Goal: Task Accomplishment & Management: Manage account settings

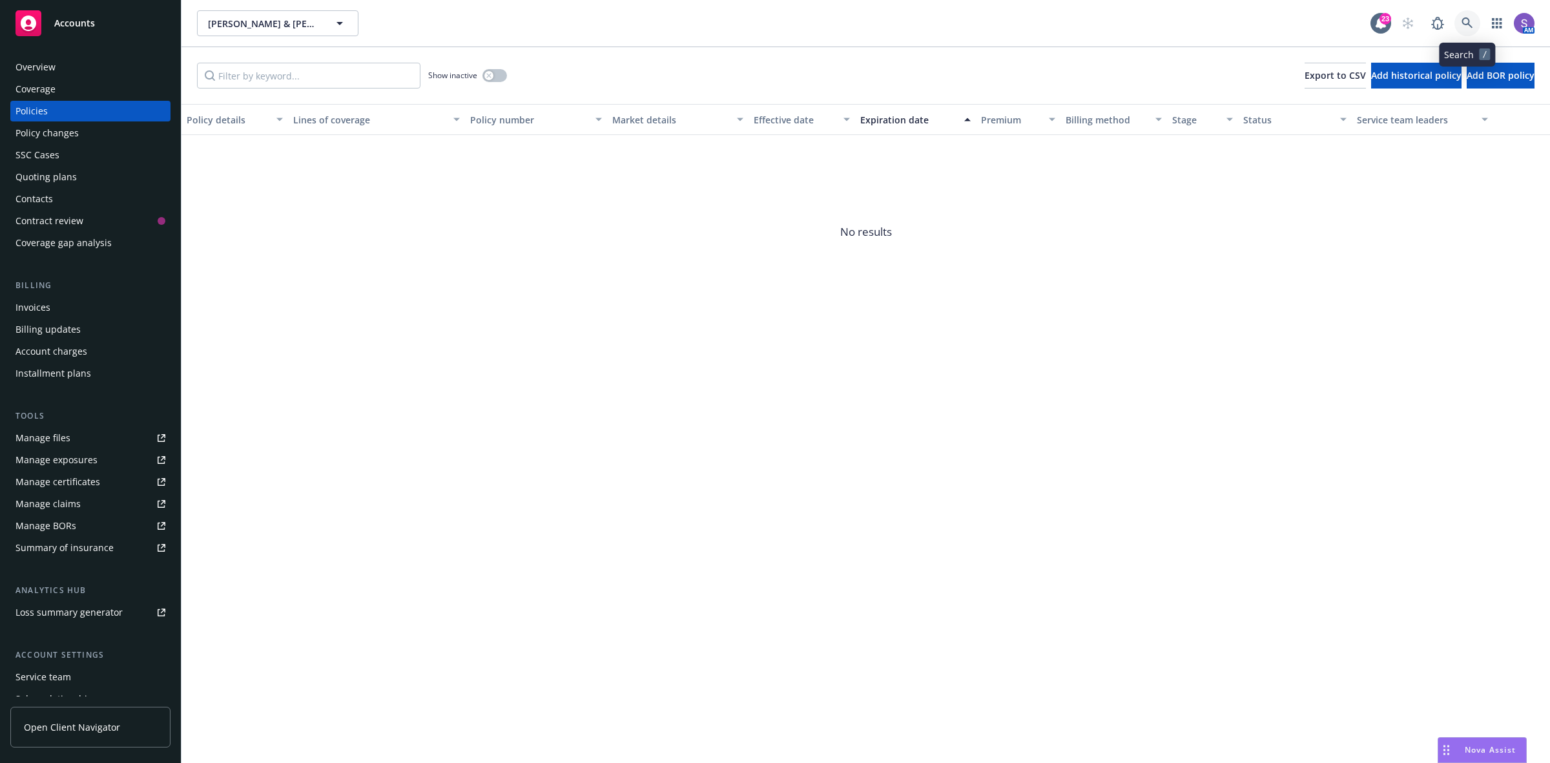
click at [1470, 29] on link at bounding box center [1467, 23] width 26 height 26
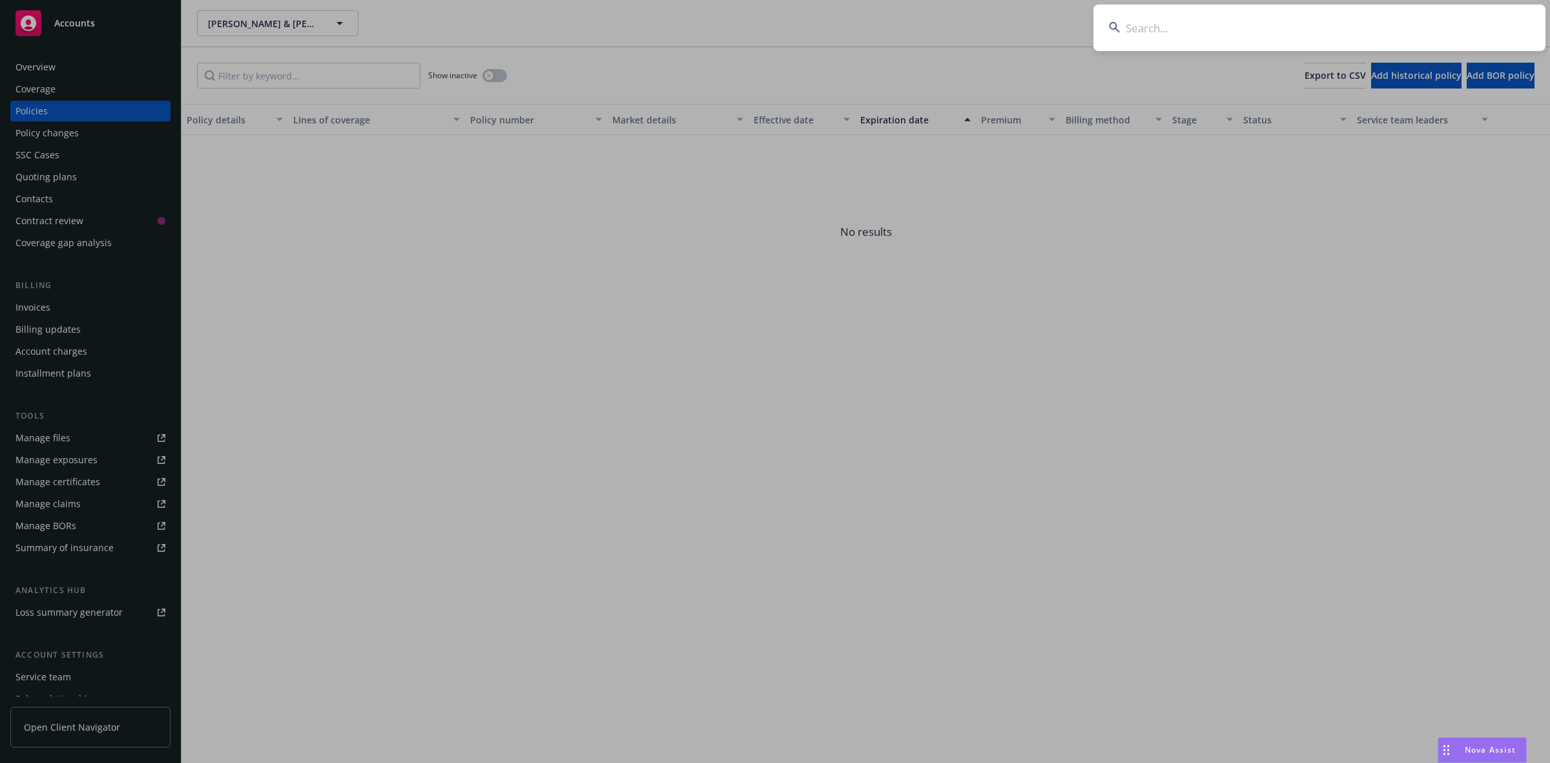
click at [1146, 26] on input at bounding box center [1319, 28] width 452 height 46
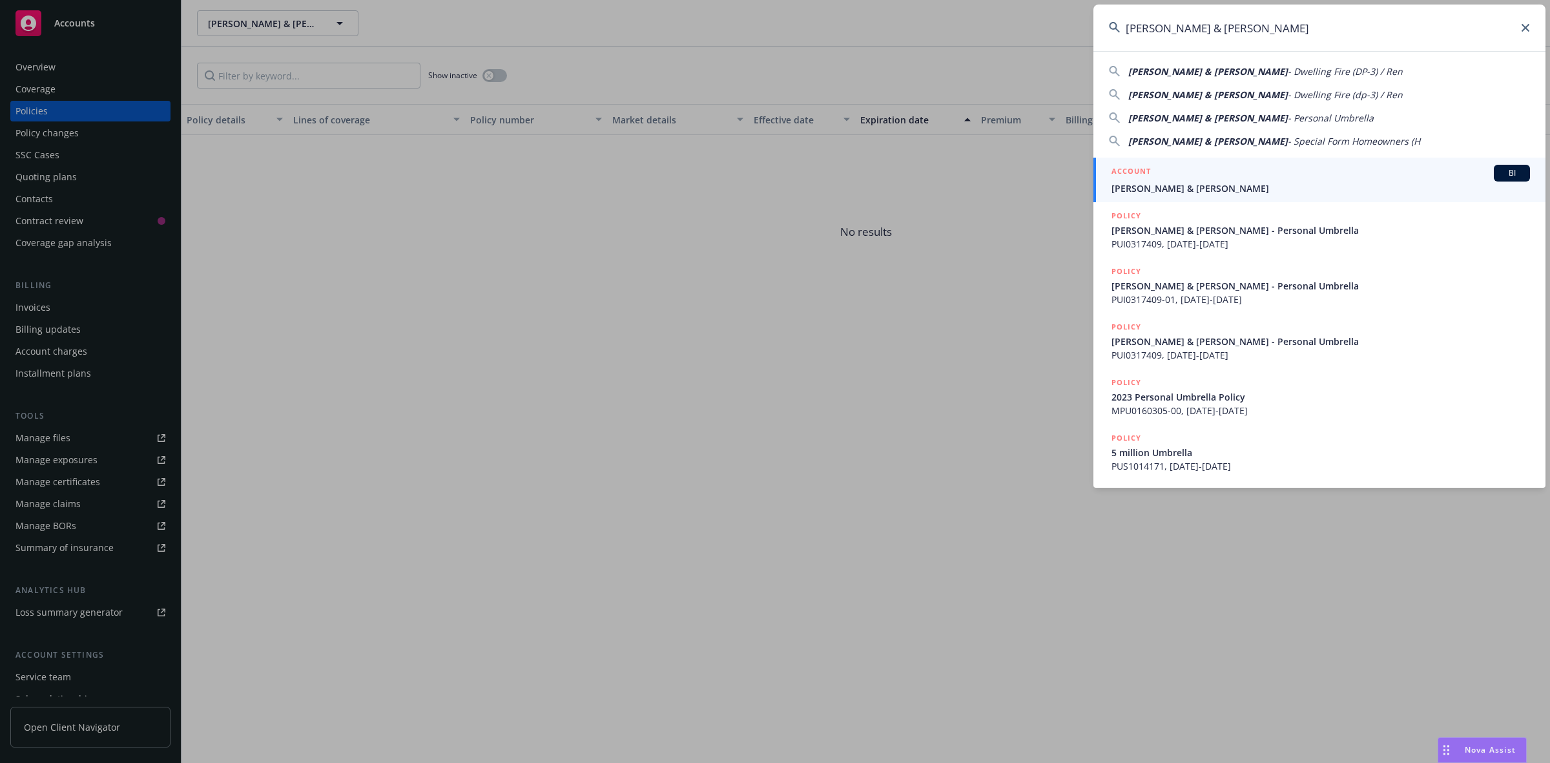
type input "[PERSON_NAME] & [PERSON_NAME]"
click at [1158, 181] on span "[PERSON_NAME] & [PERSON_NAME]" at bounding box center [1320, 188] width 418 height 14
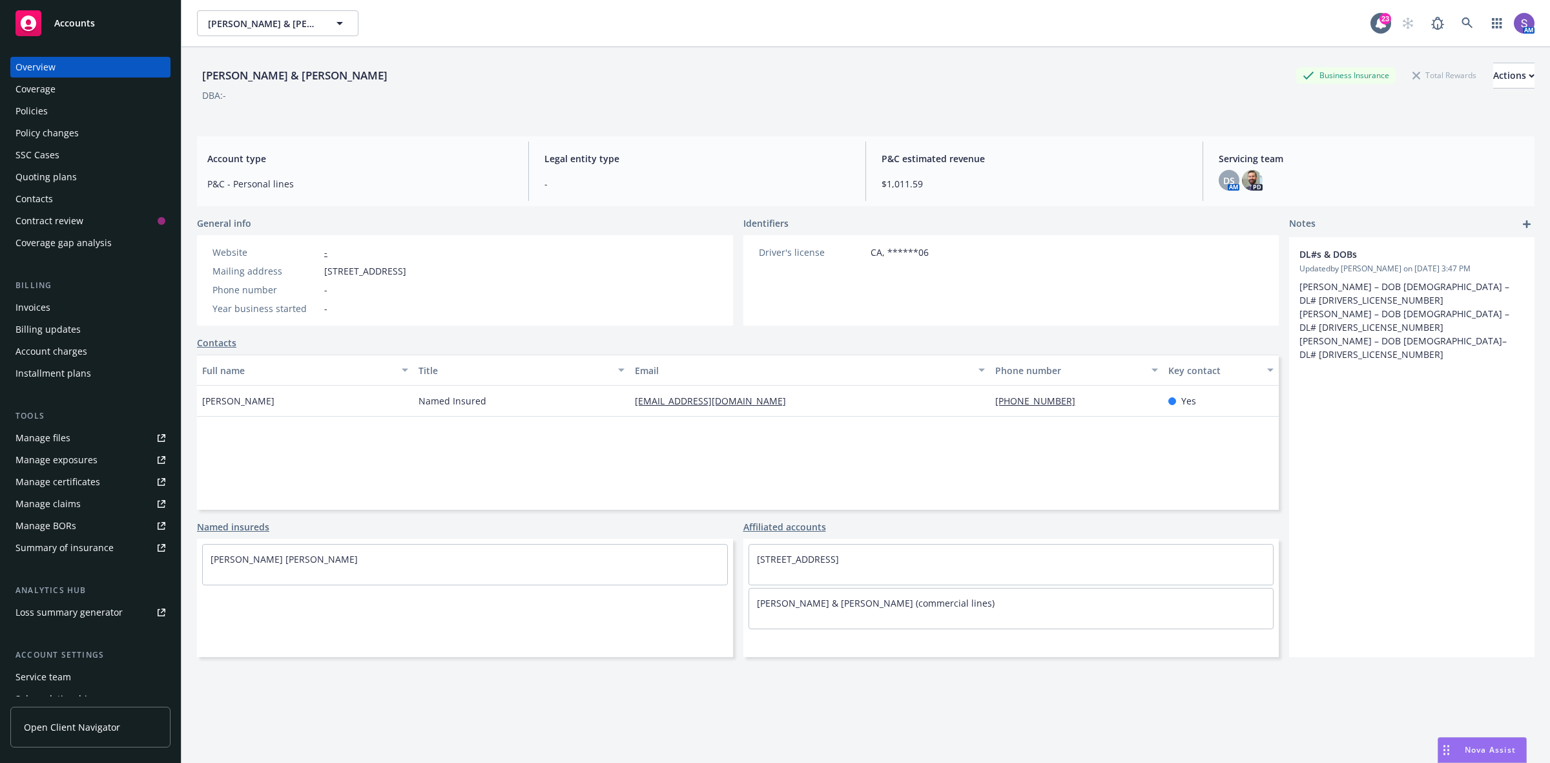
click at [406, 269] on span "[STREET_ADDRESS]" at bounding box center [365, 271] width 82 height 14
copy span "90277"
click at [1461, 21] on icon at bounding box center [1467, 23] width 12 height 12
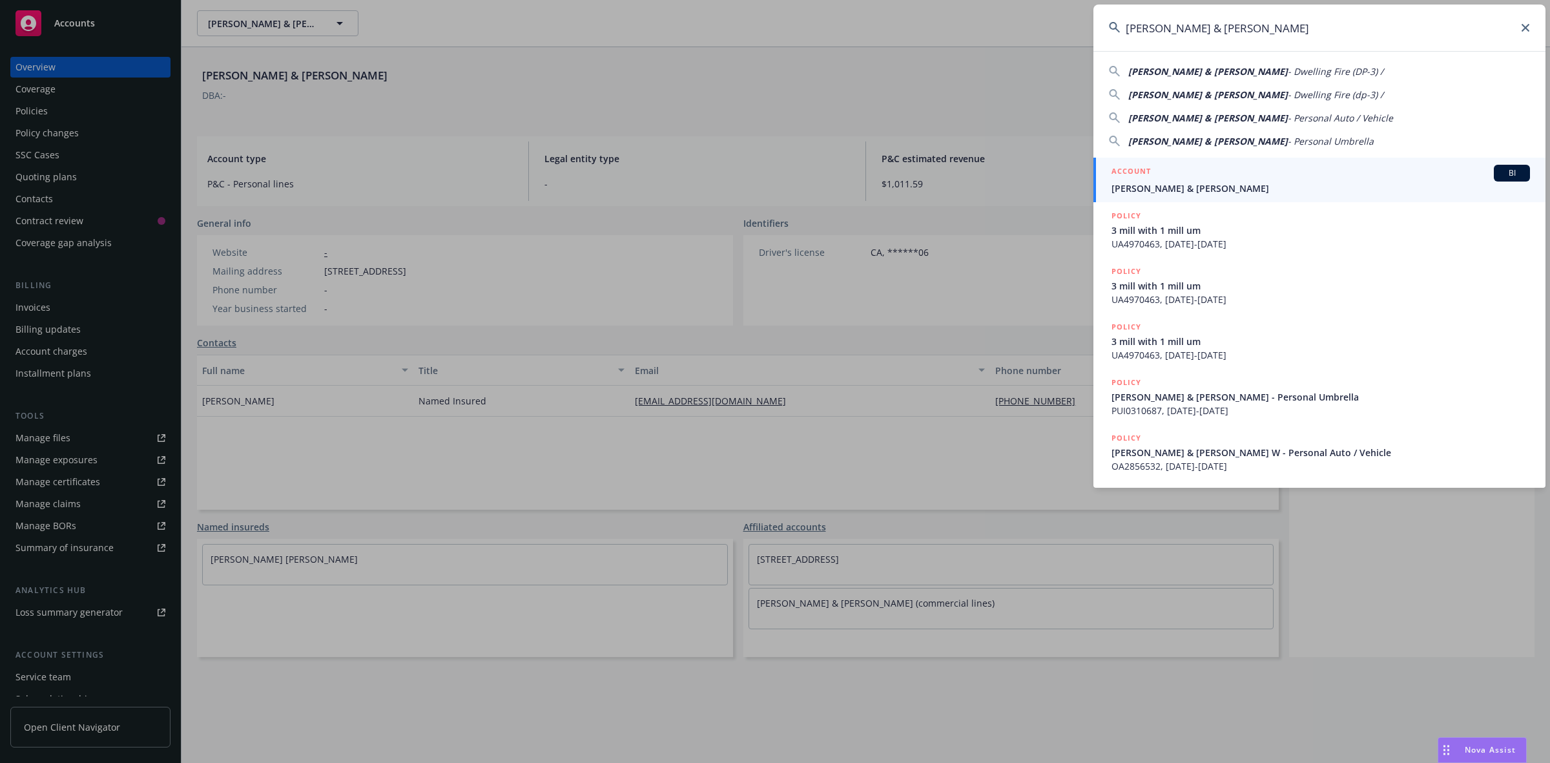
type input "[PERSON_NAME] & [PERSON_NAME]"
click at [1144, 179] on h5 "ACCOUNT" at bounding box center [1130, 172] width 39 height 15
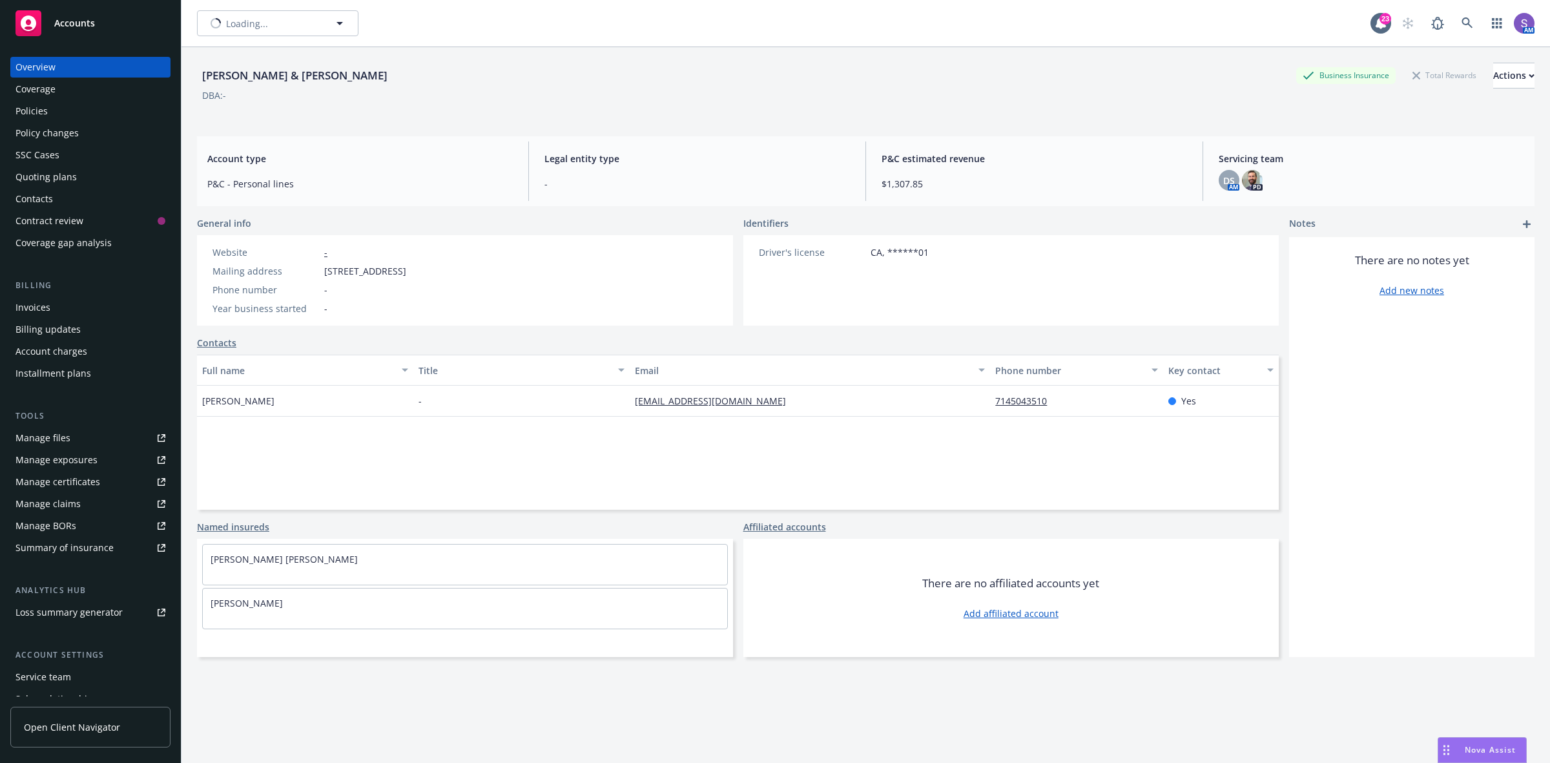
click at [422, 270] on div "Website - Mailing address [STREET_ADDRESS] Phone number - Year business started…" at bounding box center [309, 280] width 225 height 90
click at [406, 270] on span "[STREET_ADDRESS]" at bounding box center [365, 271] width 82 height 14
click at [406, 271] on span "[STREET_ADDRESS]" at bounding box center [365, 271] width 82 height 14
copy span "90623"
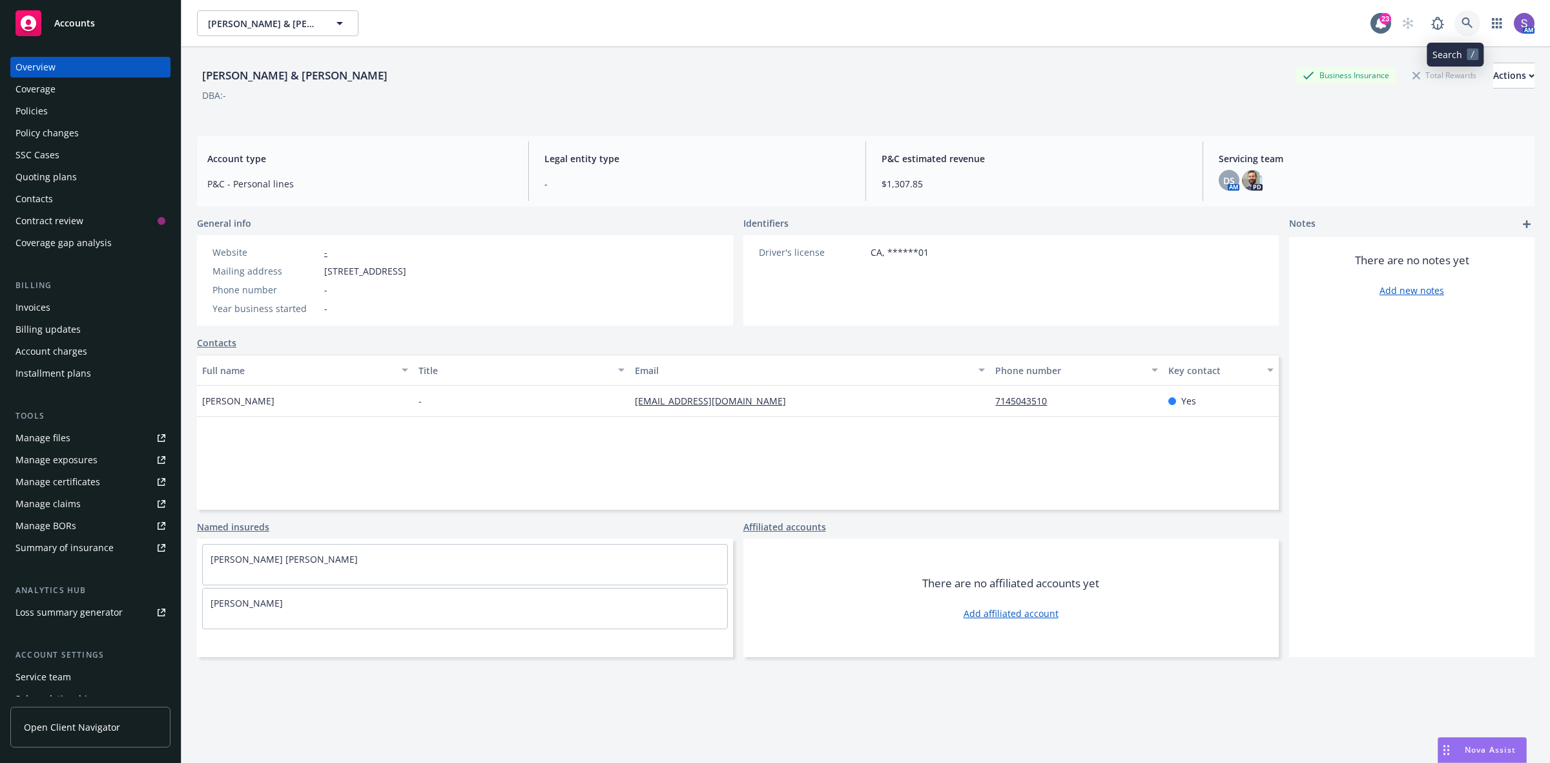
click at [1454, 29] on link at bounding box center [1467, 23] width 26 height 26
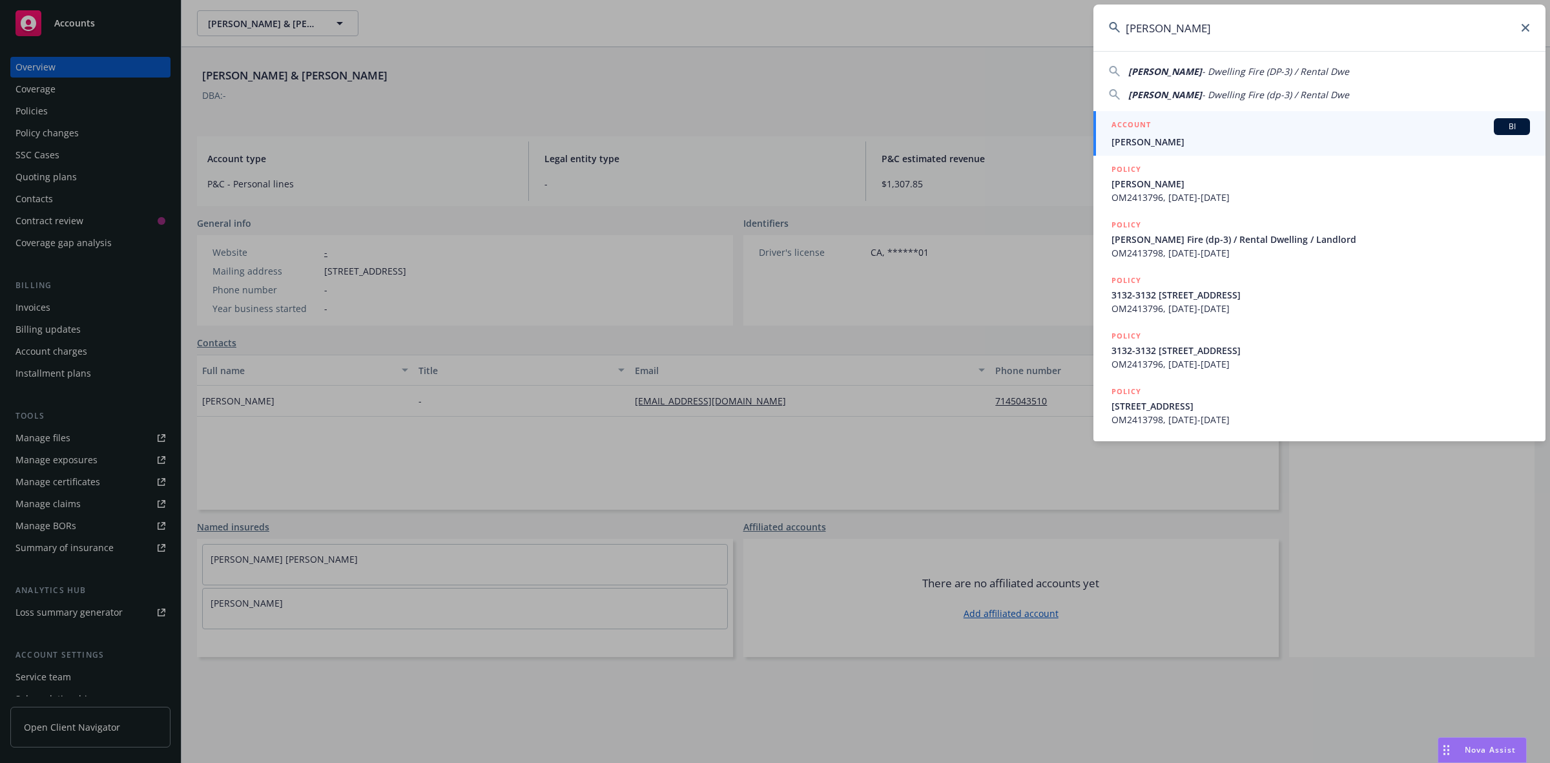
type input "[PERSON_NAME]"
drag, startPoint x: 1167, startPoint y: 134, endPoint x: 1069, endPoint y: 100, distance: 104.3
click at [1167, 134] on div "ACCOUNT BI" at bounding box center [1320, 126] width 418 height 17
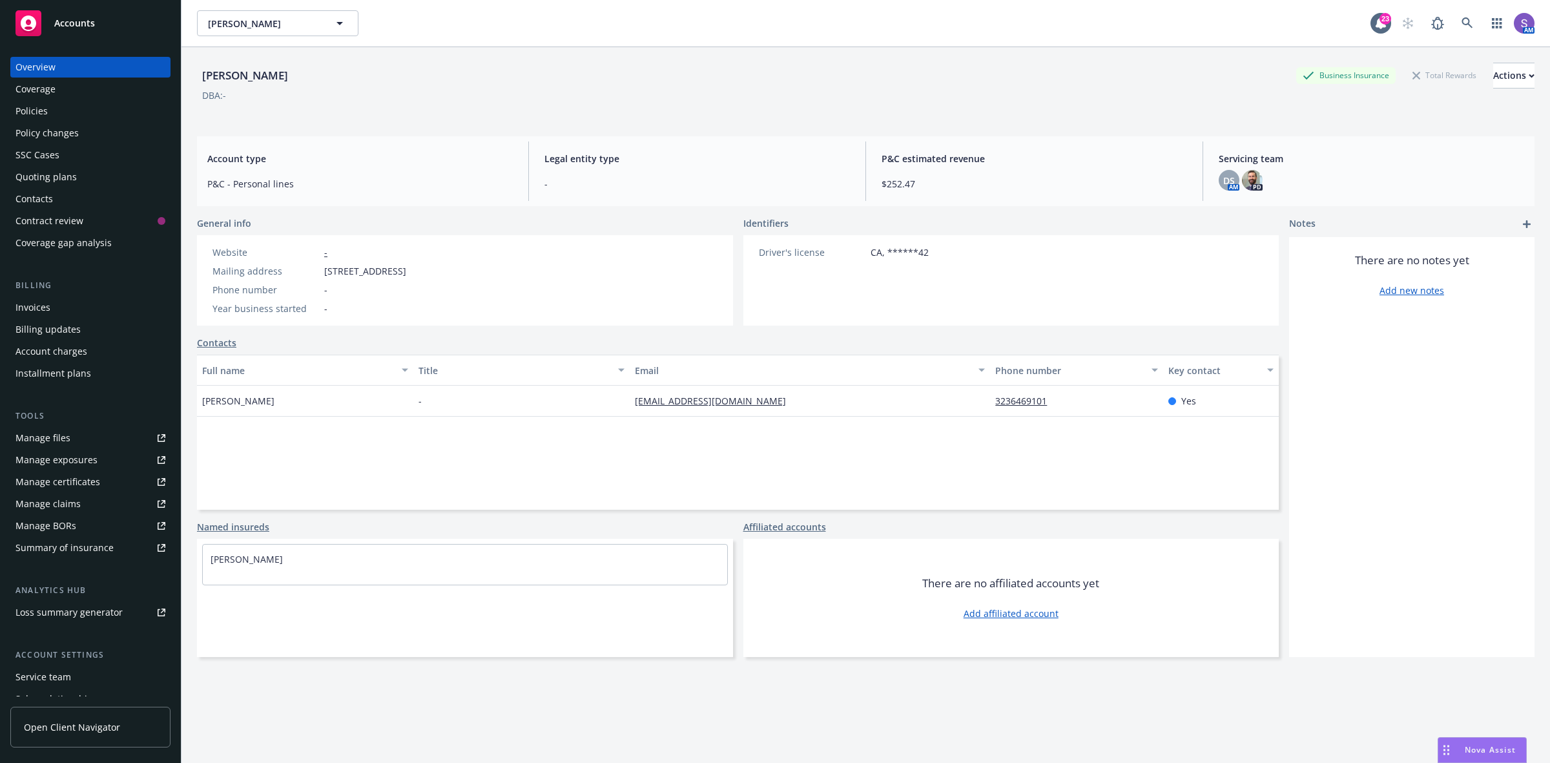
click at [406, 272] on span "[STREET_ADDRESS]" at bounding box center [365, 271] width 82 height 14
copy span "90086"
click at [1461, 19] on icon at bounding box center [1467, 23] width 12 height 12
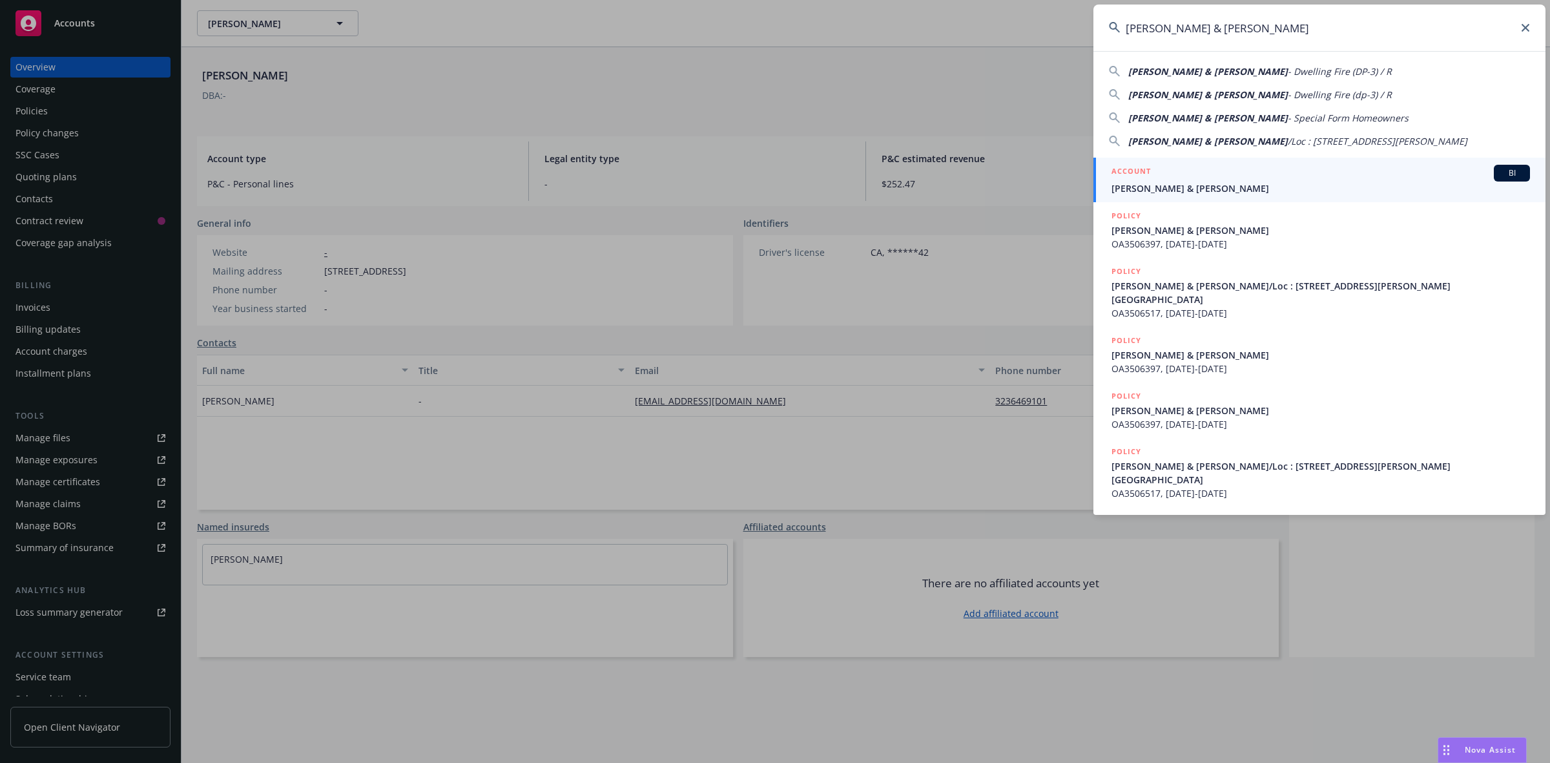
type input "[PERSON_NAME] & [PERSON_NAME]"
click at [1174, 183] on span "[PERSON_NAME] & [PERSON_NAME]" at bounding box center [1320, 188] width 418 height 14
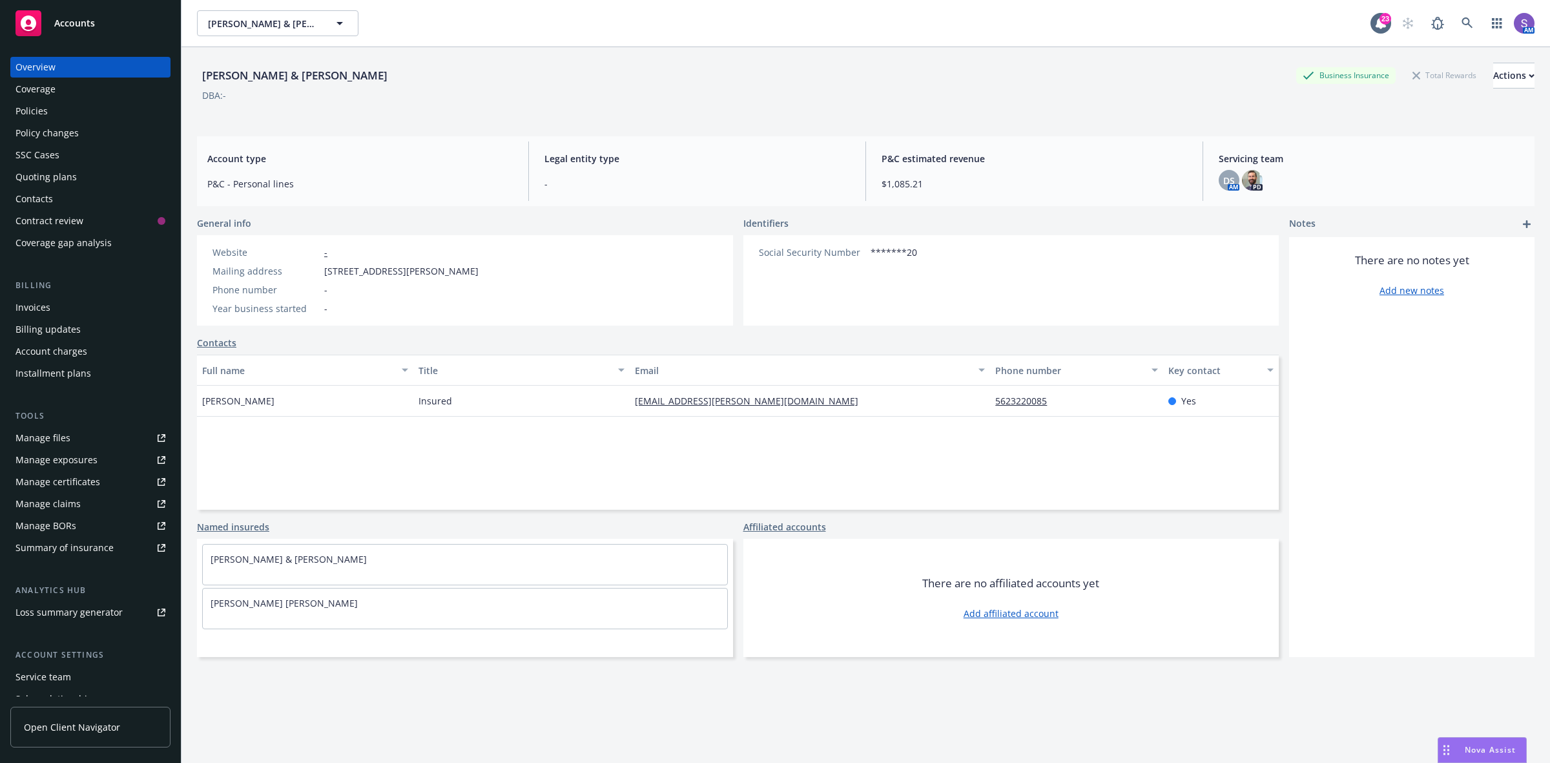
click at [467, 268] on span "[STREET_ADDRESS][PERSON_NAME]" at bounding box center [401, 271] width 154 height 14
copy span "90703"
click at [1461, 20] on icon at bounding box center [1467, 23] width 12 height 12
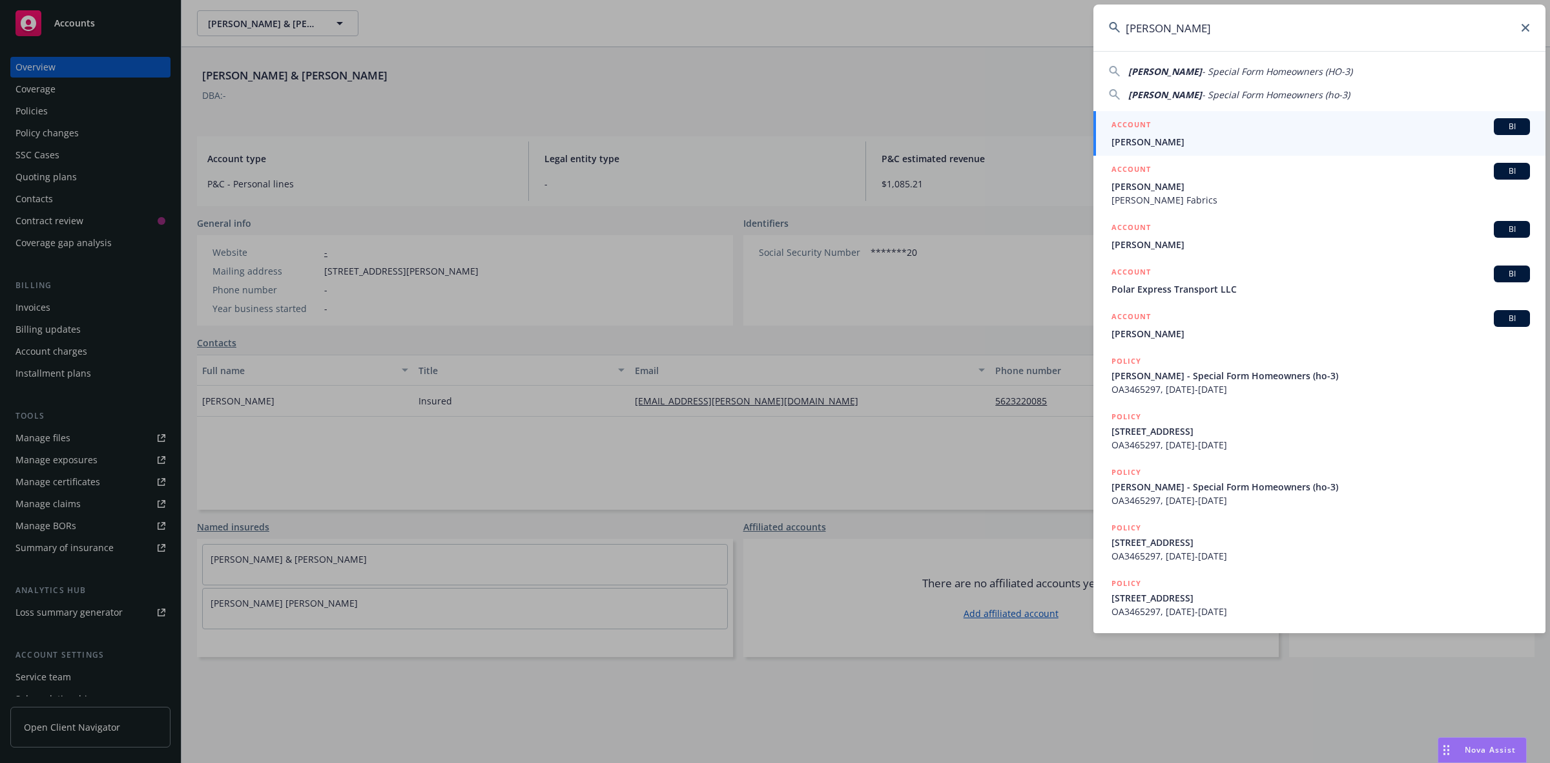
type input "[PERSON_NAME]"
click at [1157, 133] on div "ACCOUNT BI" at bounding box center [1320, 126] width 418 height 17
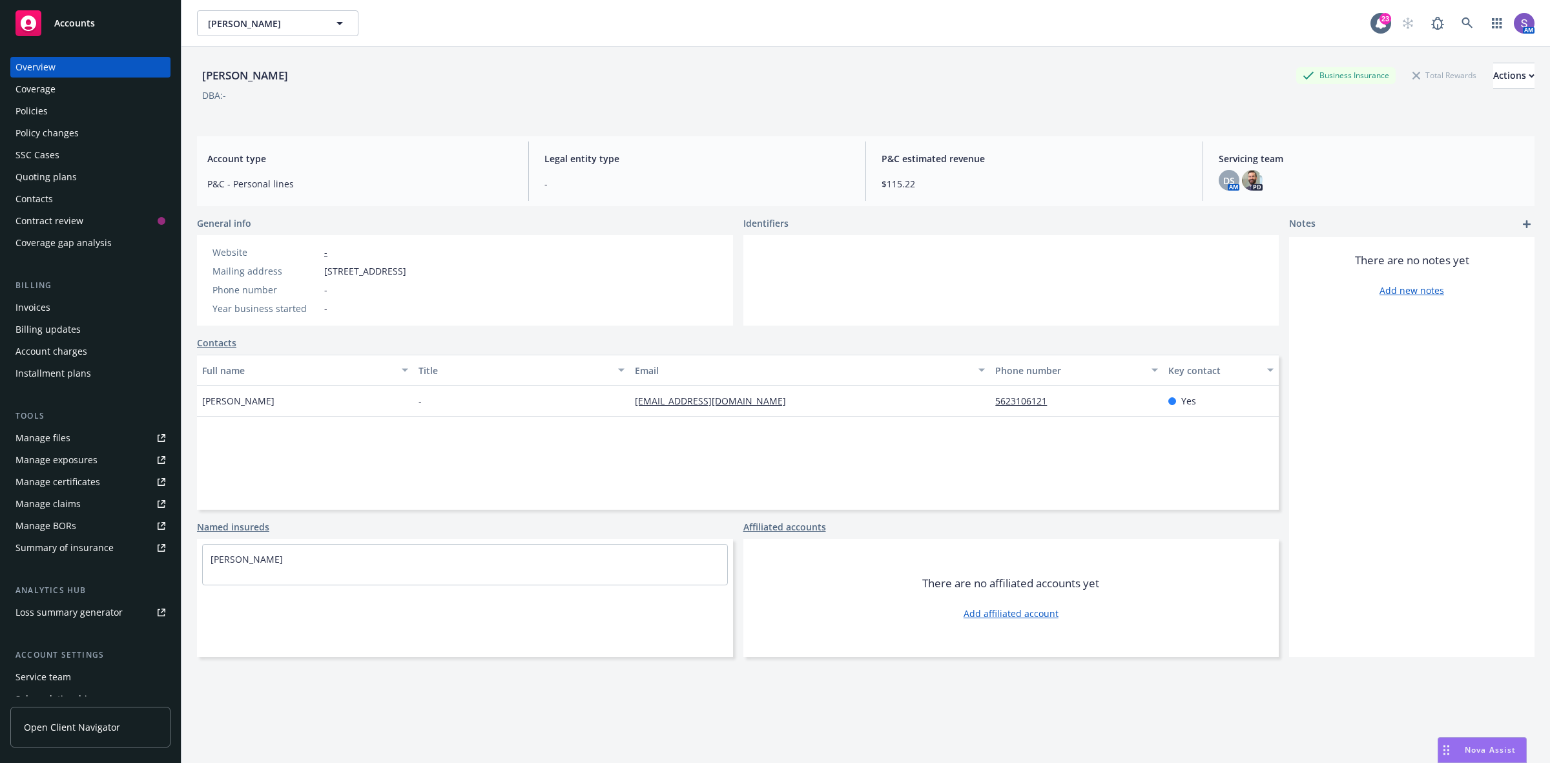
click at [406, 272] on span "[STREET_ADDRESS]" at bounding box center [365, 271] width 82 height 14
copy span "90805"
click at [1461, 23] on icon at bounding box center [1467, 23] width 12 height 12
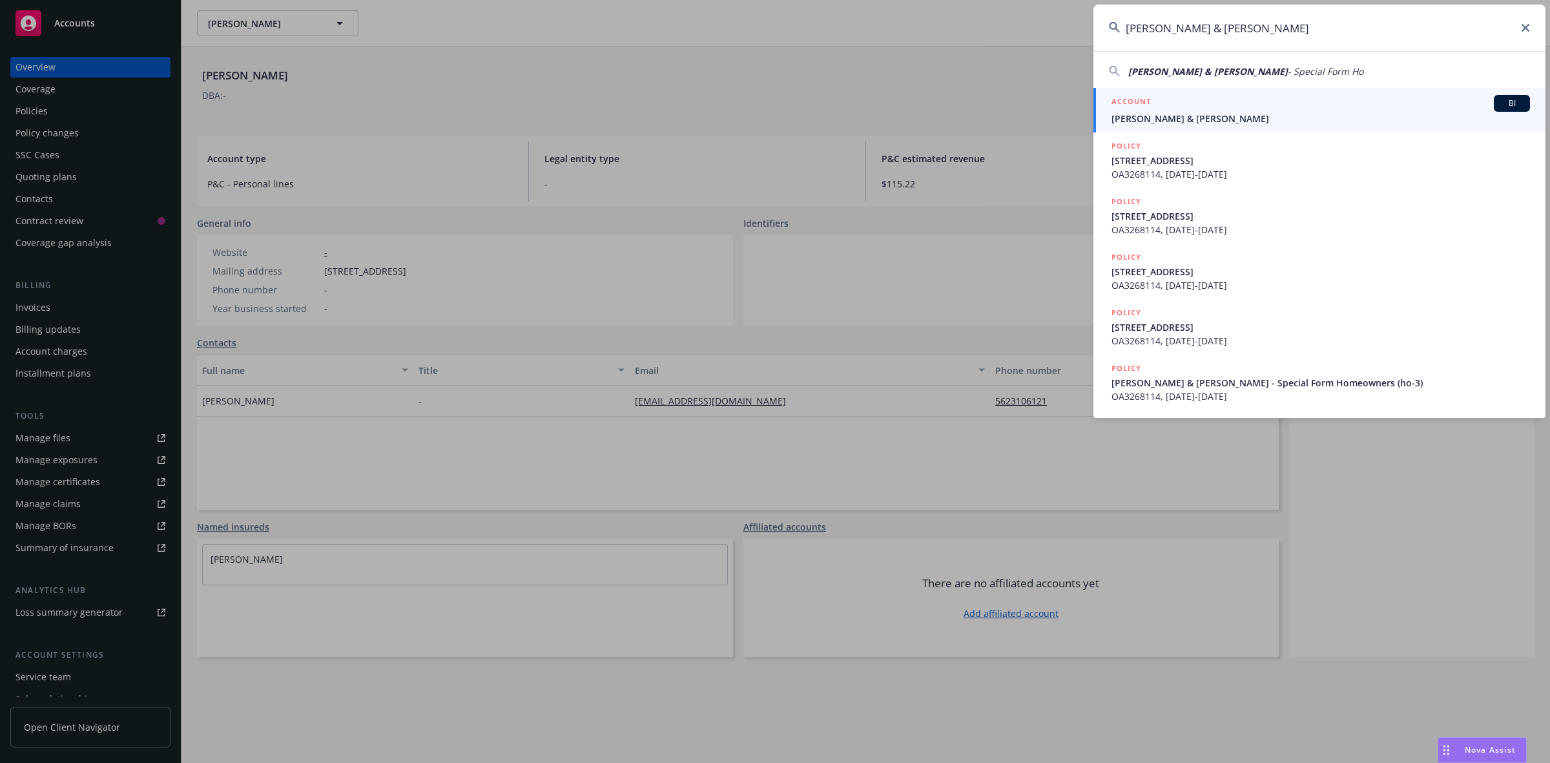
type input "[PERSON_NAME] & [PERSON_NAME]"
drag, startPoint x: 1160, startPoint y: 118, endPoint x: 1150, endPoint y: 127, distance: 12.8
click at [1160, 118] on span "[PERSON_NAME] & [PERSON_NAME]" at bounding box center [1320, 119] width 418 height 14
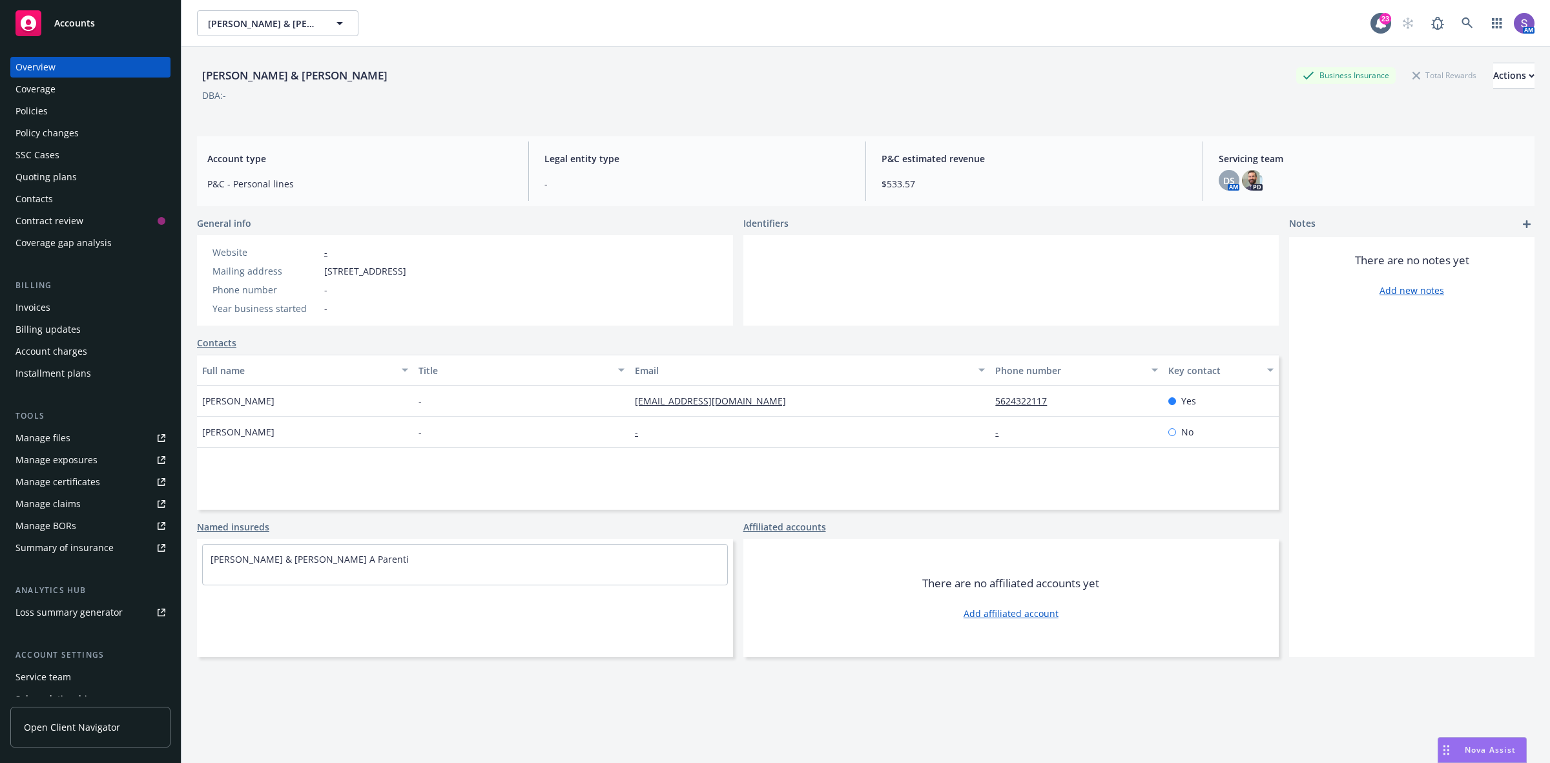
click at [406, 269] on span "[STREET_ADDRESS]" at bounding box center [365, 271] width 82 height 14
copy span "90740"
click at [1461, 21] on icon at bounding box center [1467, 23] width 12 height 12
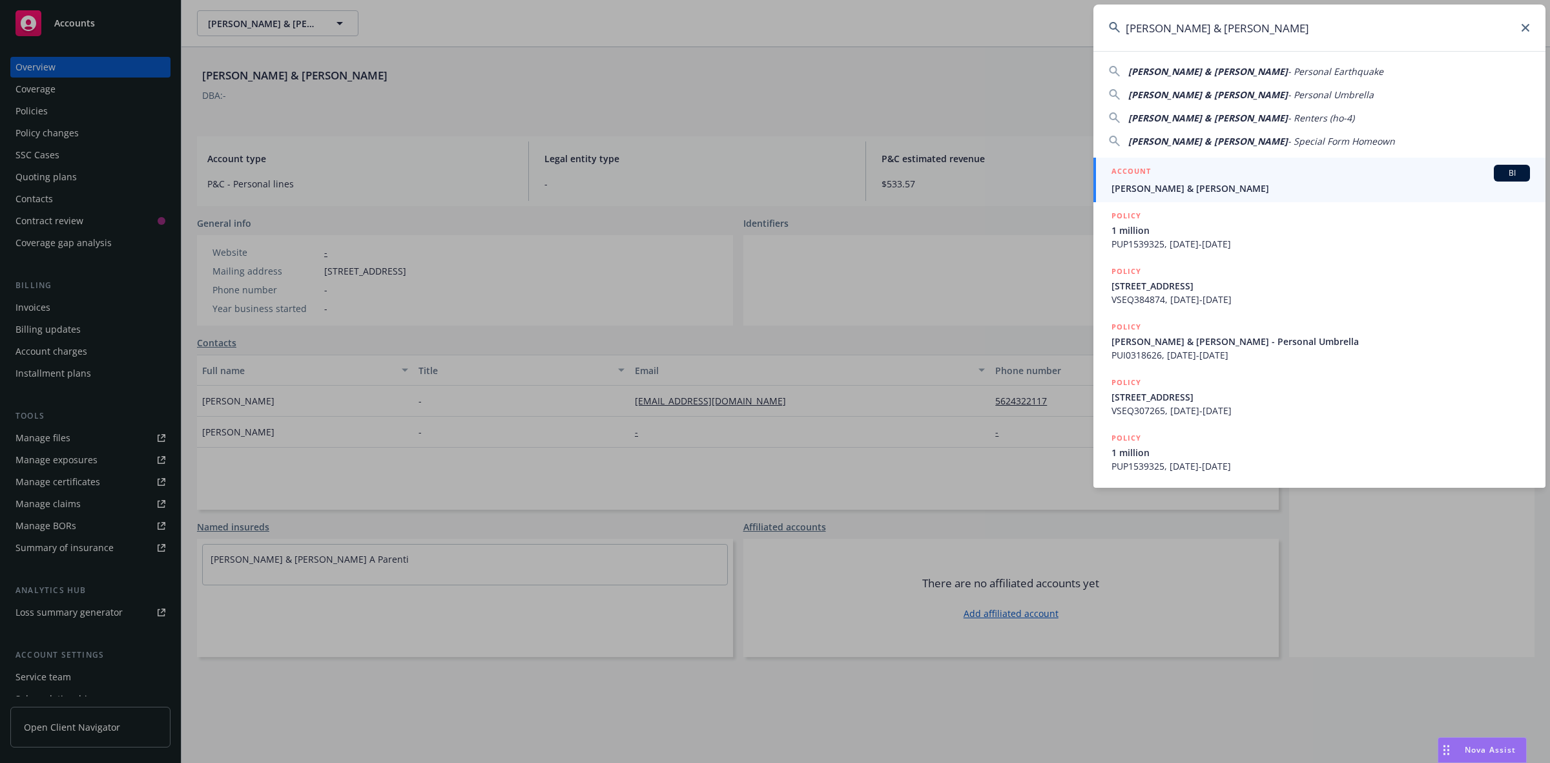
type input "[PERSON_NAME] & [PERSON_NAME]"
click at [1172, 182] on div "ACCOUNT BI [PERSON_NAME] & [PERSON_NAME]" at bounding box center [1320, 180] width 418 height 30
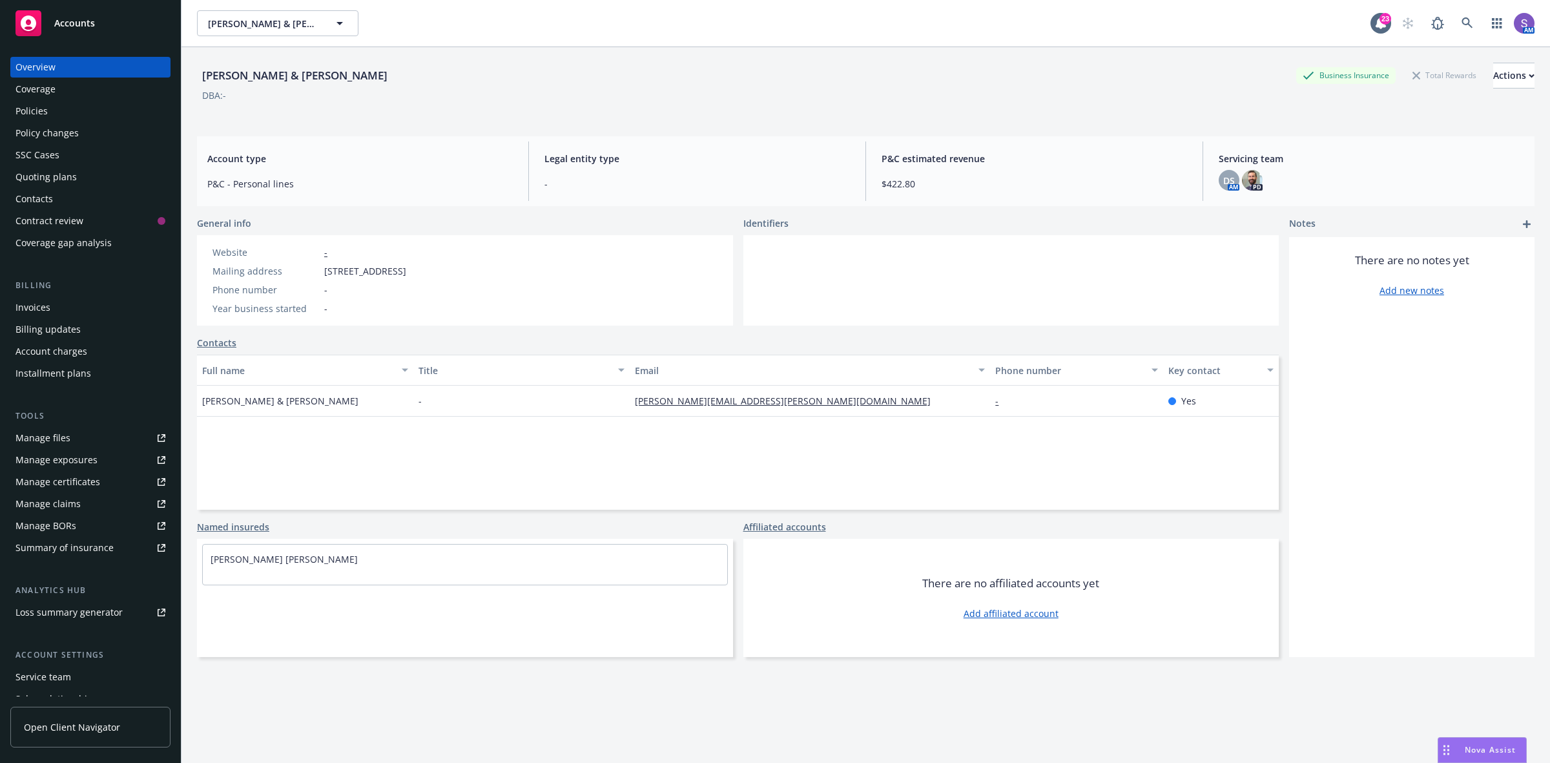
click at [406, 269] on span "[STREET_ADDRESS]" at bounding box center [365, 271] width 82 height 14
copy span "92694"
click at [1461, 21] on icon at bounding box center [1467, 23] width 12 height 12
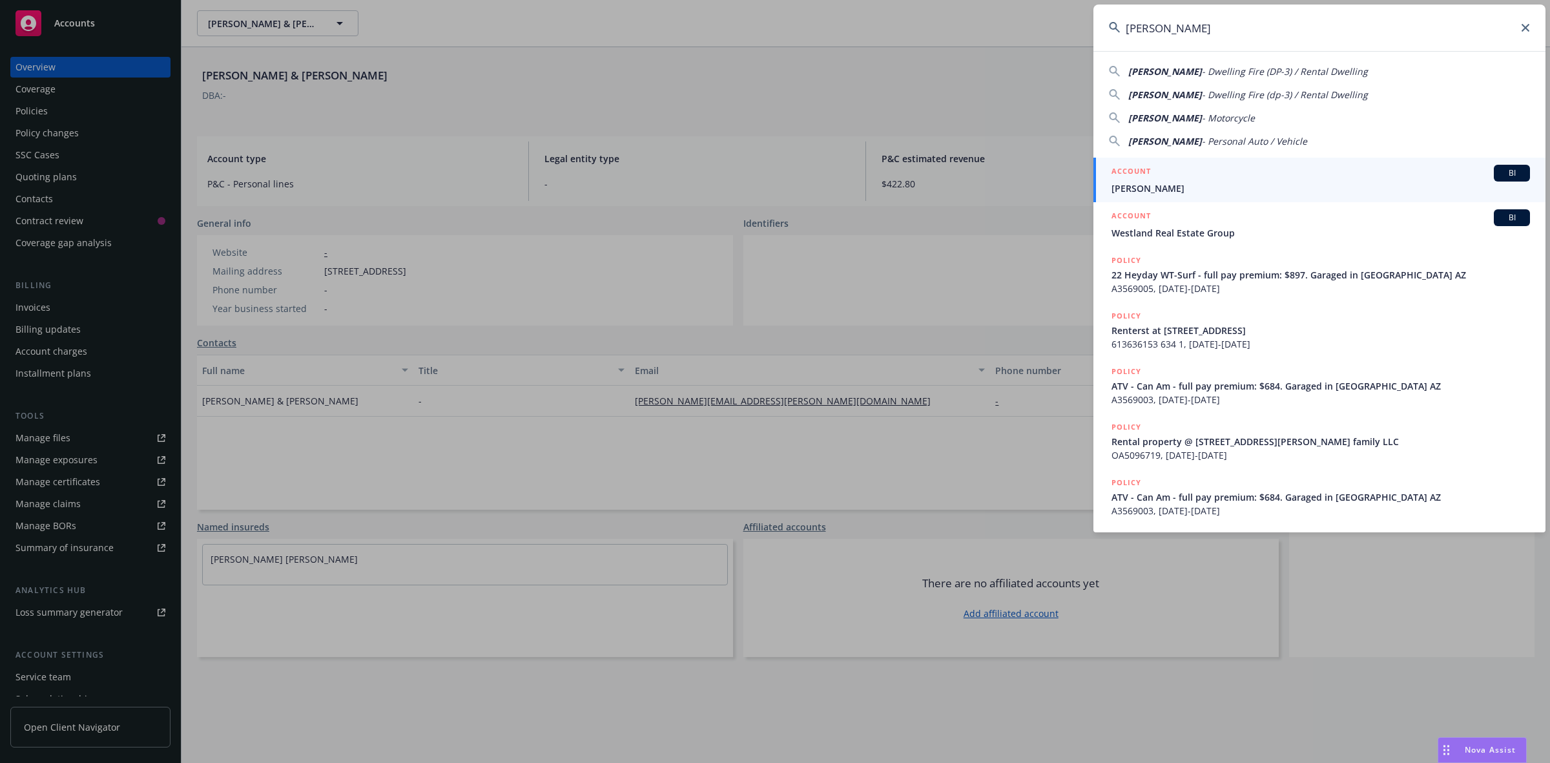
type input "[PERSON_NAME]"
click at [1133, 173] on h5 "ACCOUNT" at bounding box center [1130, 172] width 39 height 15
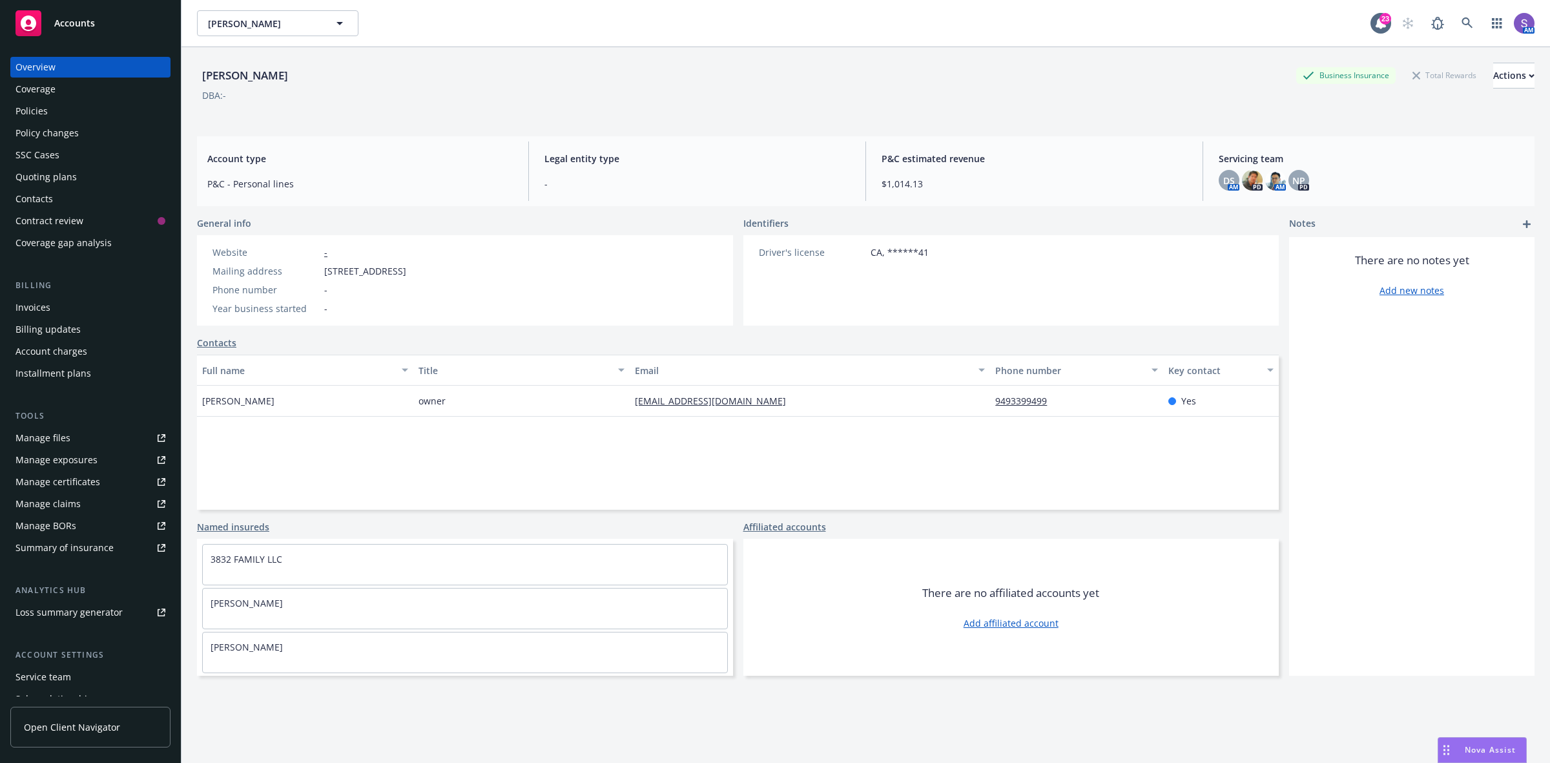
click at [32, 114] on div "Policies" at bounding box center [31, 111] width 32 height 21
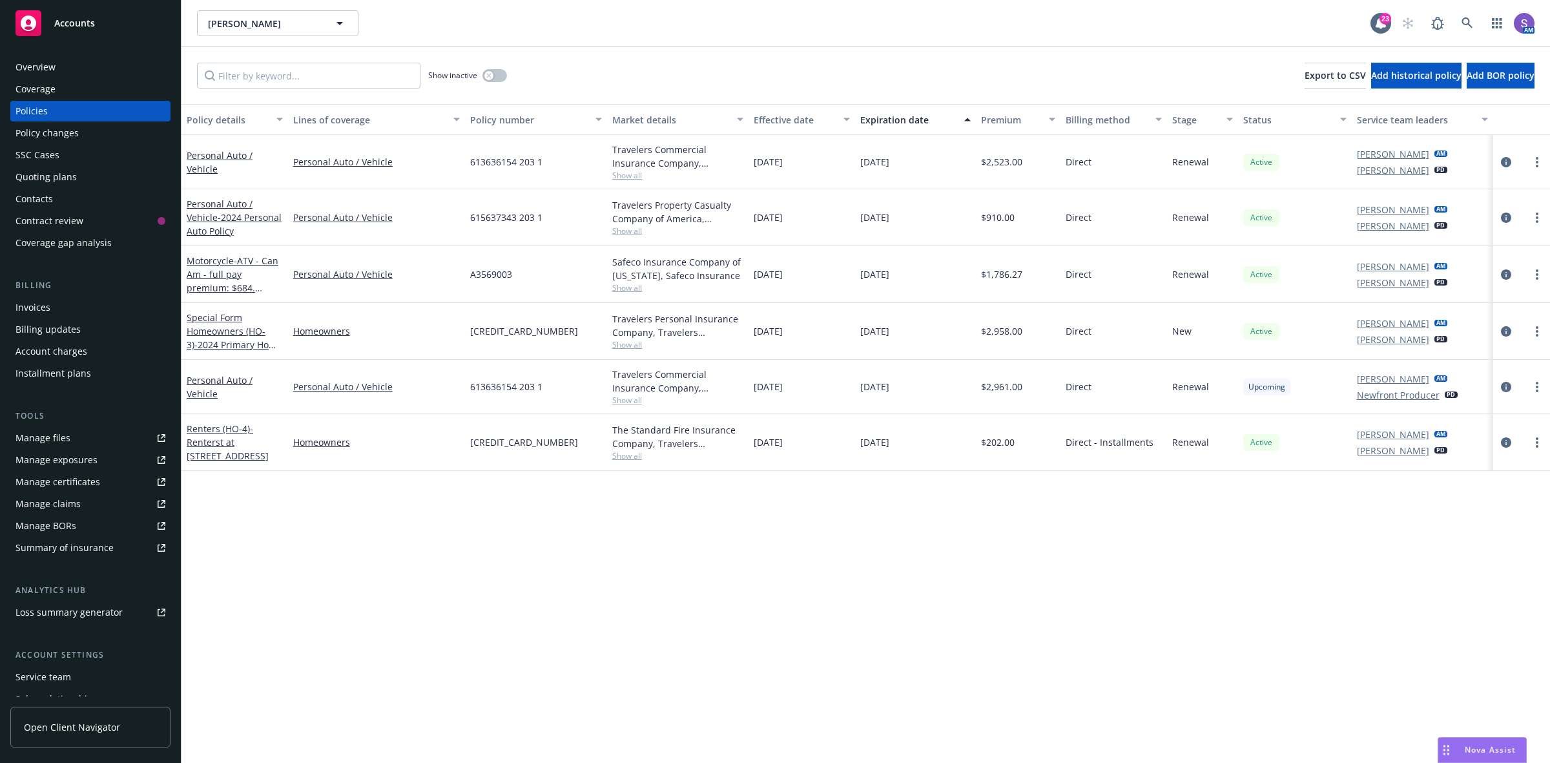
click at [518, 214] on span "615637343 203 1" at bounding box center [506, 217] width 72 height 14
copy span "615637343 203 1"
click at [1462, 23] on icon at bounding box center [1466, 22] width 11 height 11
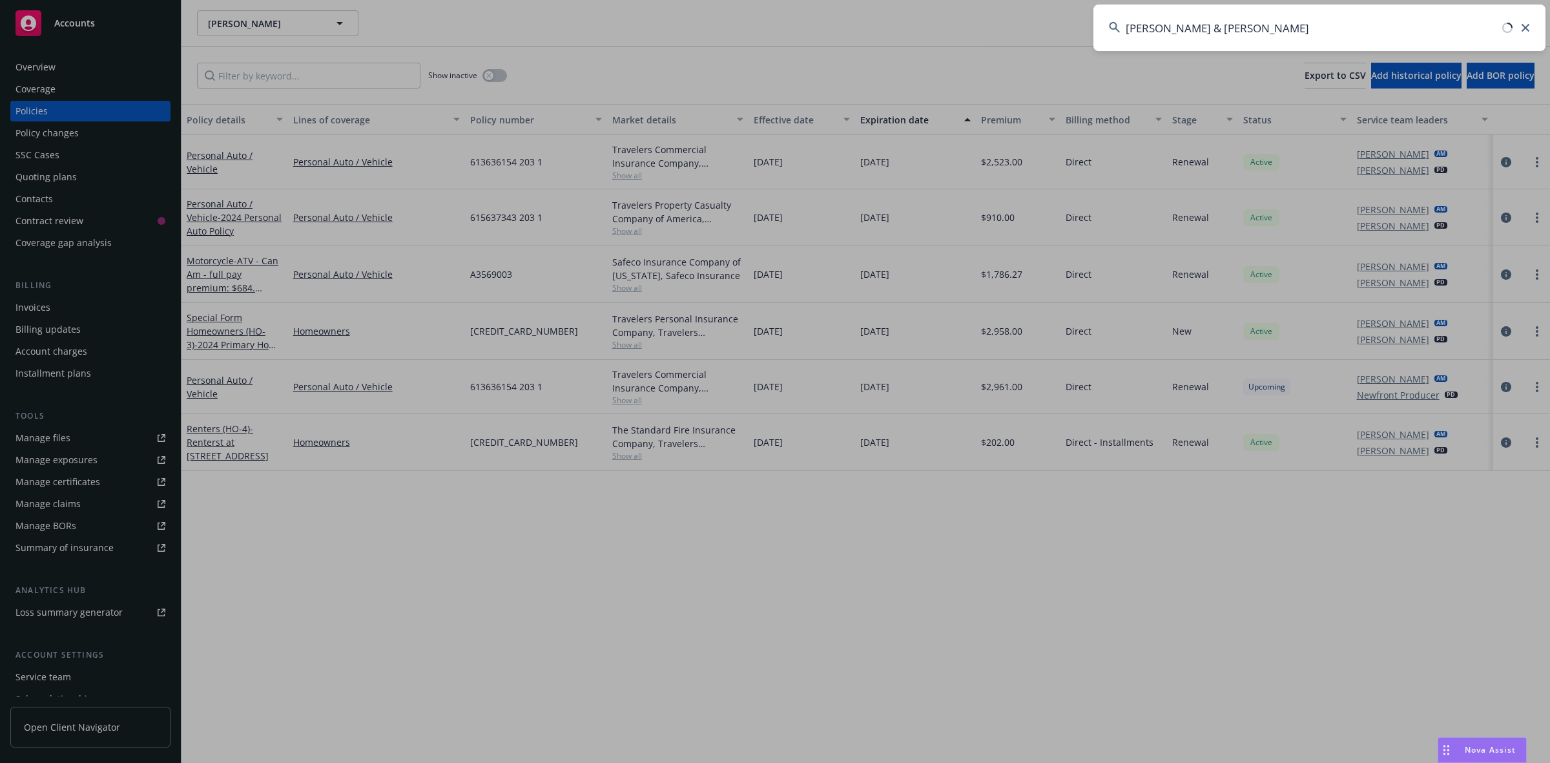
type input "[PERSON_NAME] & [PERSON_NAME]"
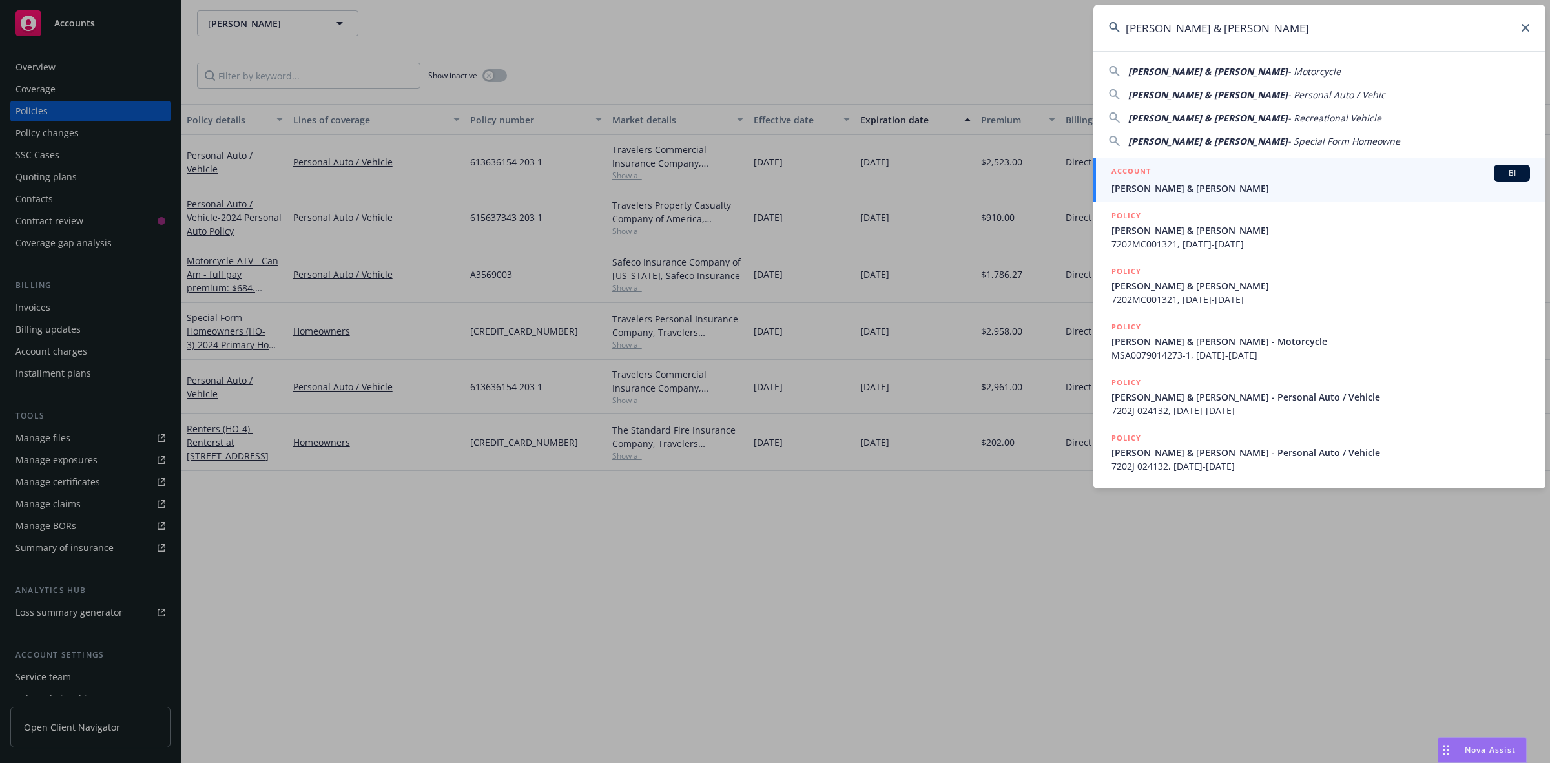
click at [1184, 185] on span "[PERSON_NAME] & [PERSON_NAME]" at bounding box center [1320, 188] width 418 height 14
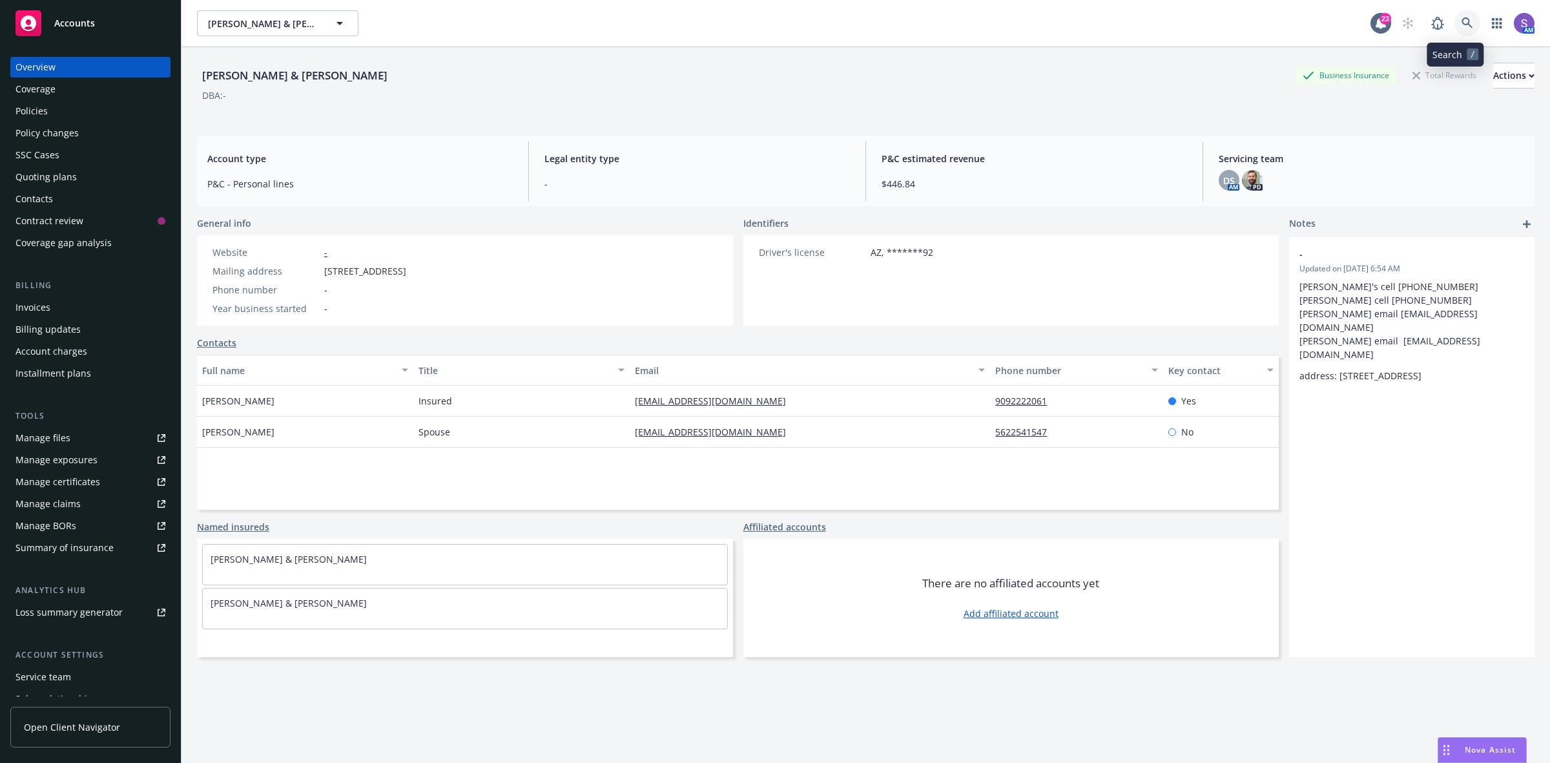
click at [1461, 23] on icon at bounding box center [1467, 23] width 12 height 12
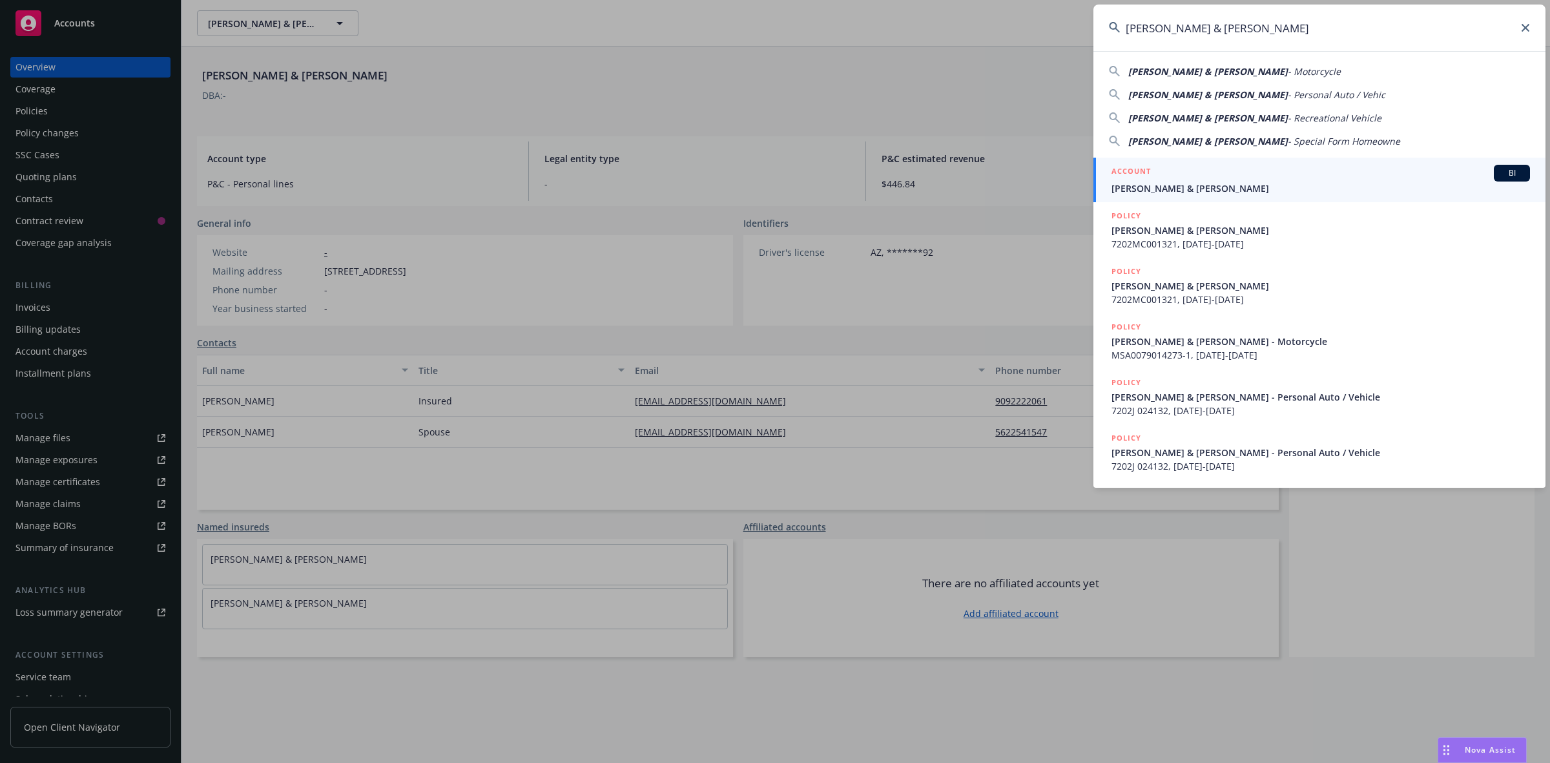
type input "[PERSON_NAME] & [PERSON_NAME]"
click at [1211, 185] on span "[PERSON_NAME] & [PERSON_NAME]" at bounding box center [1320, 188] width 418 height 14
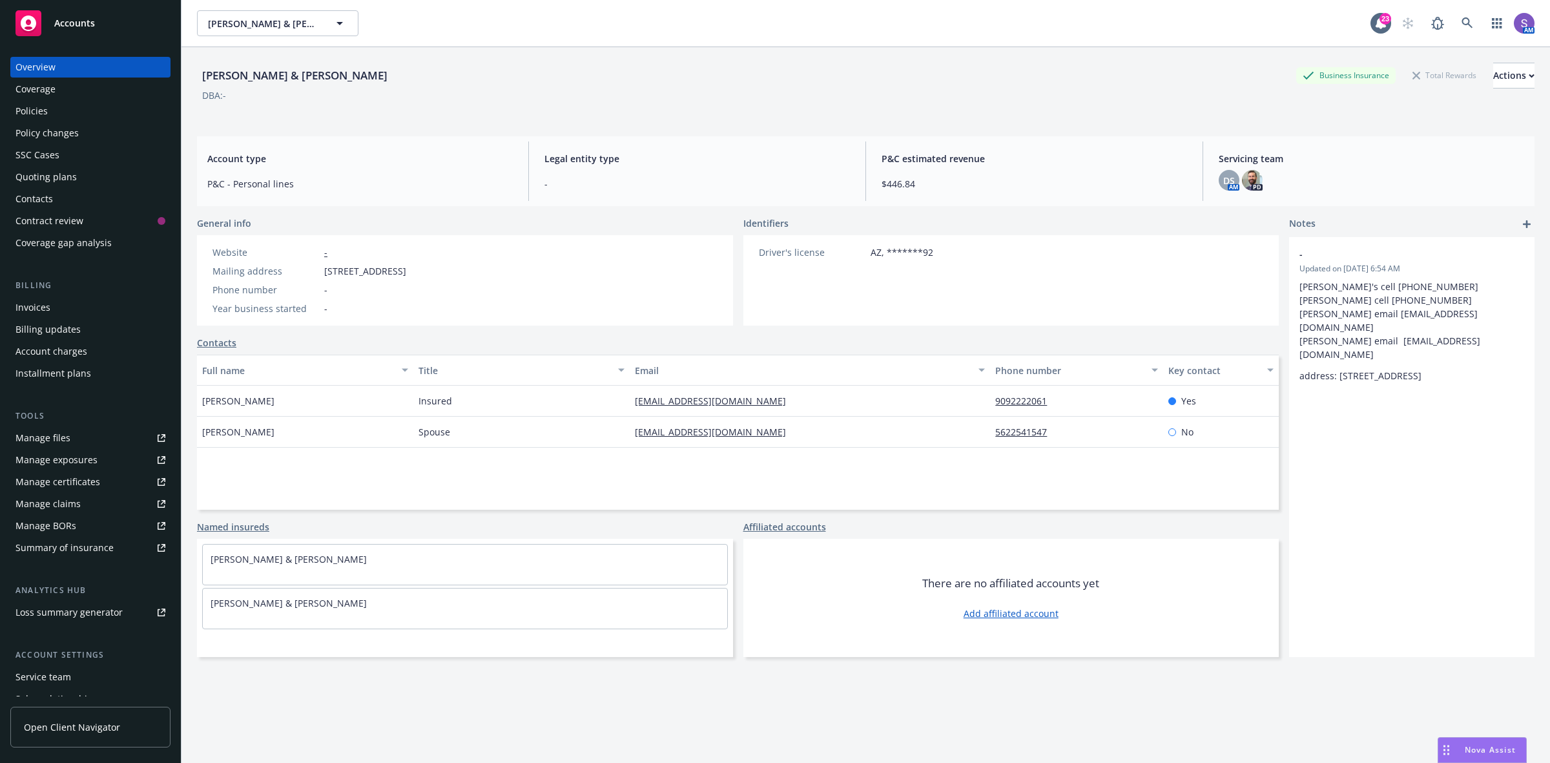
click at [36, 107] on div "Policies" at bounding box center [31, 111] width 32 height 21
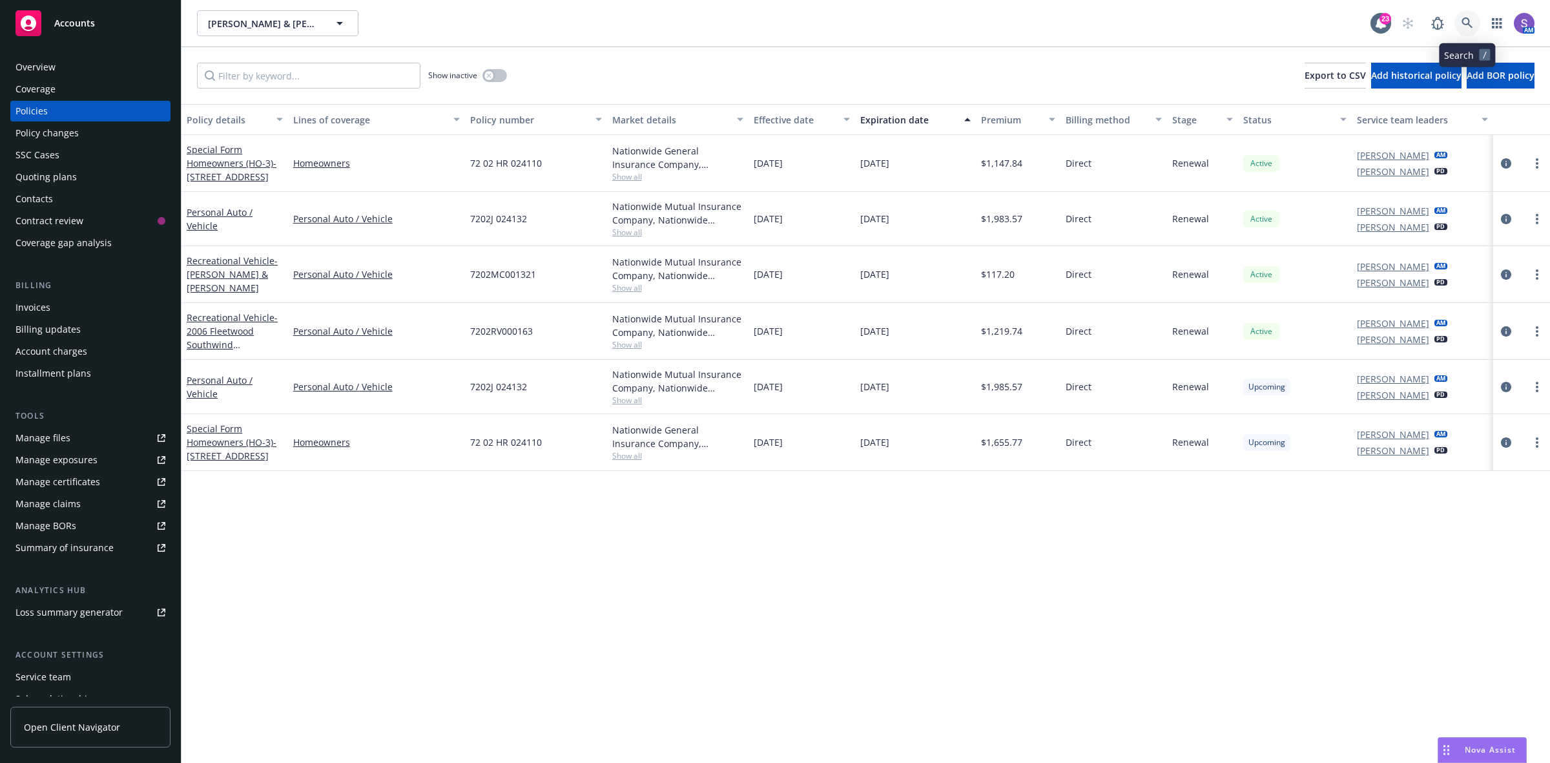
click at [1466, 26] on icon at bounding box center [1467, 23] width 12 height 12
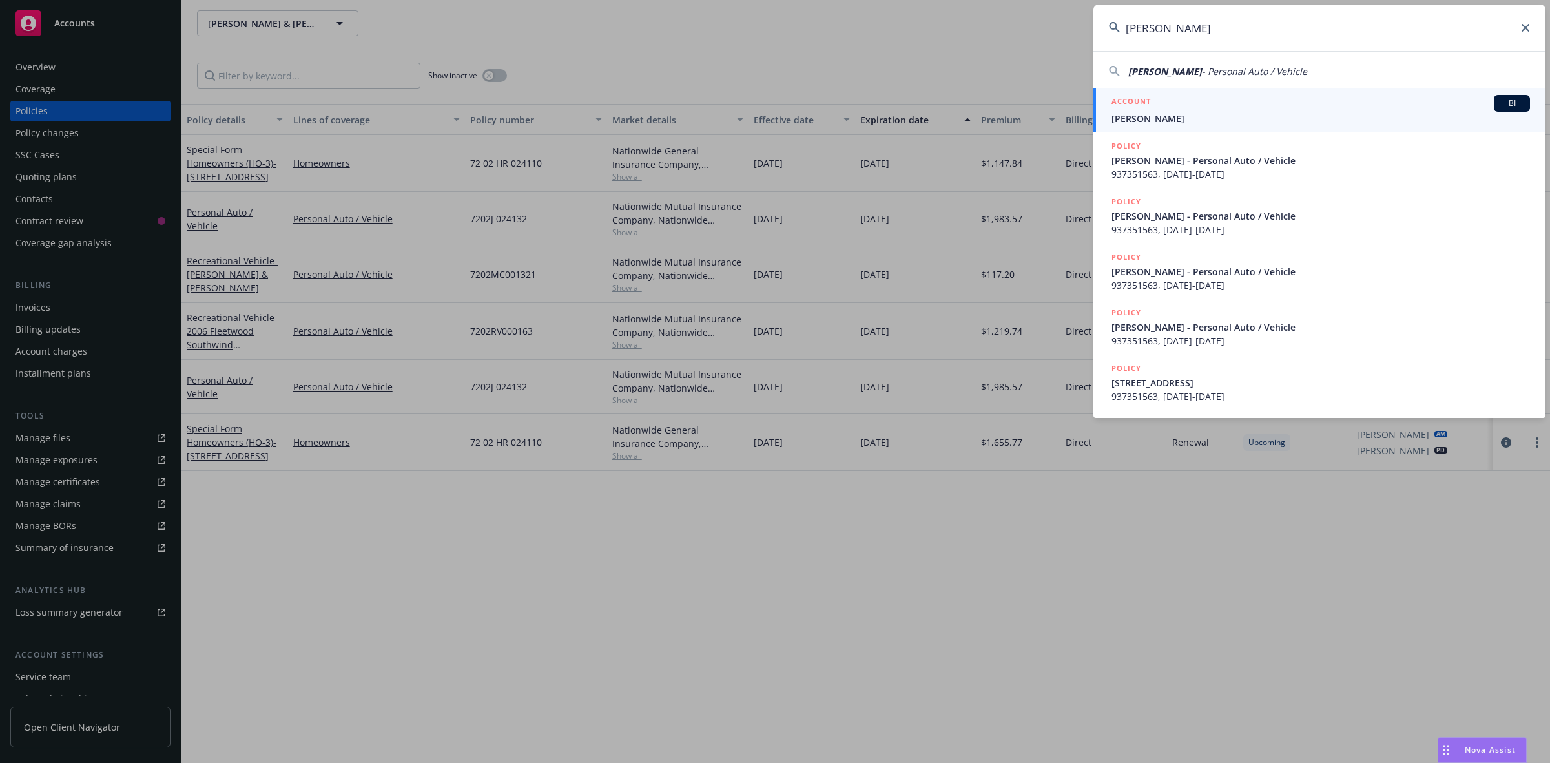
type input "[PERSON_NAME]"
click at [1142, 112] on span "[PERSON_NAME]" at bounding box center [1320, 119] width 418 height 14
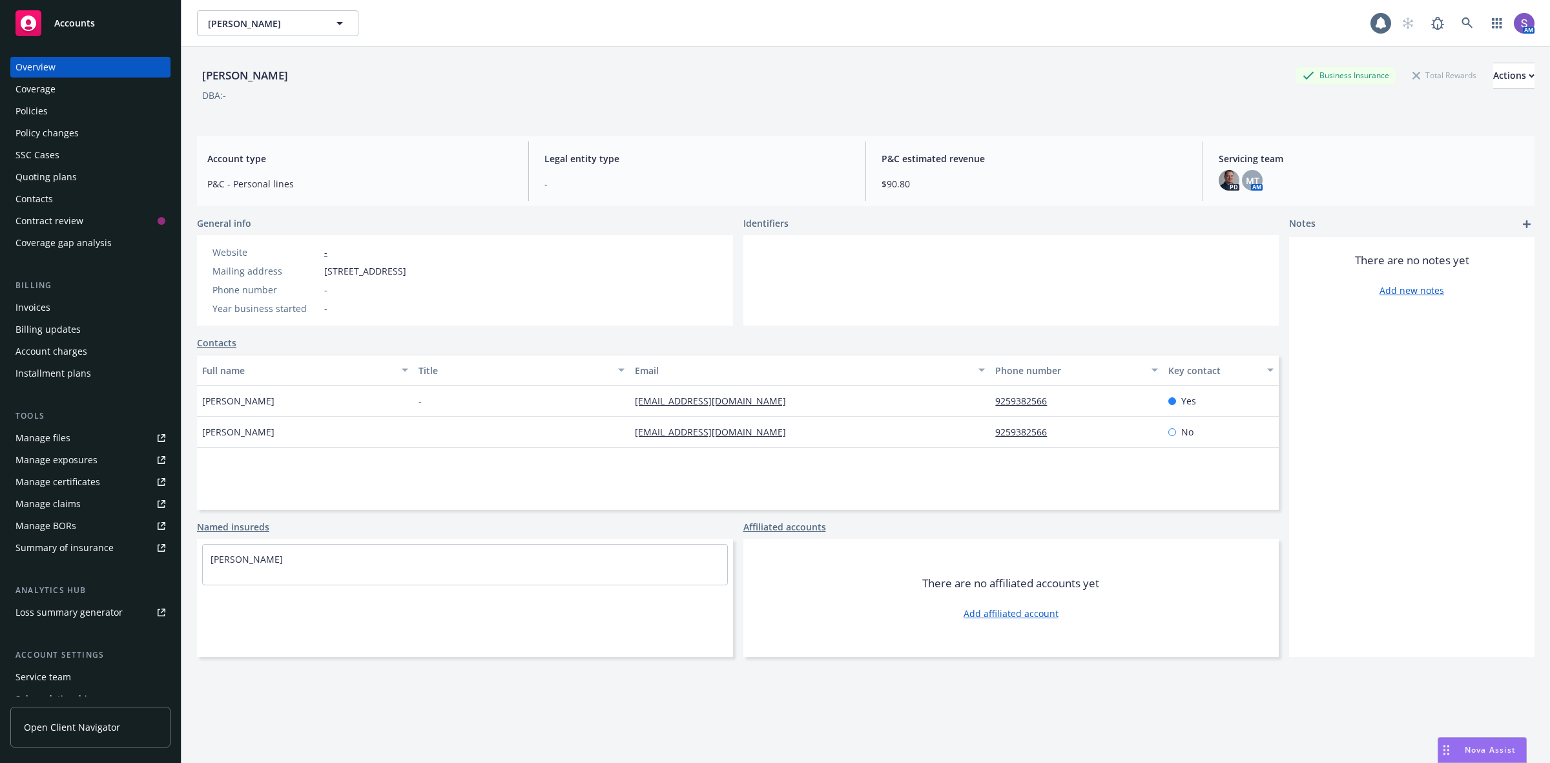
click at [28, 110] on div "Policies" at bounding box center [31, 111] width 32 height 21
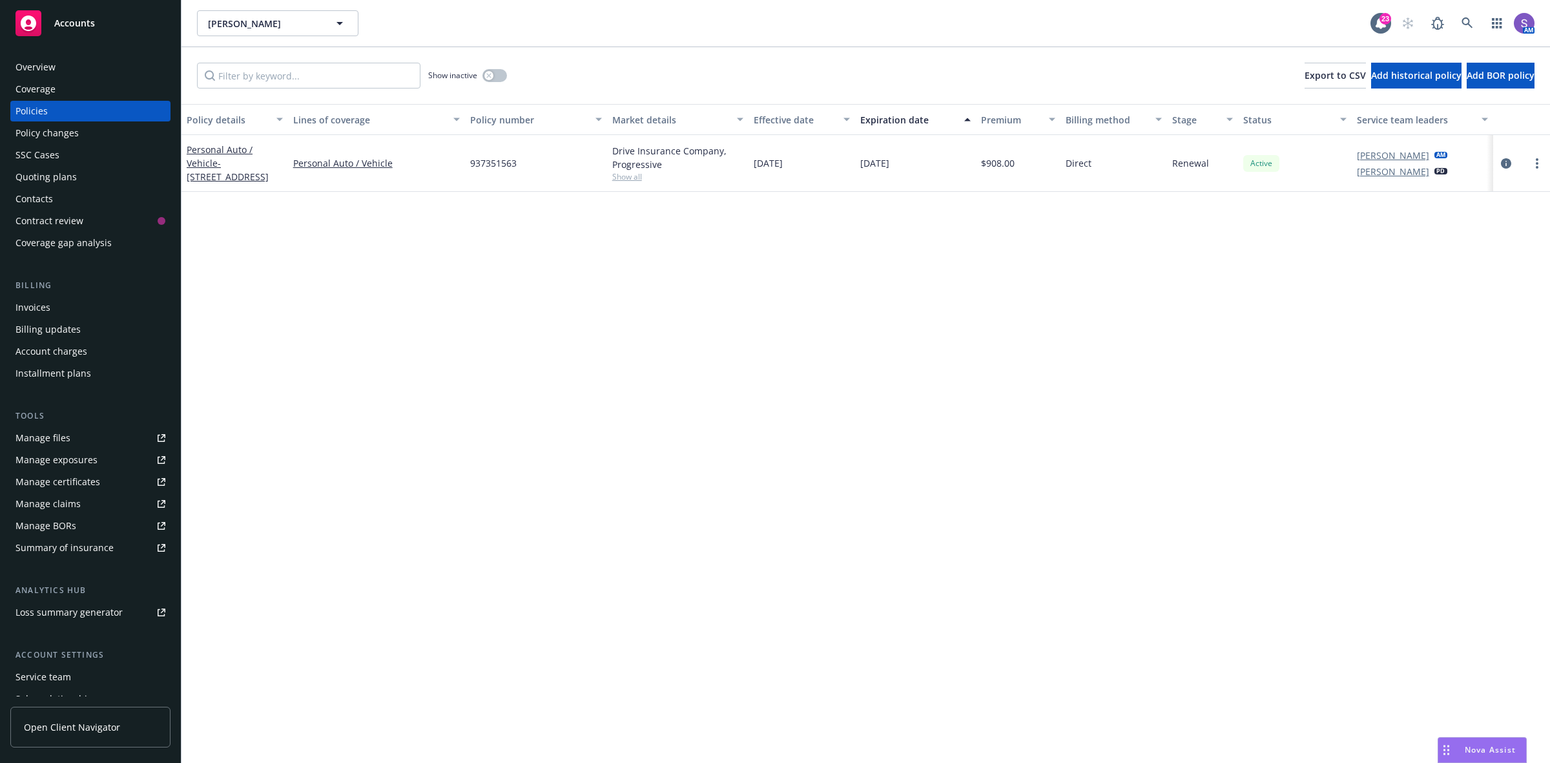
click at [498, 159] on span "937351563" at bounding box center [493, 163] width 46 height 14
copy span "937351563"
click at [1534, 169] on link "more" at bounding box center [1536, 163] width 15 height 15
click at [1472, 220] on link "Renew with incumbent" at bounding box center [1469, 216] width 152 height 26
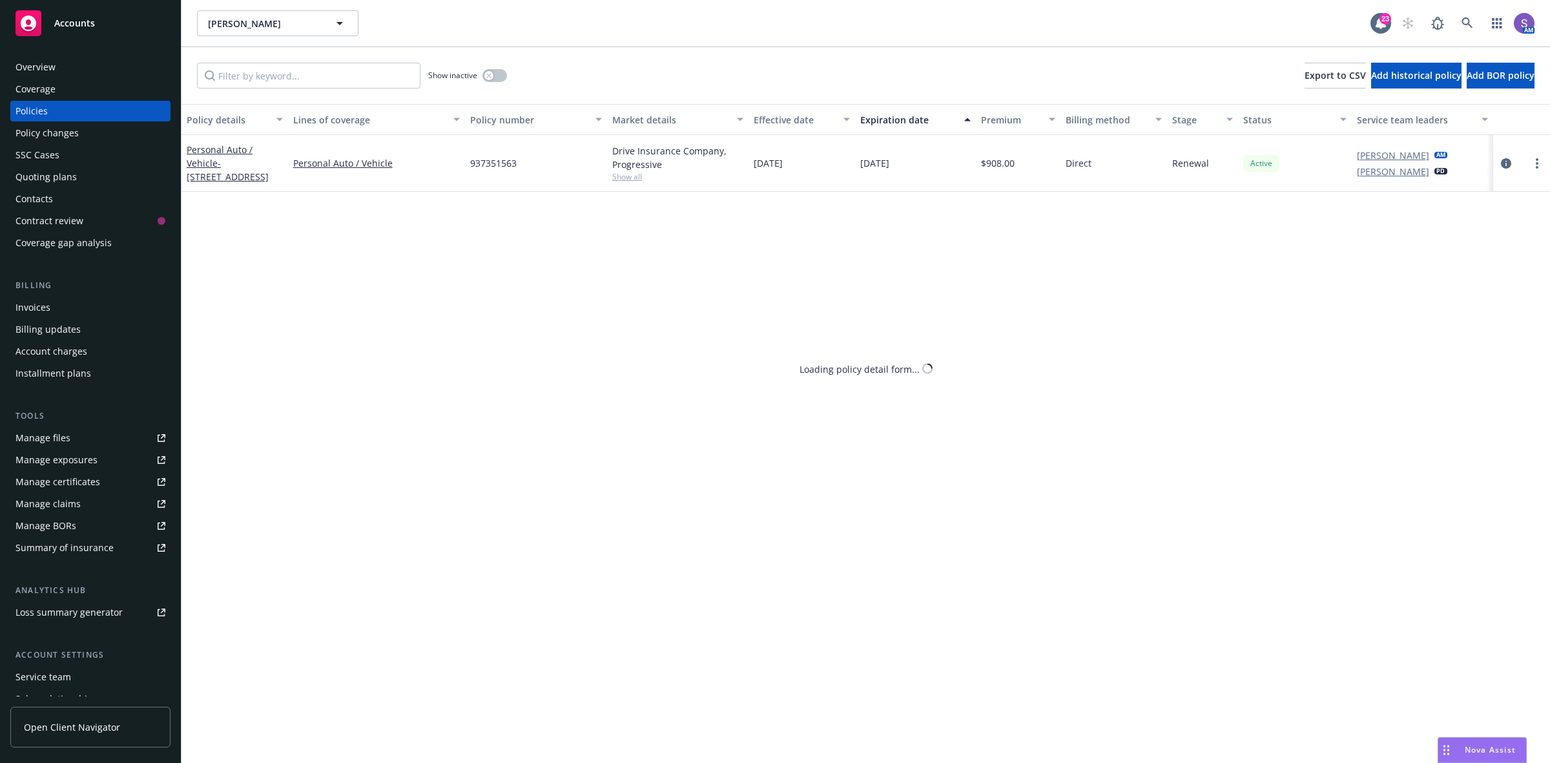
select select "6"
select select "CA"
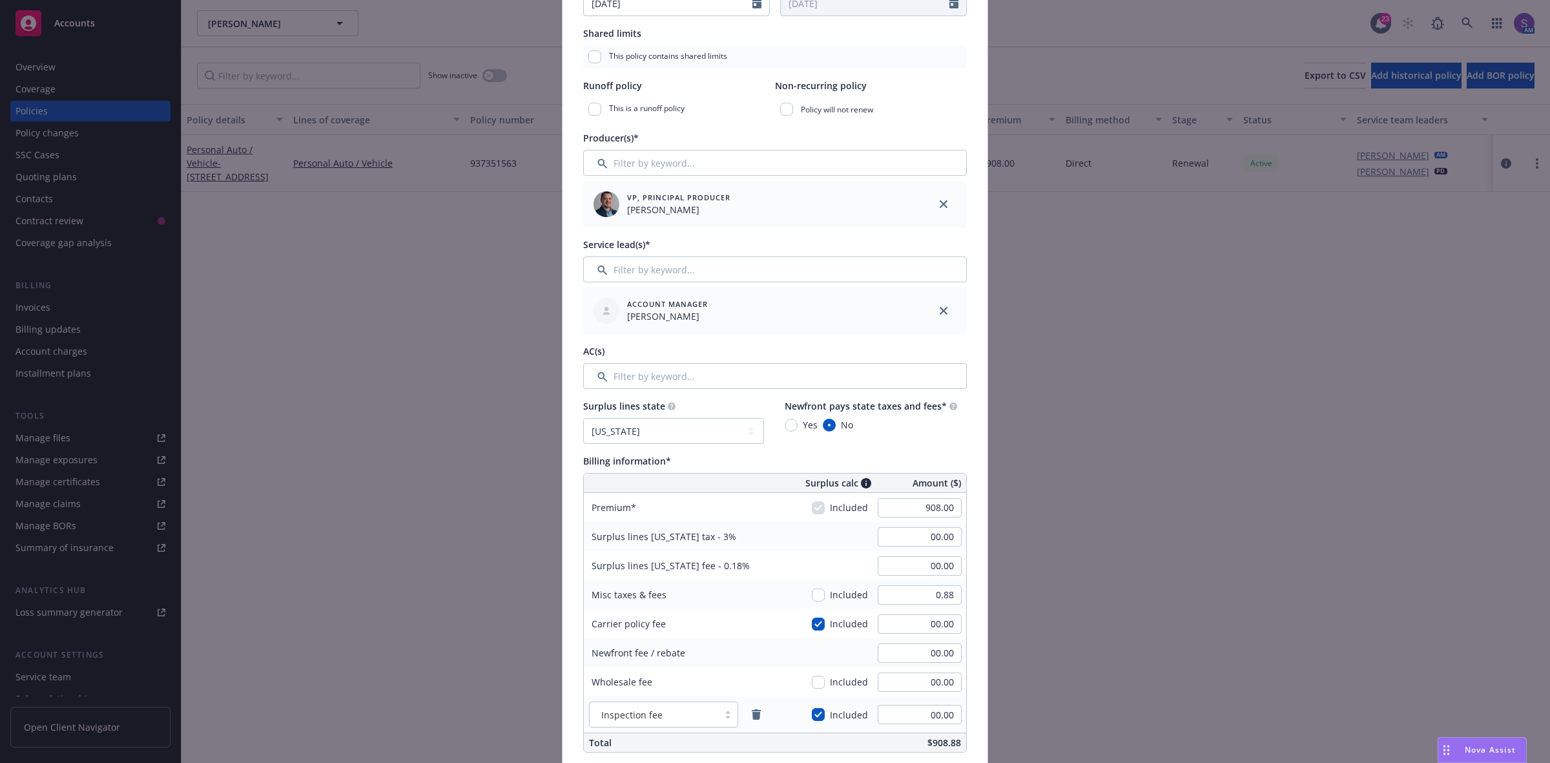
scroll to position [565, 0]
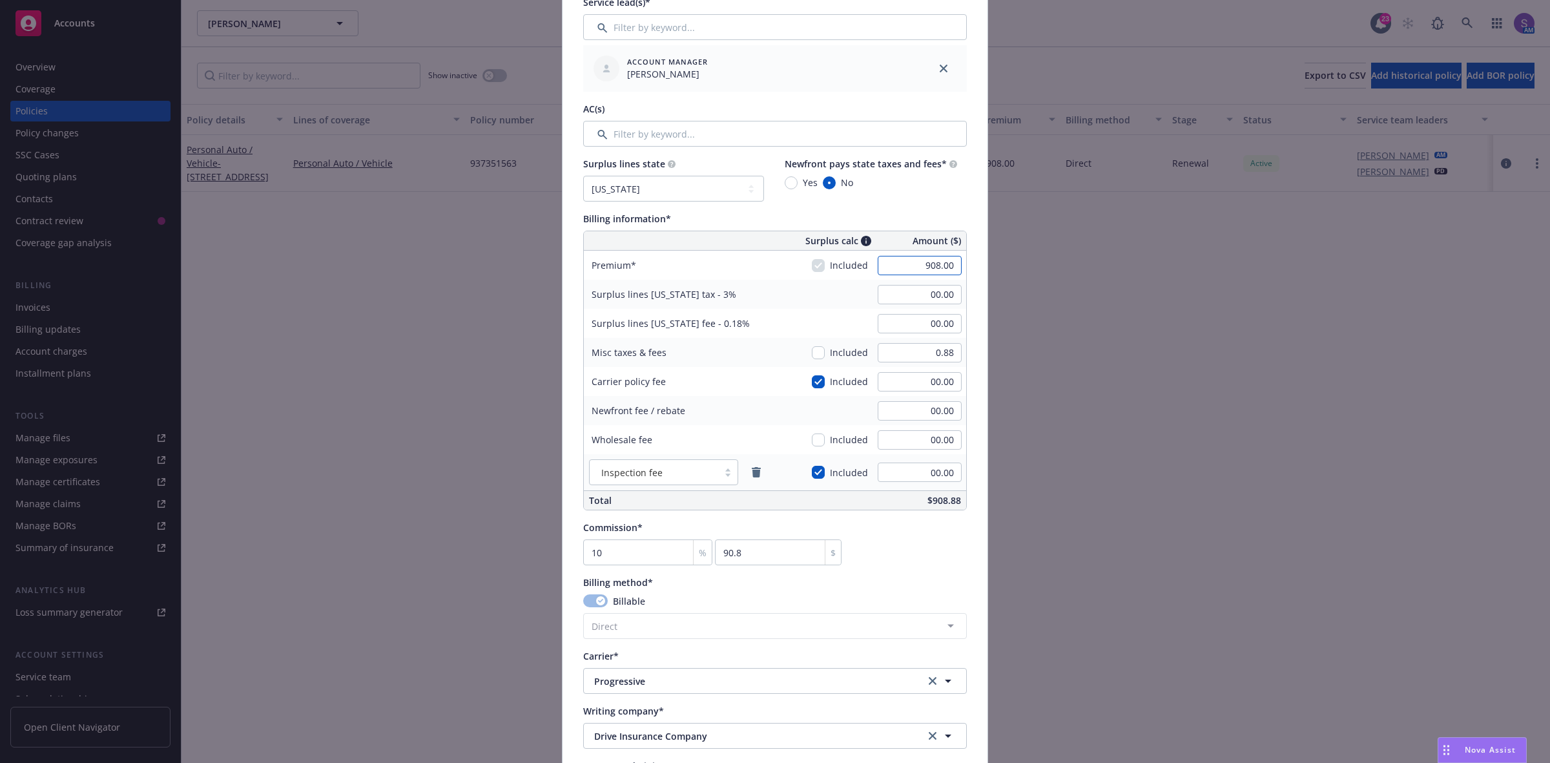
click at [910, 267] on input "908.00" at bounding box center [919, 265] width 84 height 19
click at [934, 555] on div "Commission* 10 % 90.8 $" at bounding box center [775, 542] width 384 height 45
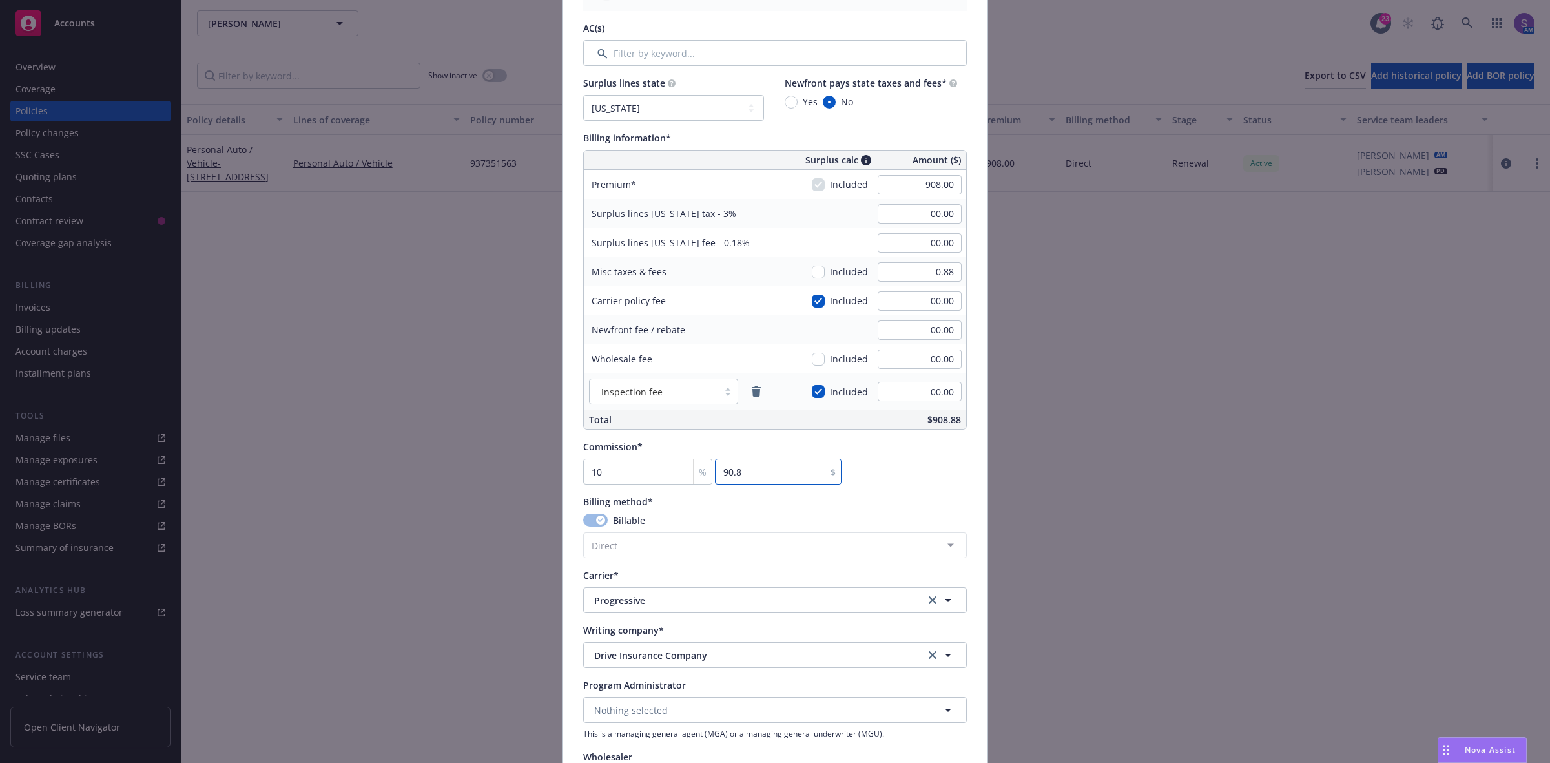
scroll to position [969, 0]
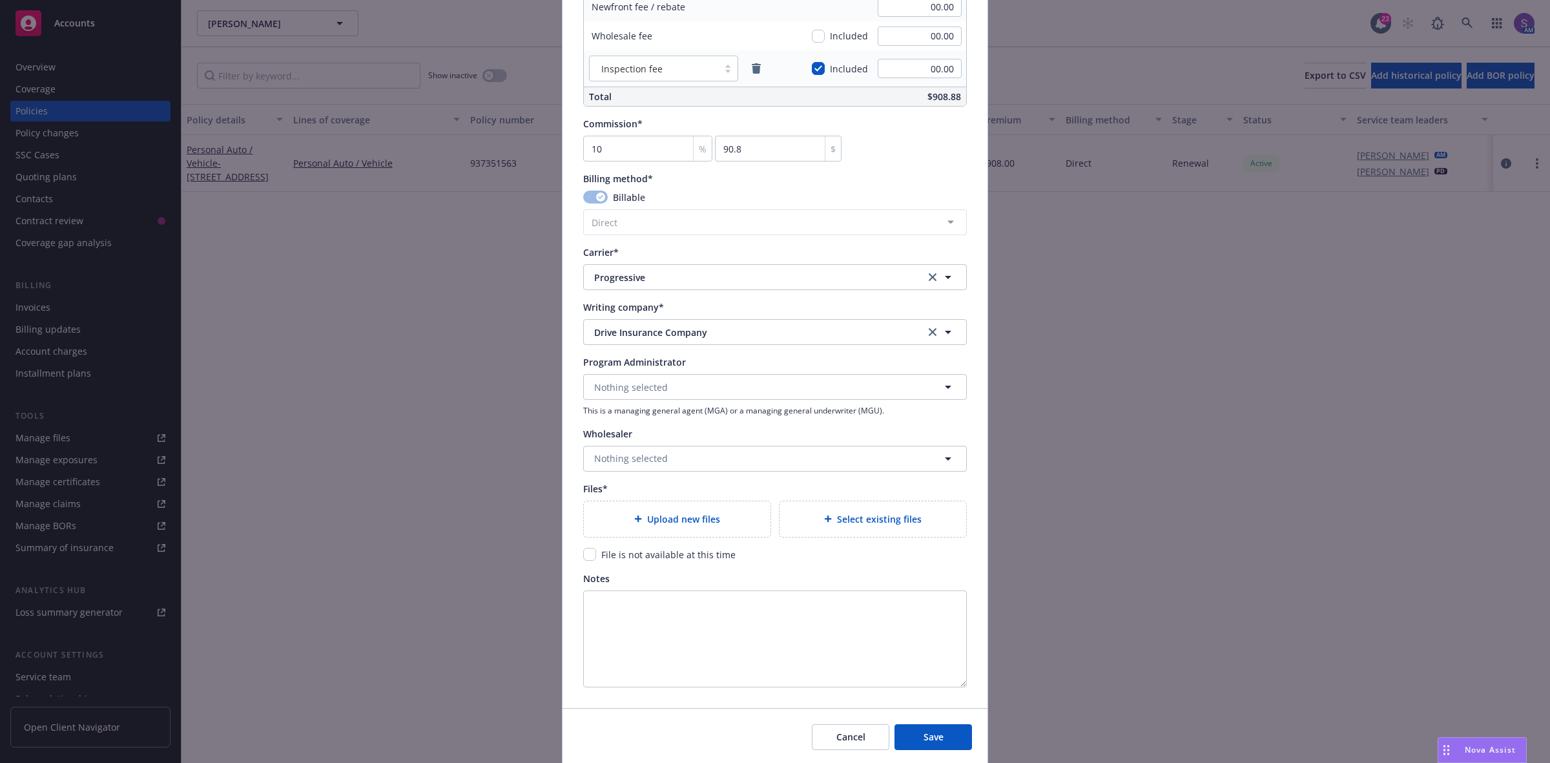
click at [649, 518] on span "Upload new files" at bounding box center [683, 519] width 73 height 14
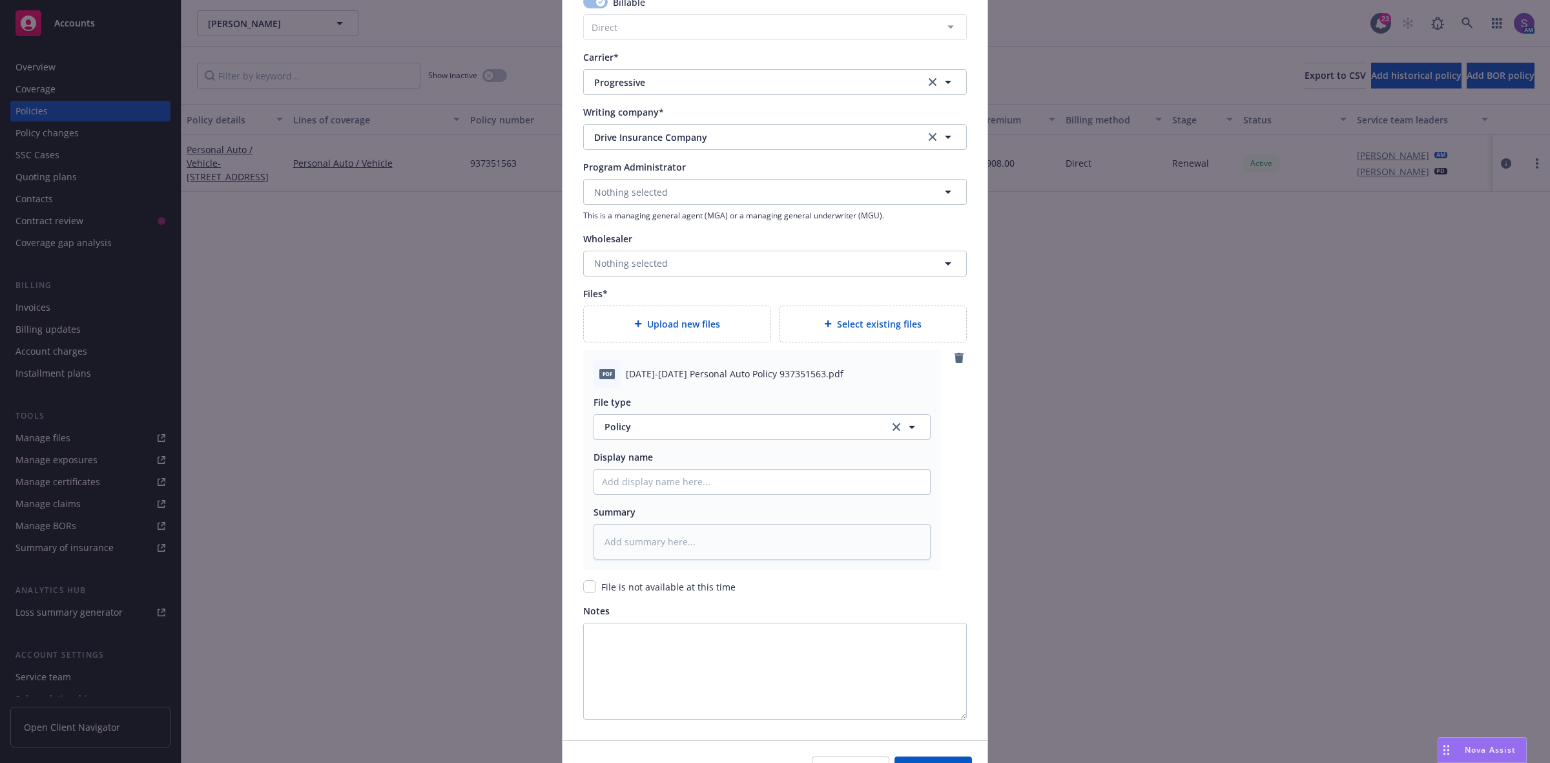
scroll to position [1211, 0]
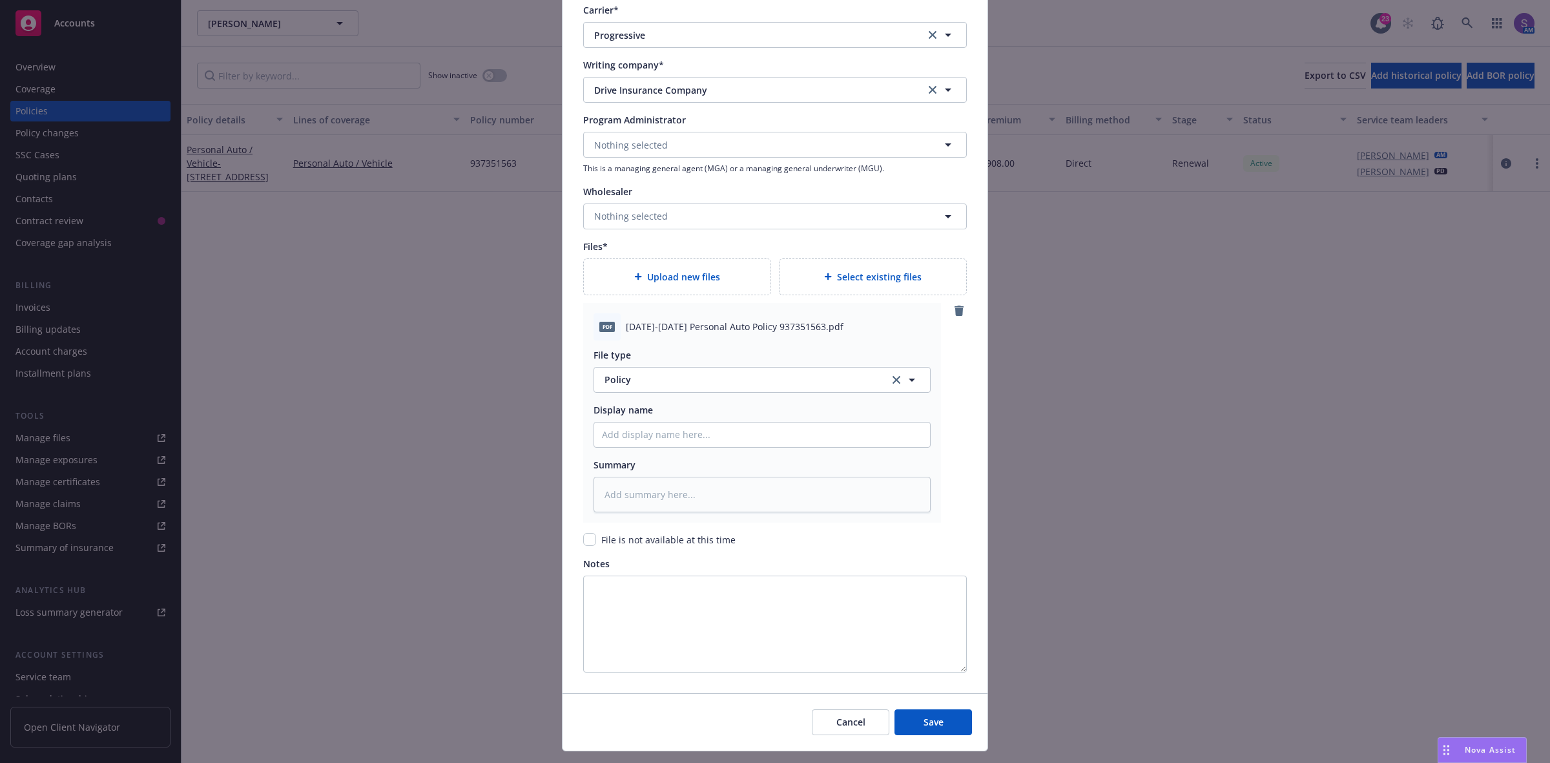
click at [684, 329] on span "[DATE]-[DATE] Personal Auto Policy 937351563.pdf" at bounding box center [735, 327] width 218 height 14
click at [661, 436] on input "Policy display name" at bounding box center [762, 434] width 336 height 25
paste input "[DATE]-[DATE] Personal Auto Policy 937351563.pdf"
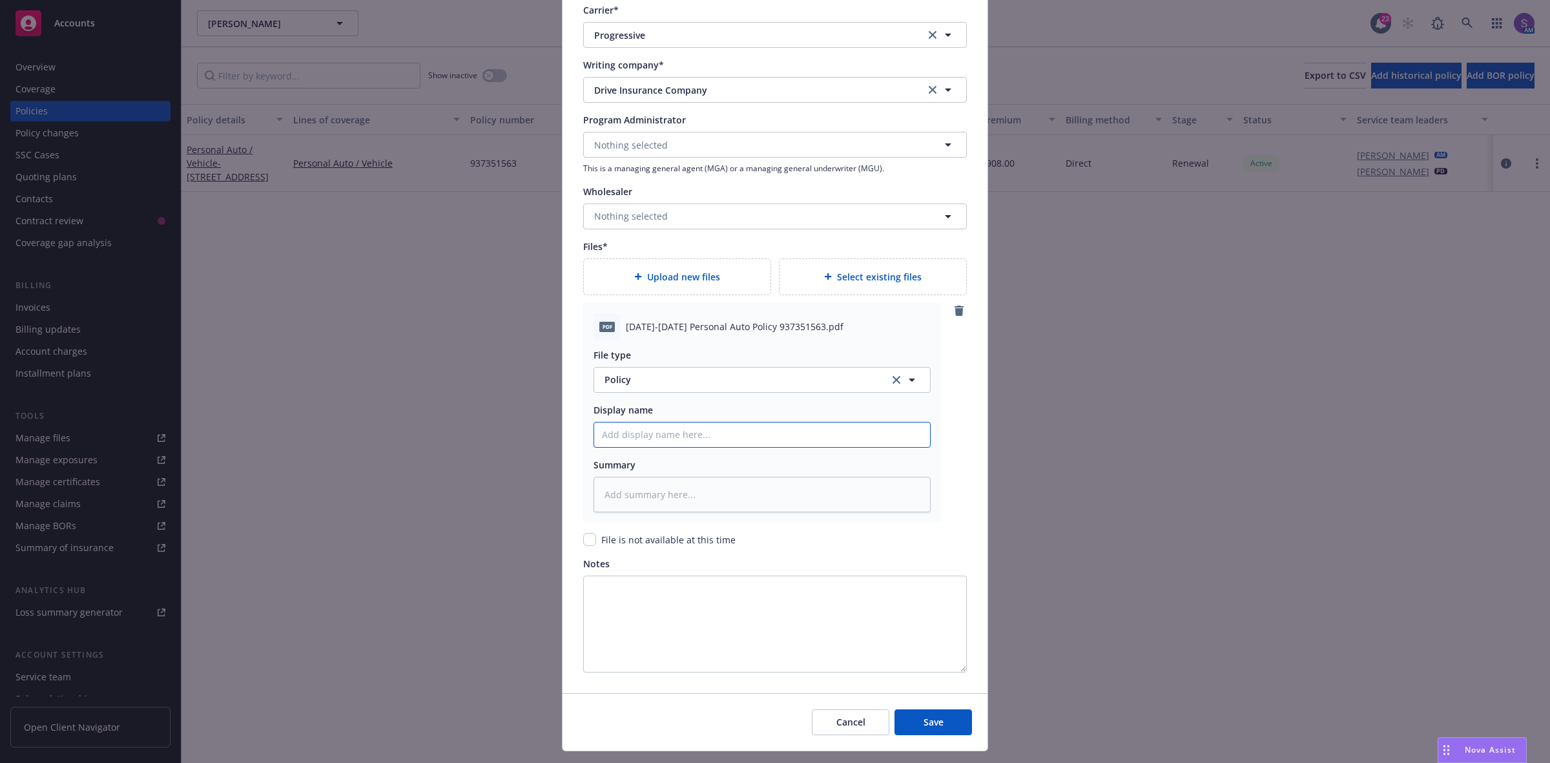
type textarea "x"
type input "[DATE]-[DATE] Personal Auto Policy 937351563.pdf"
type textarea "x"
type input "[DATE]-[DATE] Personal Auto Policy 937351563.pd"
type textarea "x"
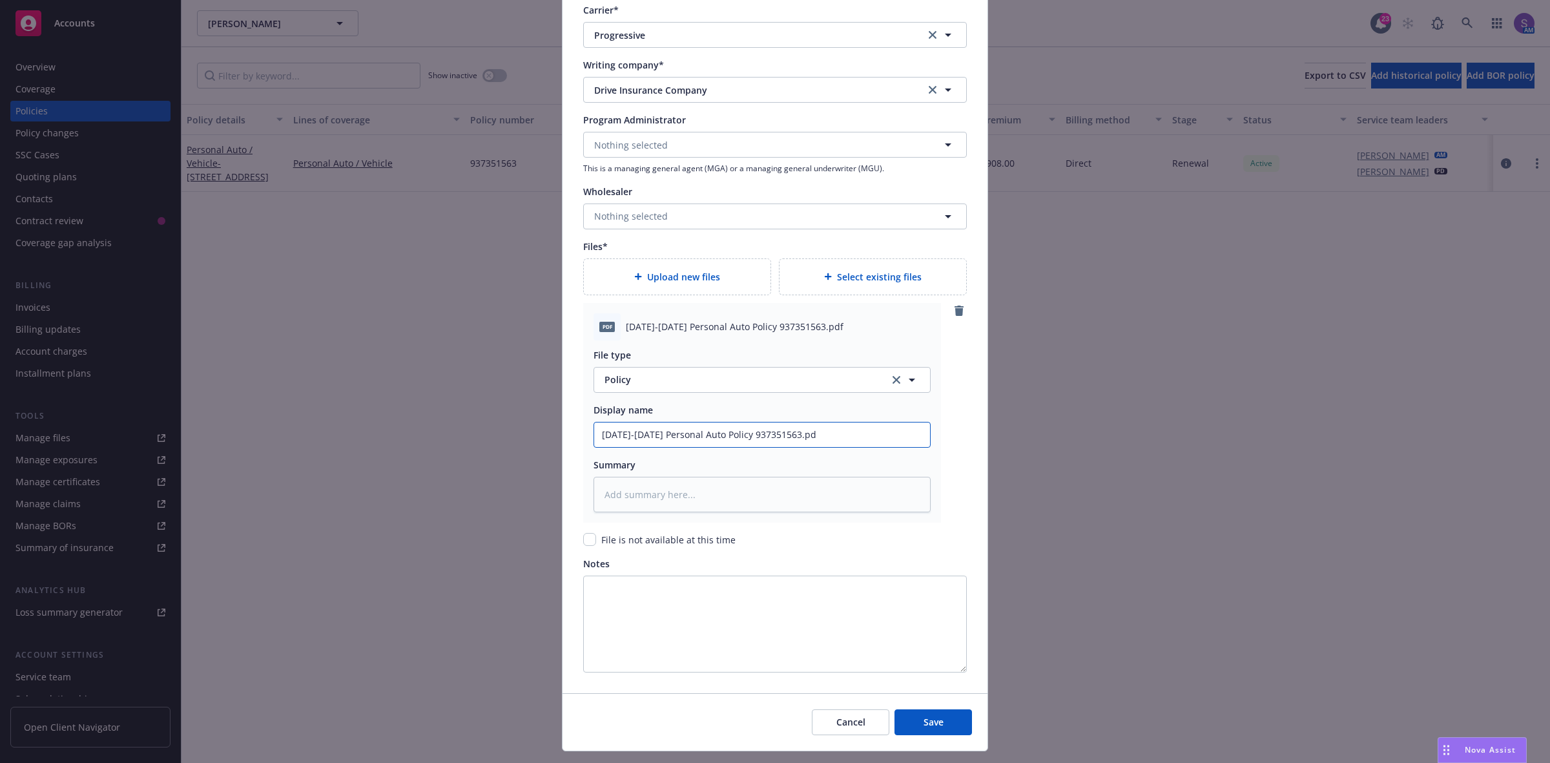
type input "[DATE]-[DATE] Personal Auto Policy 937351563.p"
type textarea "x"
type input "[DATE]-[DATE] Personal Auto Policy 937351563."
type textarea "x"
type input "[DATE]-[DATE] Personal Auto Policy 937351563"
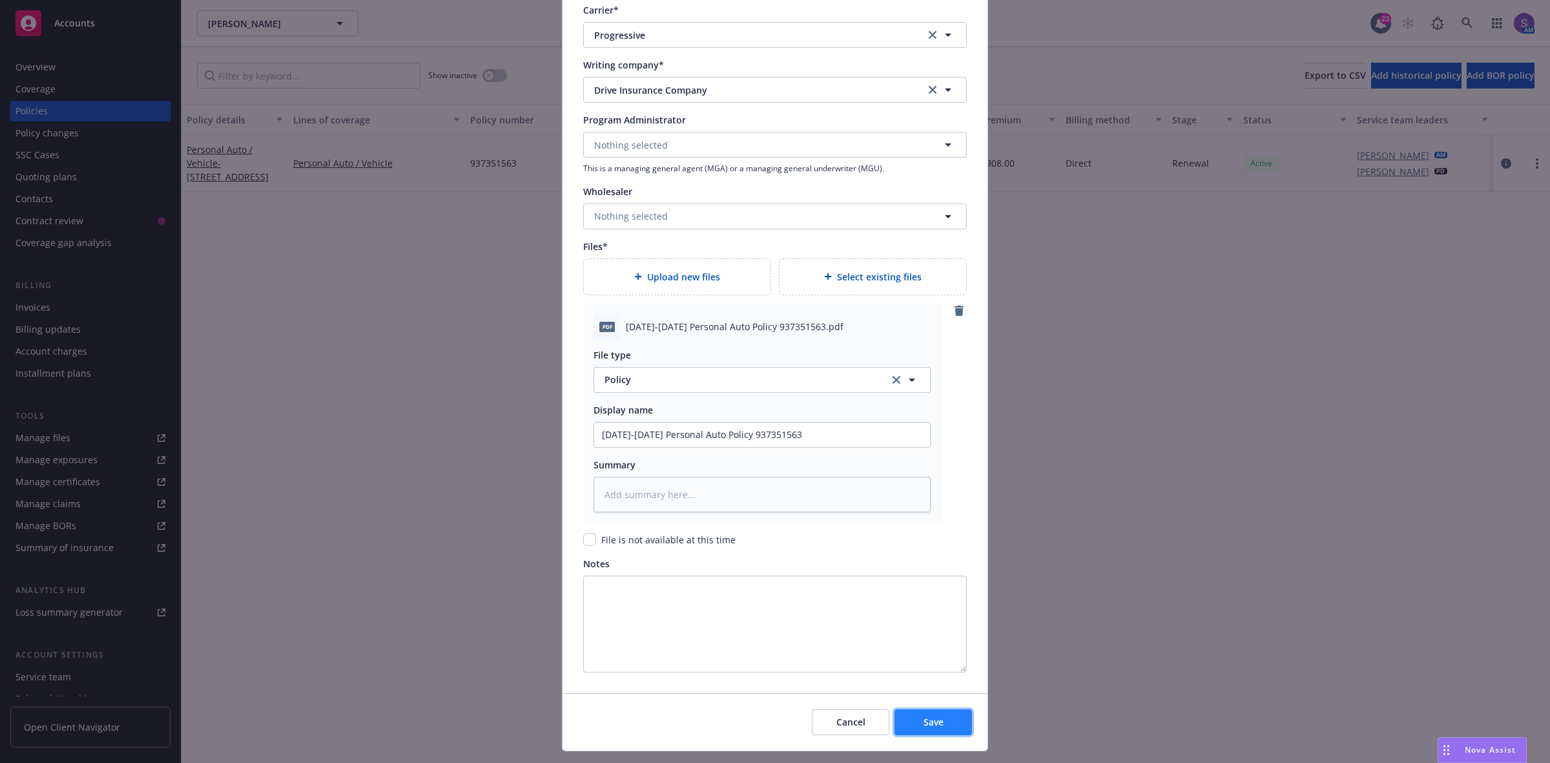
click at [938, 723] on button "Save" at bounding box center [932, 722] width 77 height 26
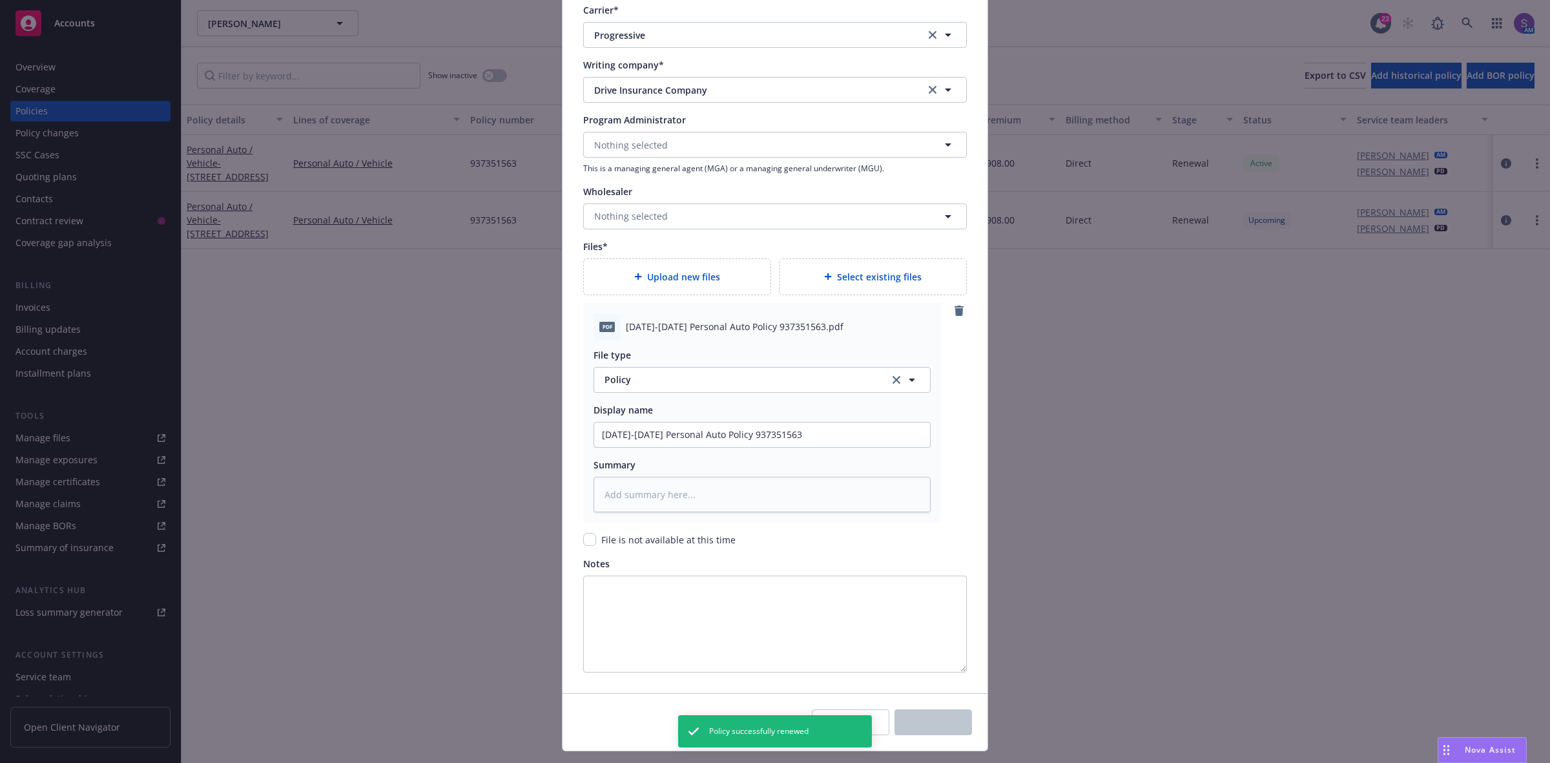
type textarea "x"
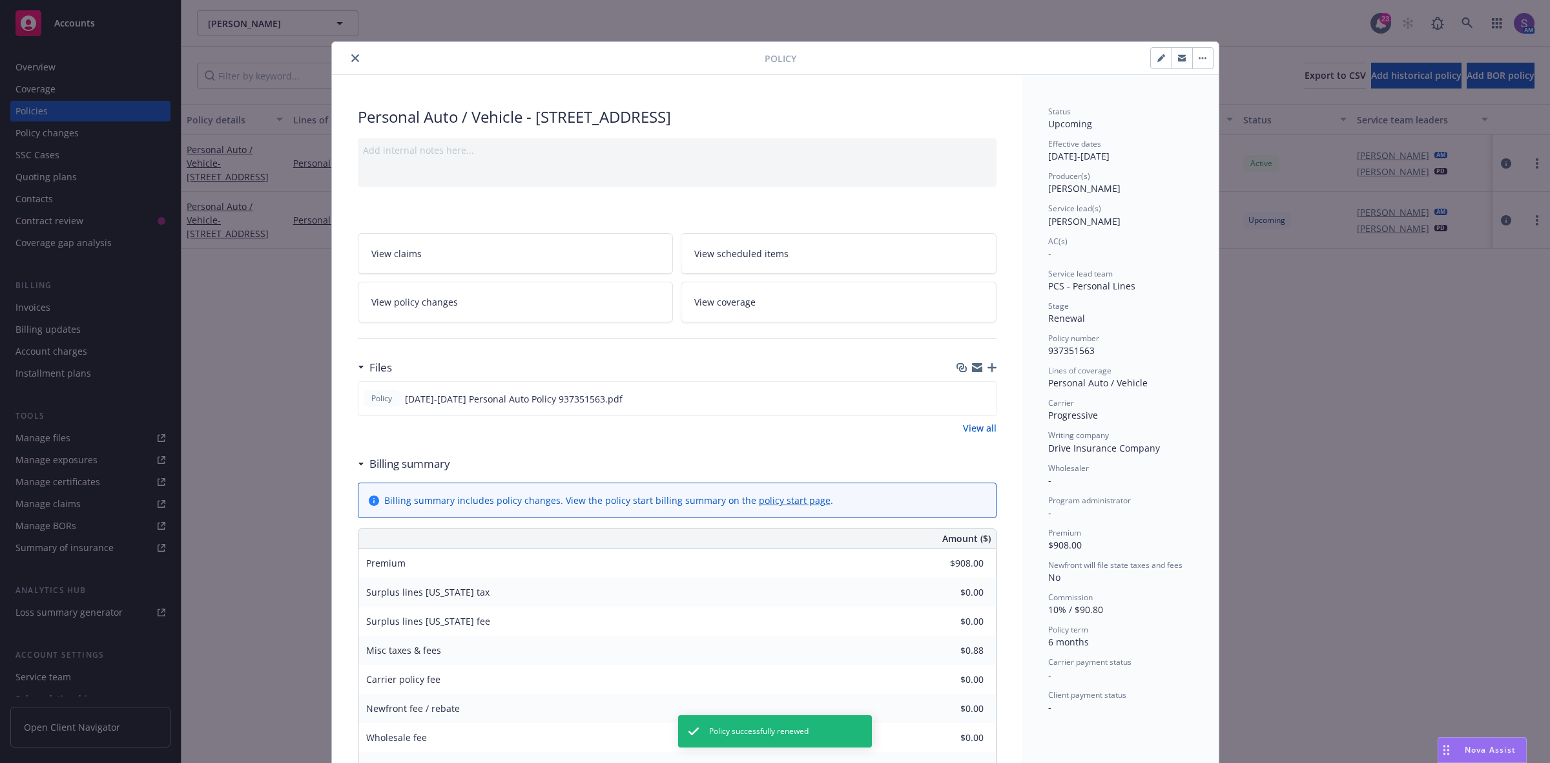
click at [351, 59] on icon "close" at bounding box center [355, 58] width 8 height 8
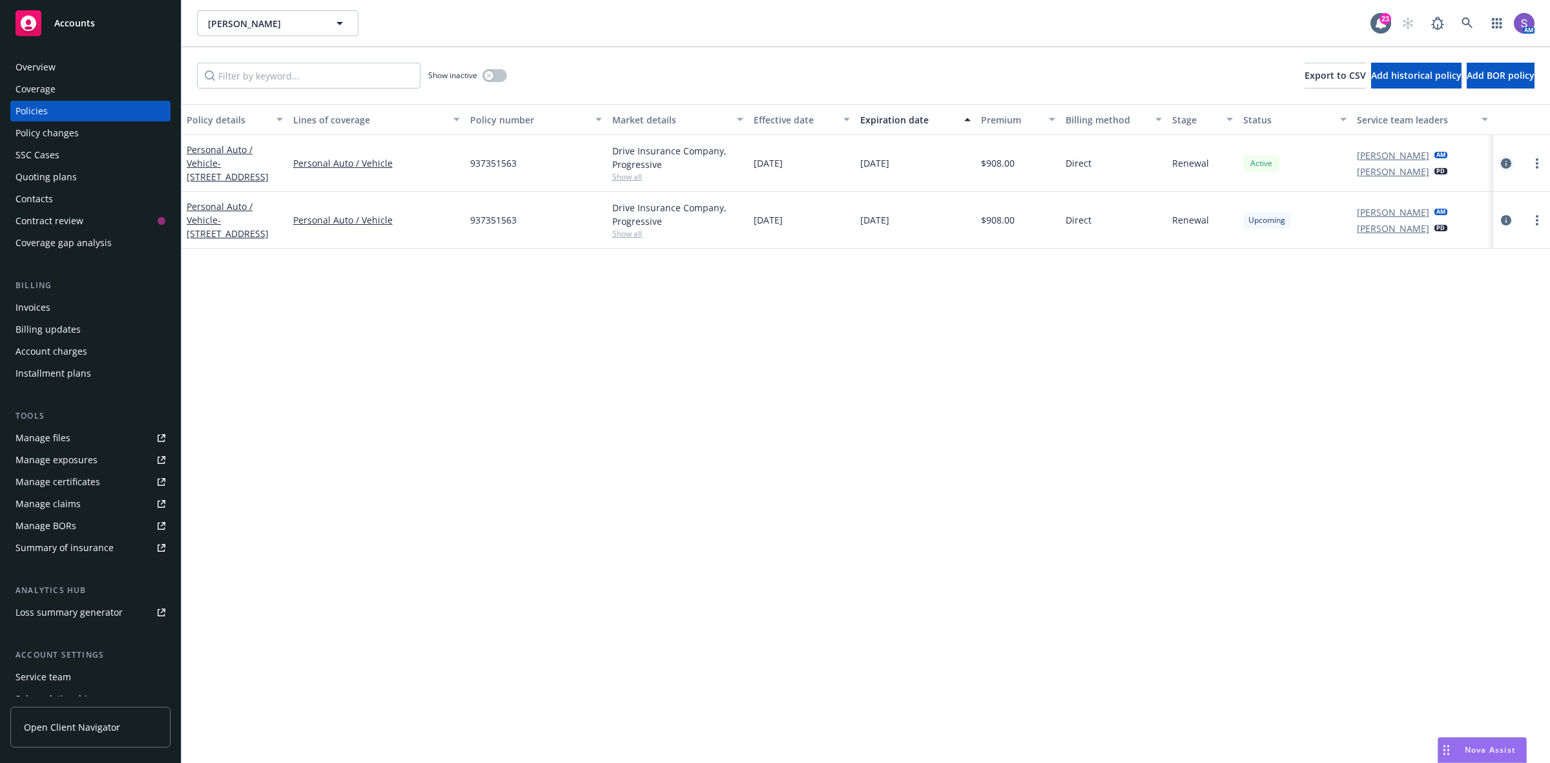
click at [1505, 162] on icon "circleInformation" at bounding box center [1506, 163] width 10 height 10
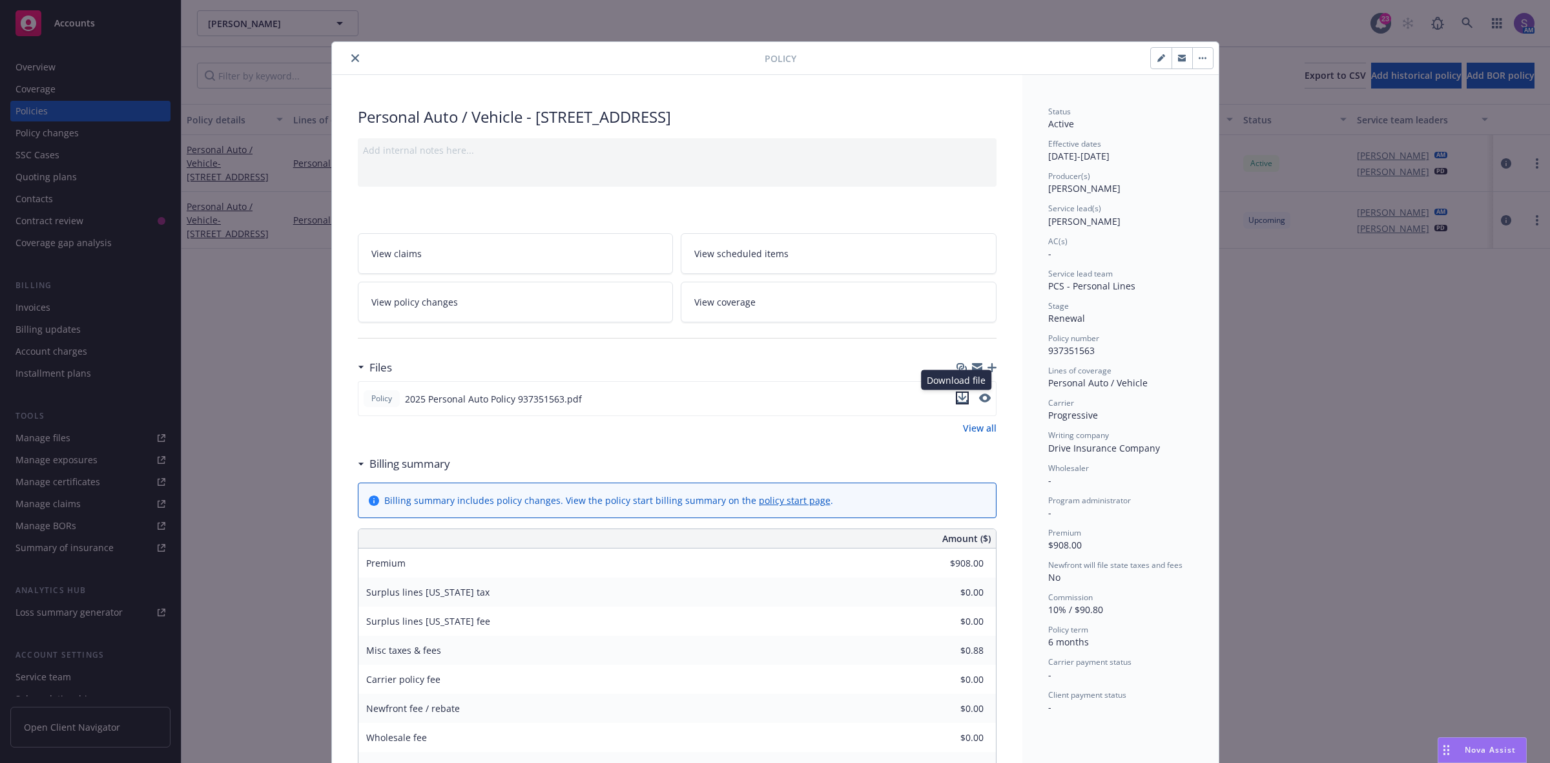
click at [958, 397] on icon "download file" at bounding box center [962, 398] width 10 height 10
click at [351, 60] on icon "close" at bounding box center [355, 58] width 8 height 8
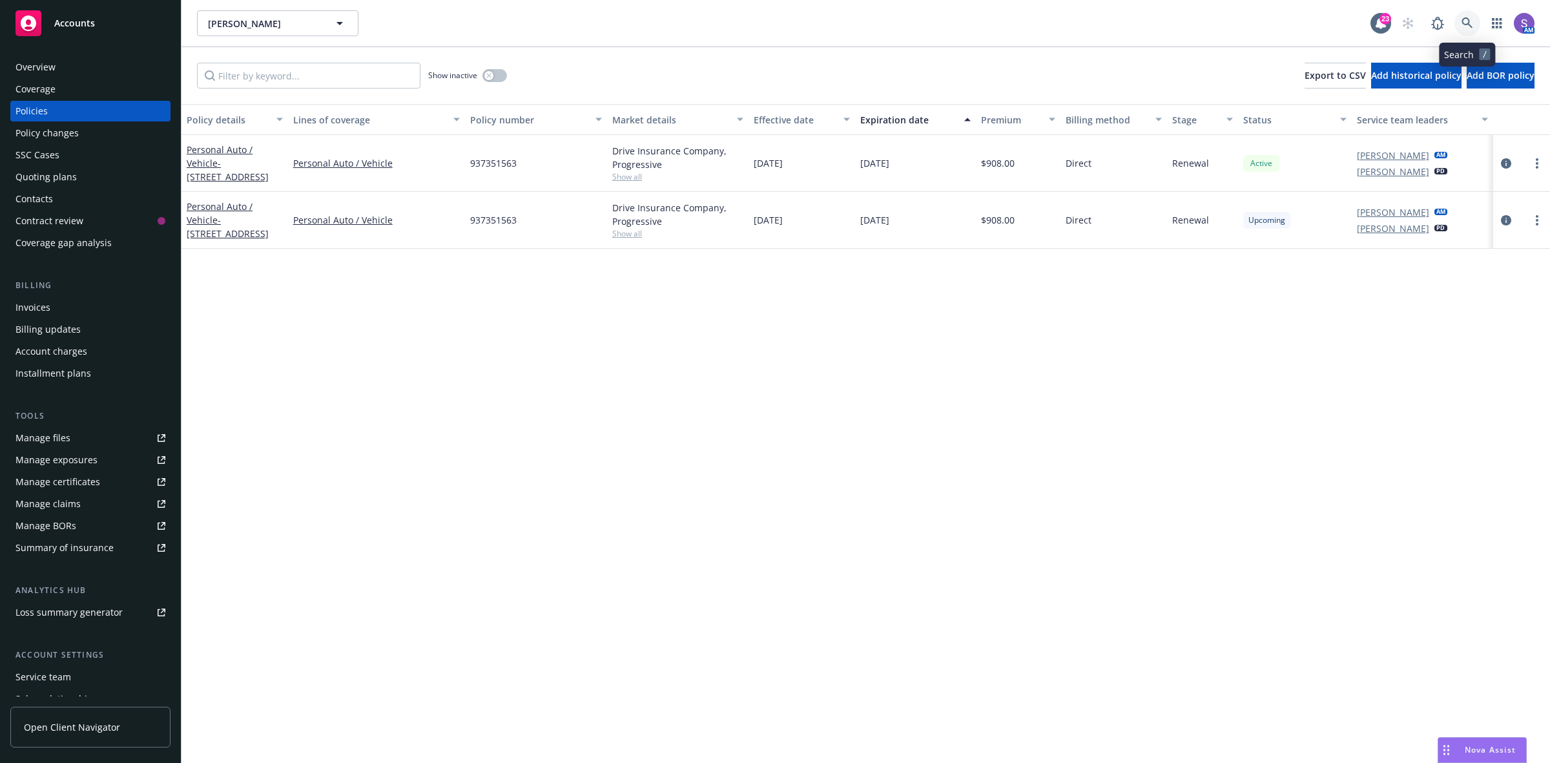
click at [1479, 26] on link at bounding box center [1467, 23] width 26 height 26
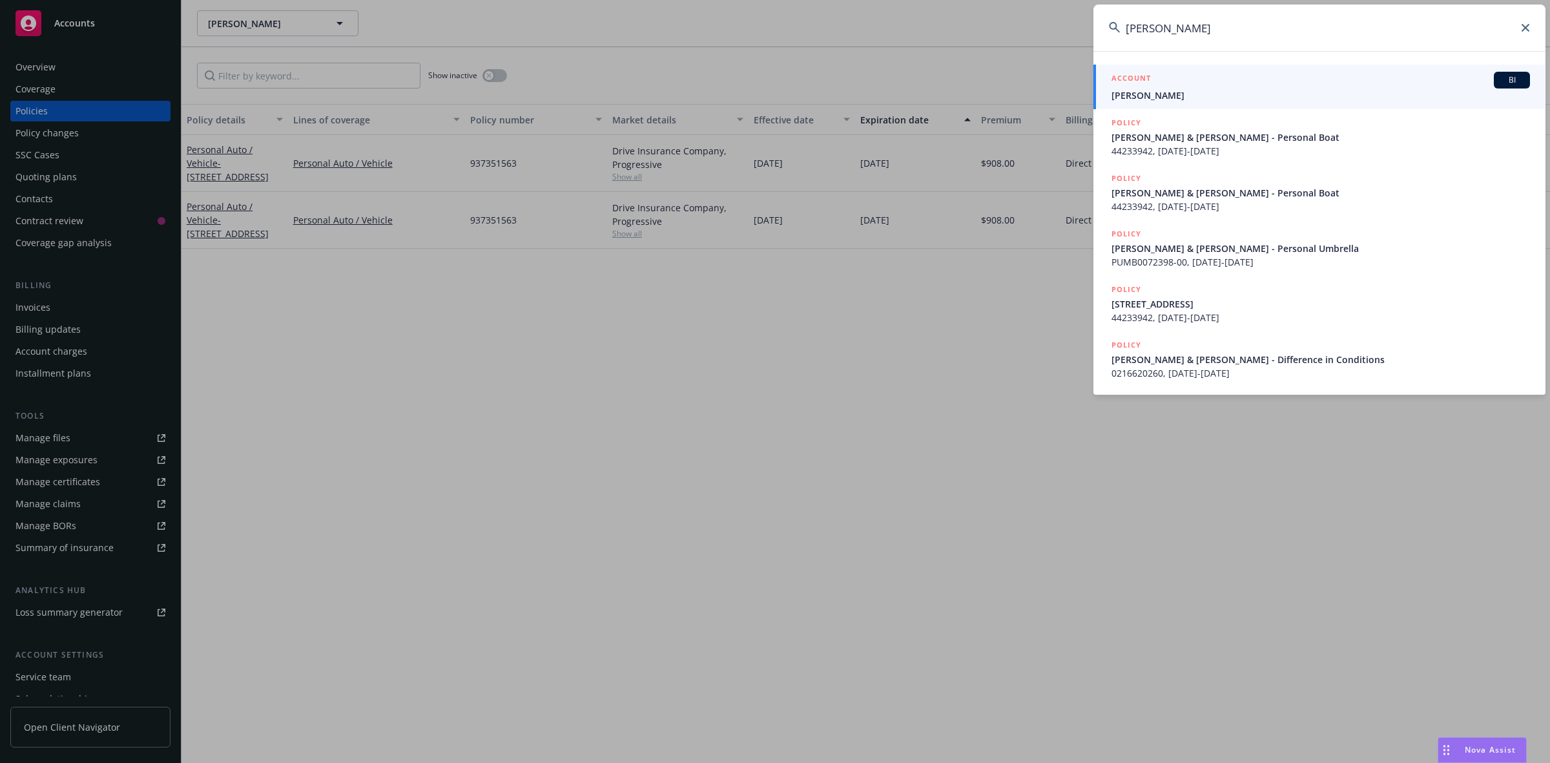
type input "[PERSON_NAME]"
click at [1234, 85] on div "ACCOUNT BI" at bounding box center [1320, 80] width 418 height 17
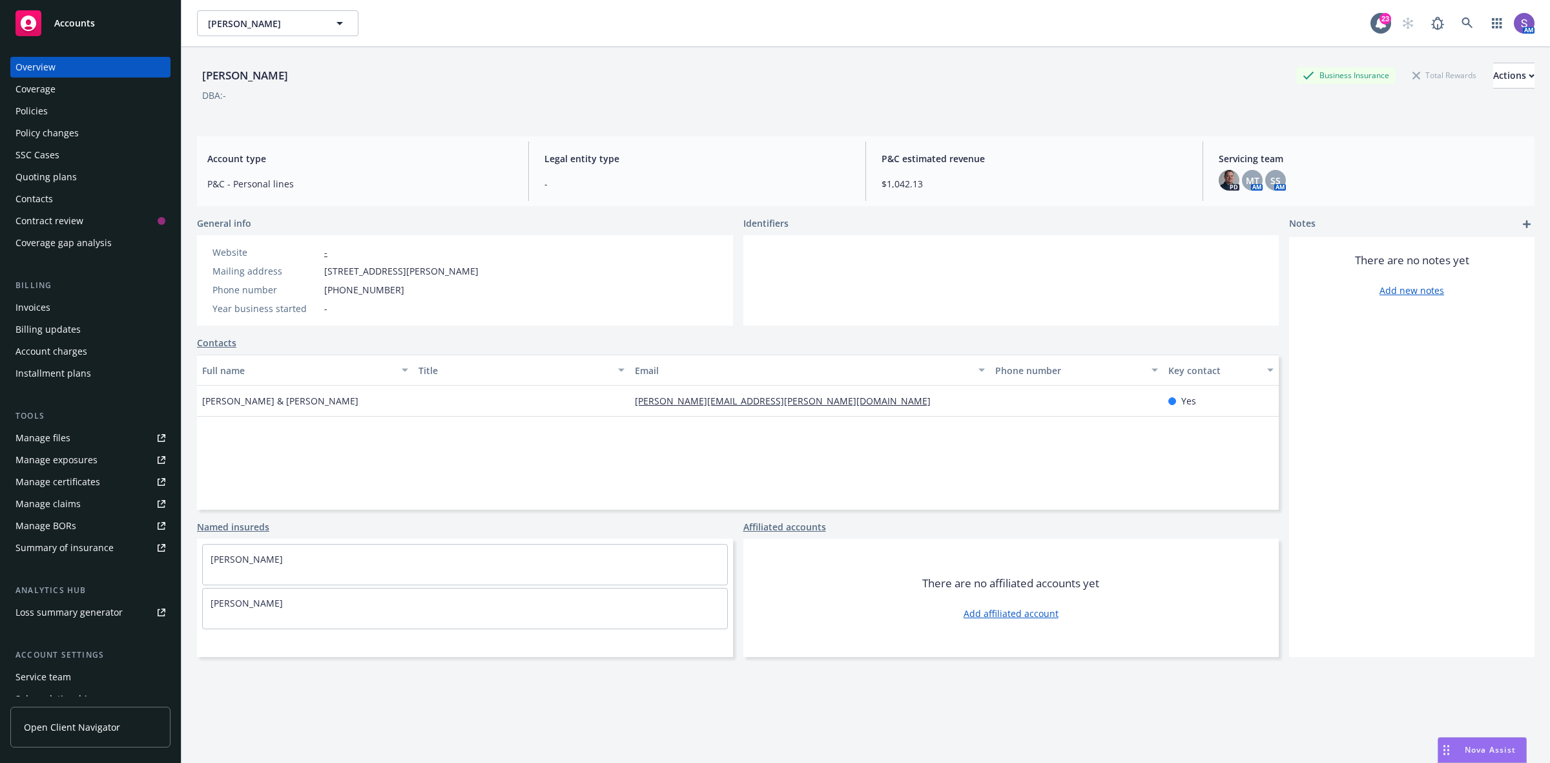
click at [46, 107] on div "Policies" at bounding box center [31, 111] width 32 height 21
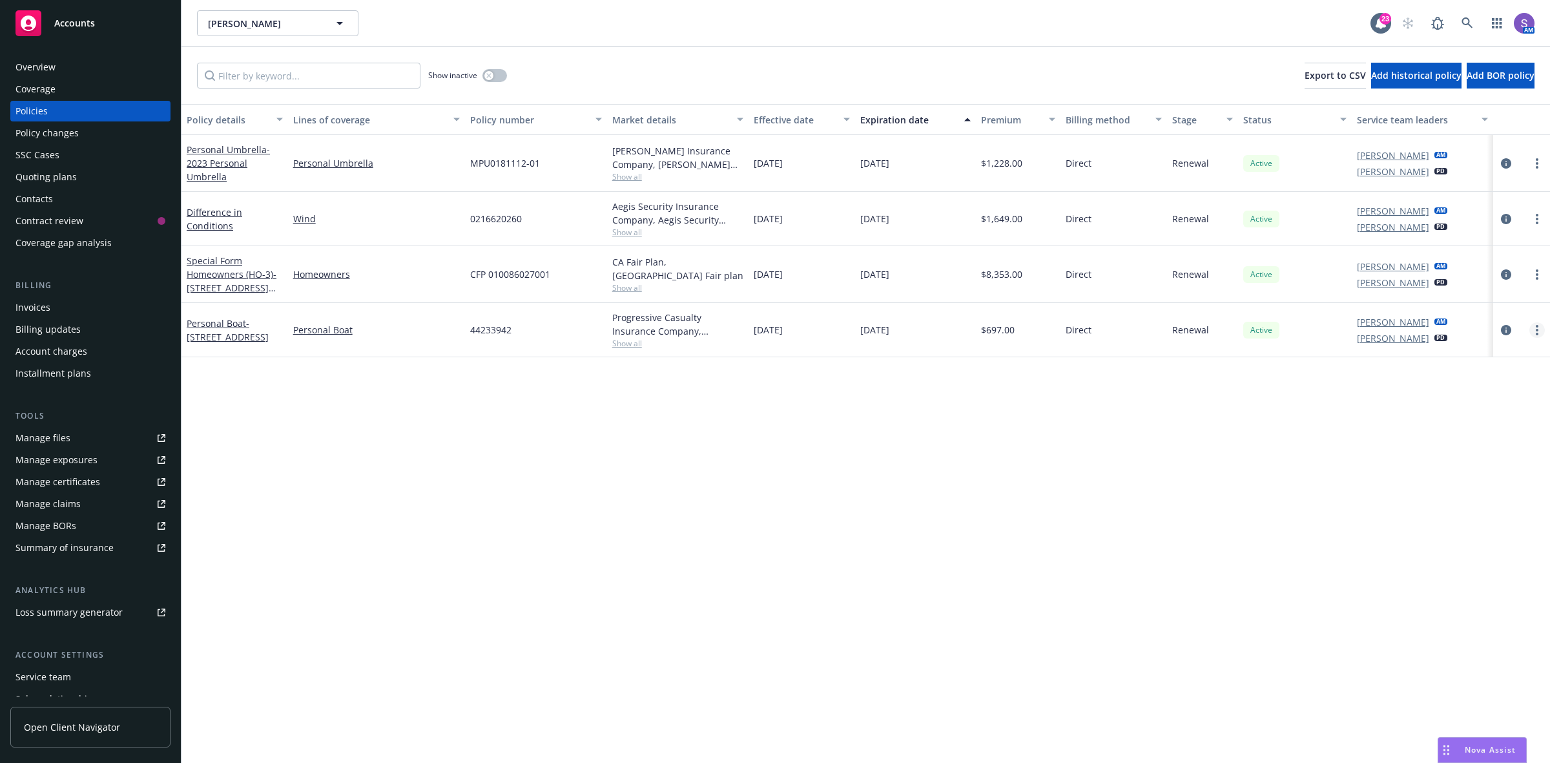
click at [1533, 334] on link "more" at bounding box center [1536, 329] width 15 height 15
click at [1461, 384] on link "Renew with incumbent" at bounding box center [1469, 384] width 152 height 26
select select "12"
select select "CA"
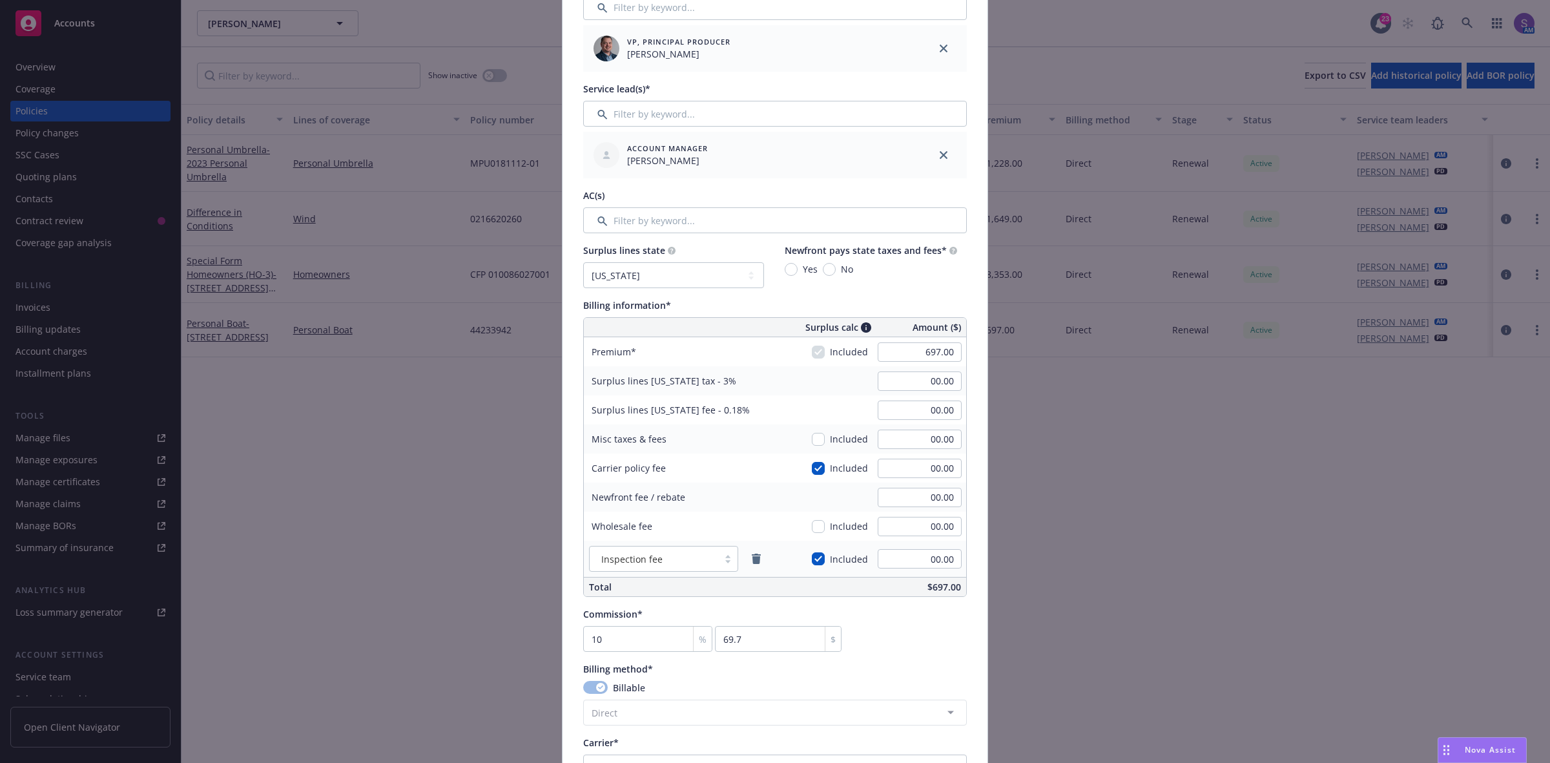
scroll to position [484, 0]
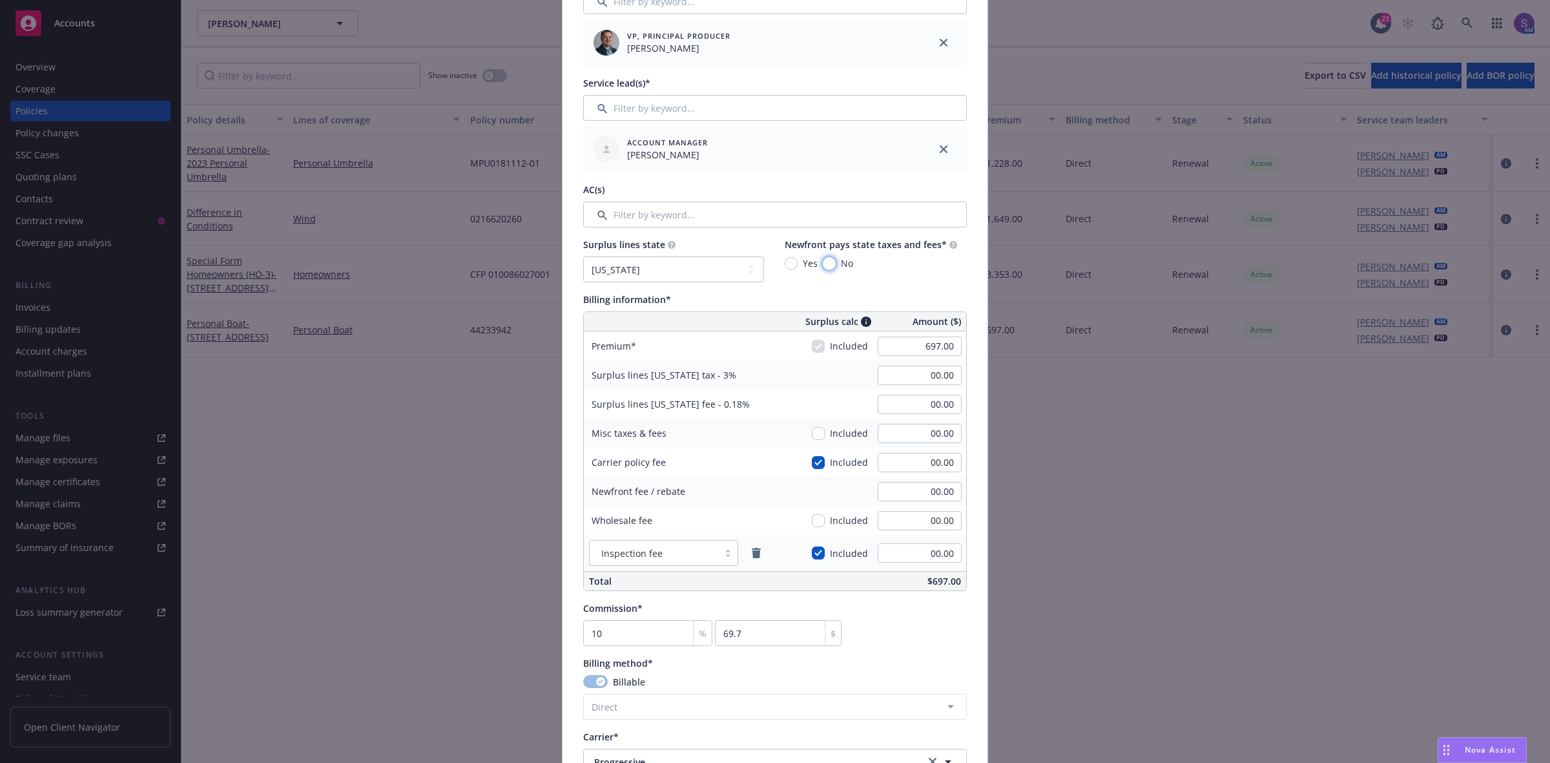
click at [827, 263] on input "No" at bounding box center [829, 263] width 13 height 13
radio input "true"
click at [936, 352] on input "697.00" at bounding box center [919, 345] width 84 height 19
type input "942.00"
type input "28.26"
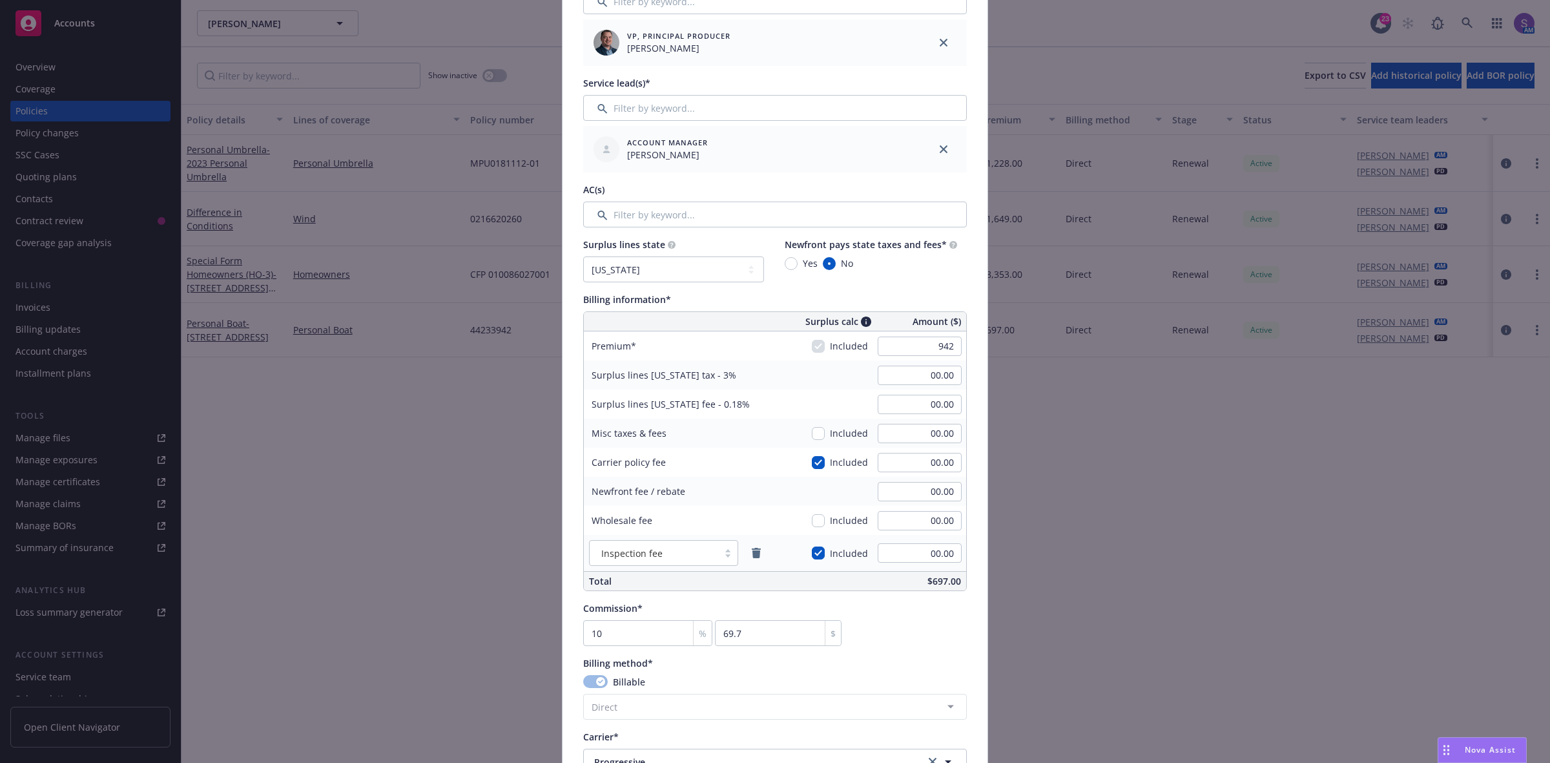
type input "1.70"
type input "94.2"
click at [972, 434] on div "Policy number* 44233942 Policy number not available at this time Policy display…" at bounding box center [774, 398] width 425 height 1585
click at [948, 376] on input "28.26" at bounding box center [919, 374] width 84 height 19
type input "00.00"
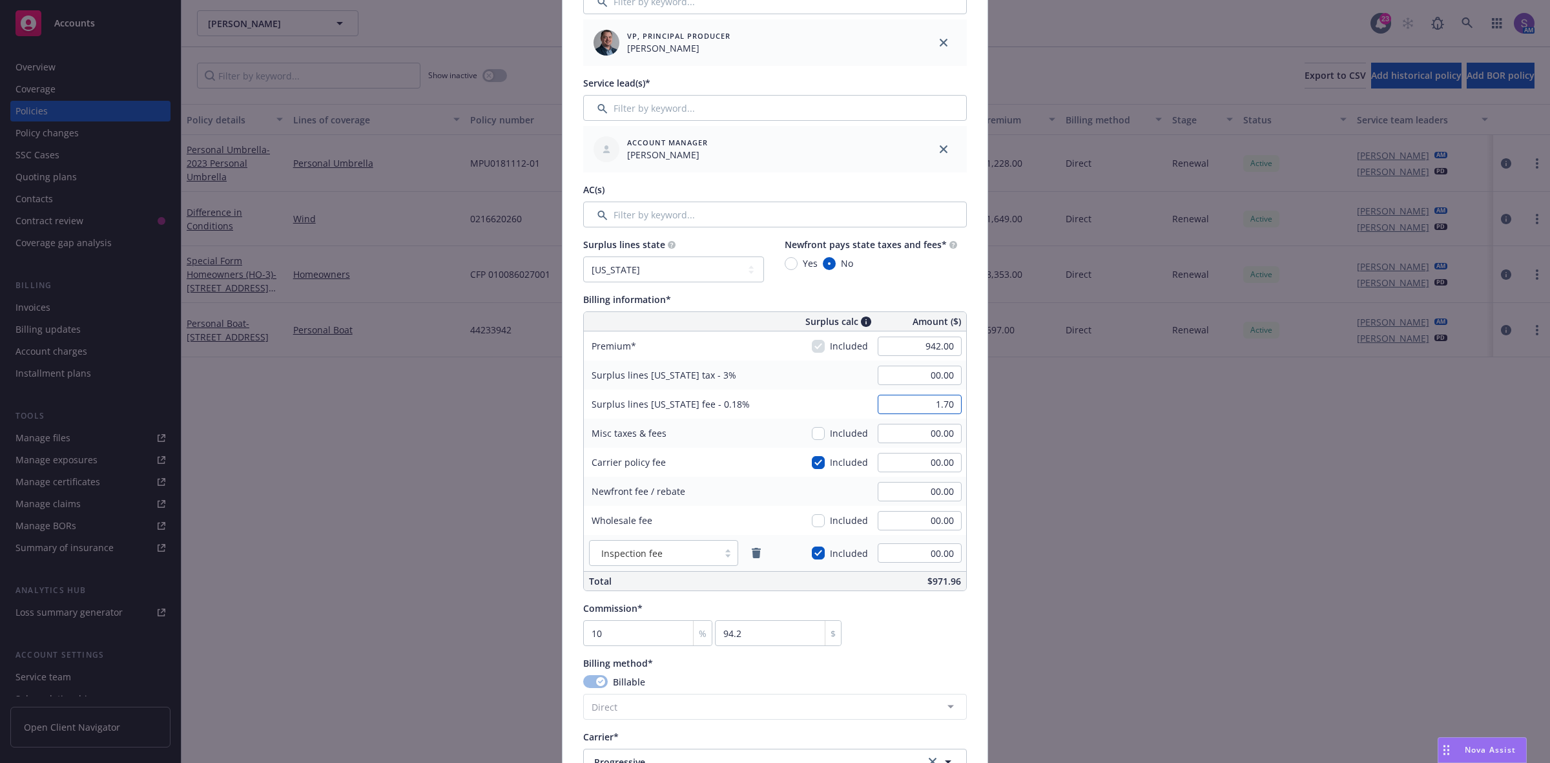
click at [927, 398] on input "1.70" at bounding box center [919, 404] width 84 height 19
type input "00.00"
click at [953, 628] on div "Commission* 10 % 94.2 $" at bounding box center [775, 623] width 384 height 45
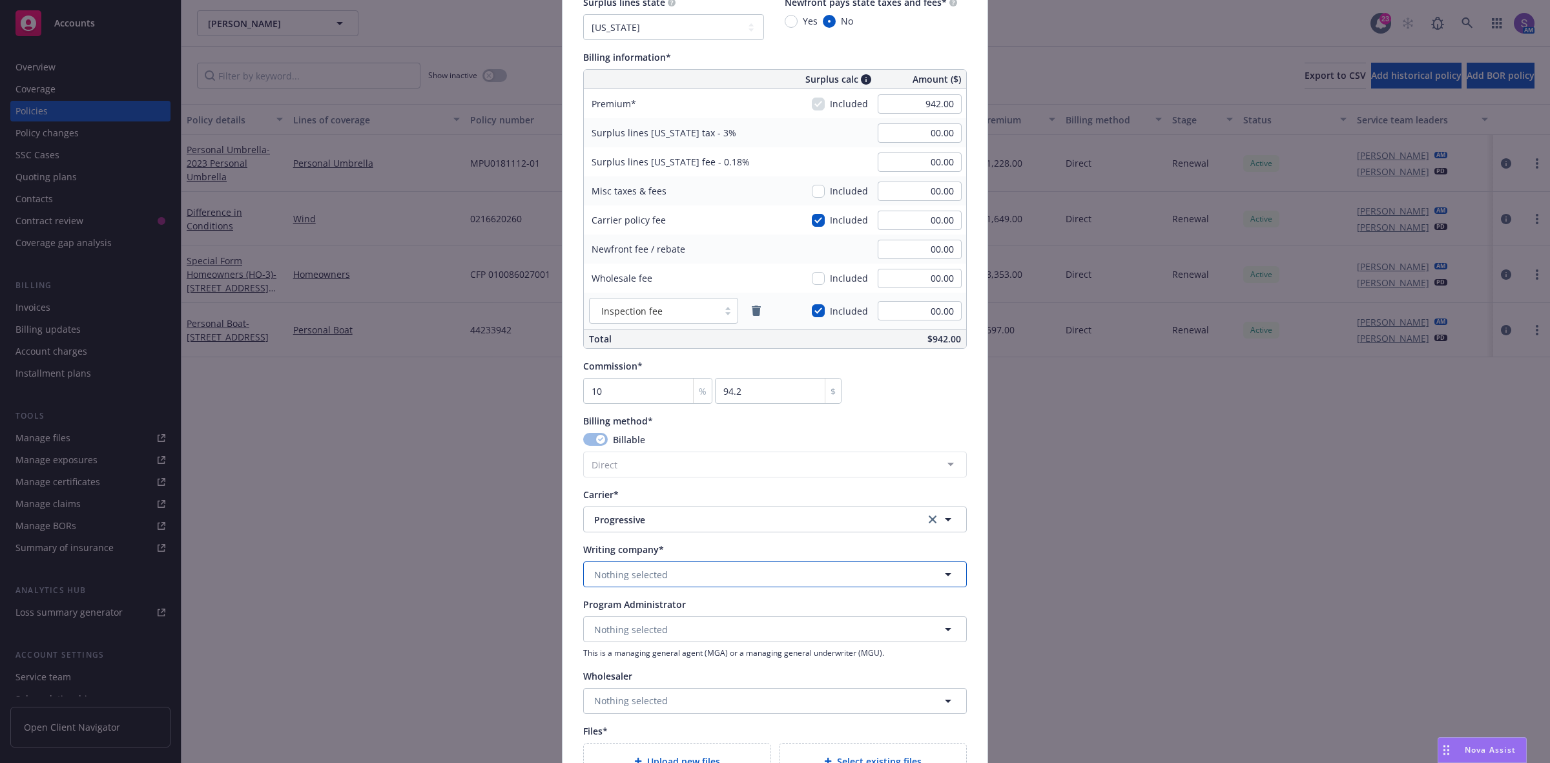
click at [615, 577] on span "Nothing selected" at bounding box center [631, 575] width 74 height 14
click at [615, 575] on span "Nothing selected" at bounding box center [631, 575] width 74 height 14
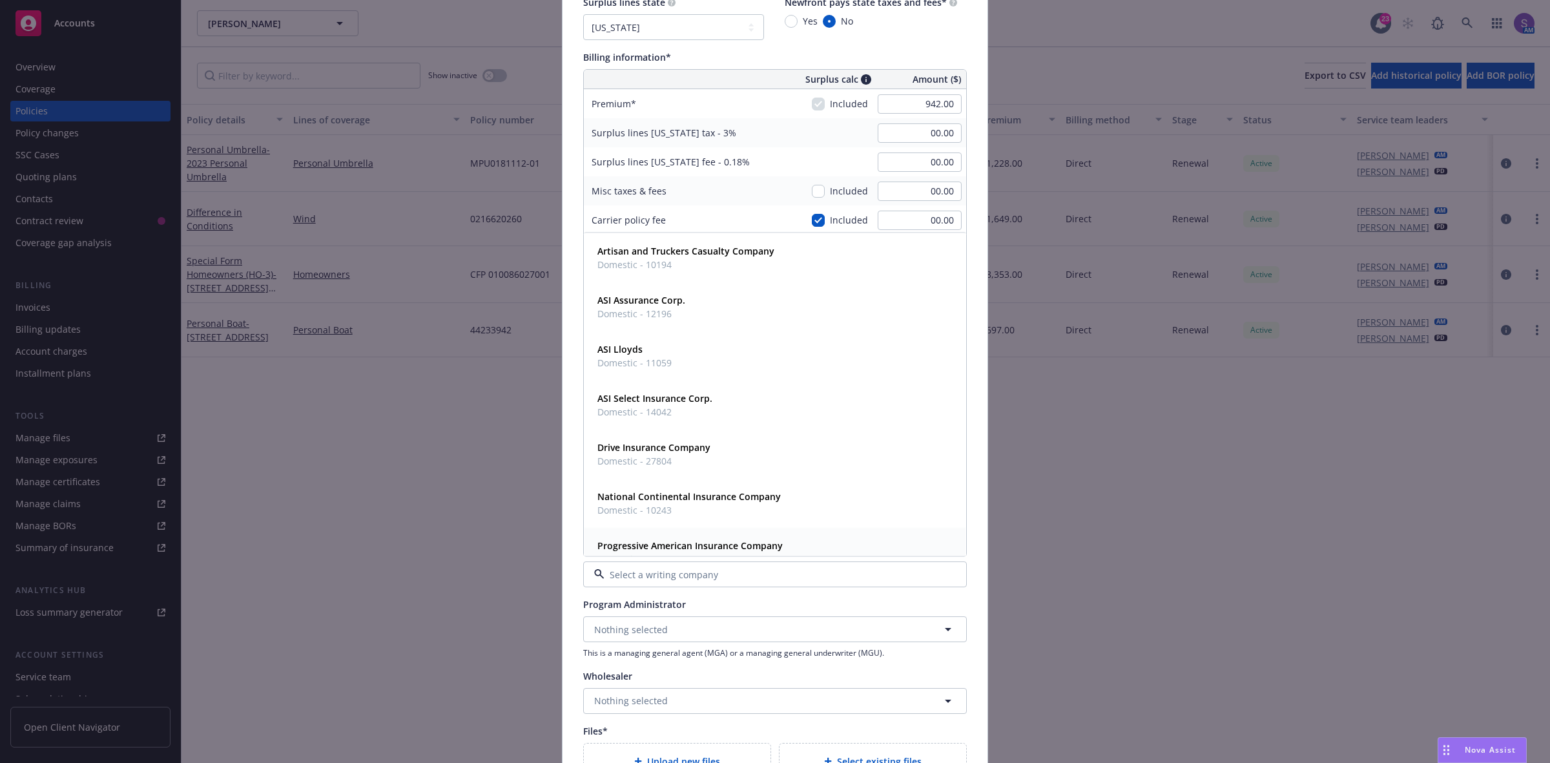
click at [675, 544] on strong "Progressive American Insurance Company" at bounding box center [689, 545] width 185 height 12
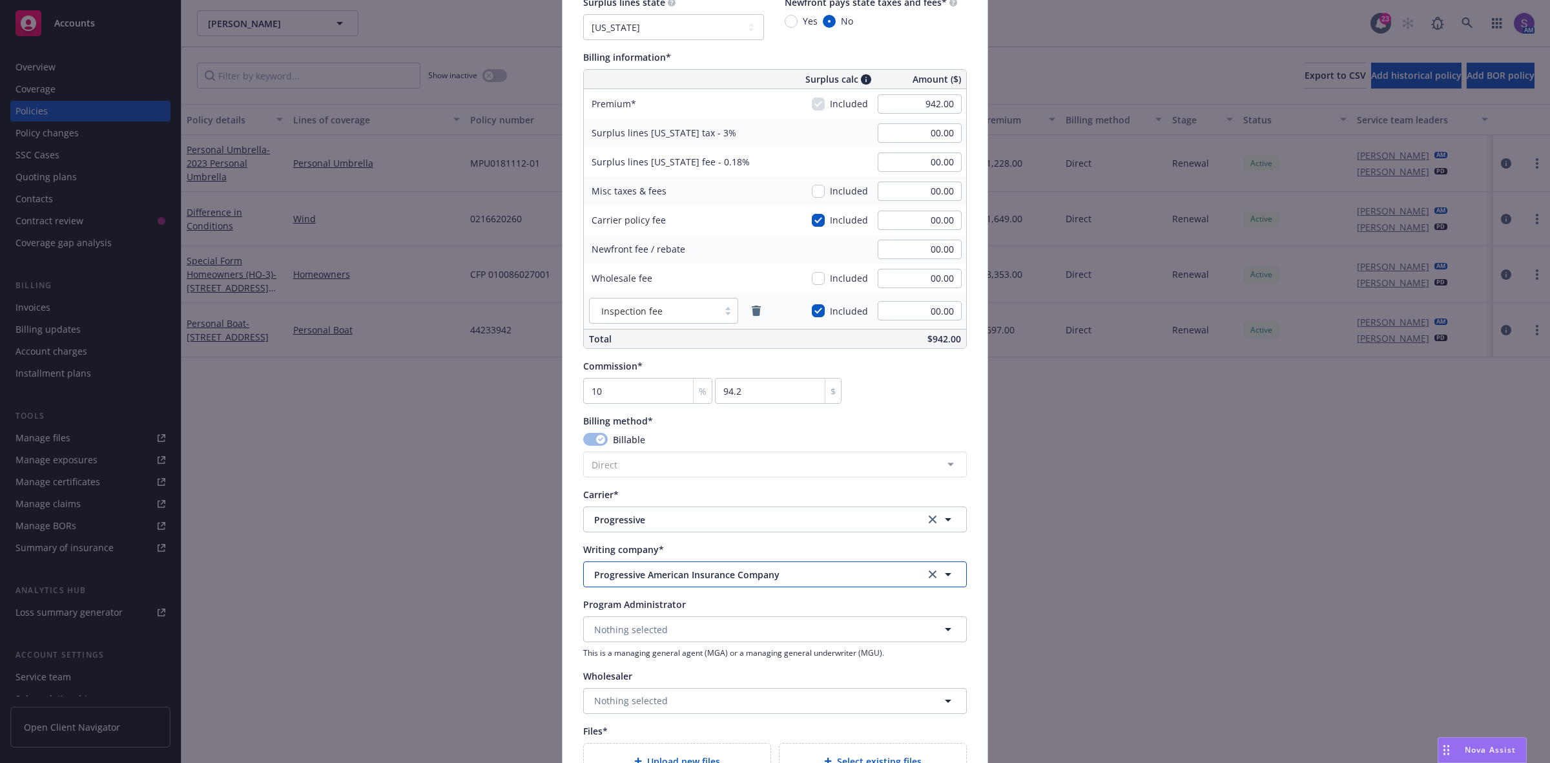
click at [785, 571] on span "Progressive American Insurance Company" at bounding box center [749, 575] width 311 height 14
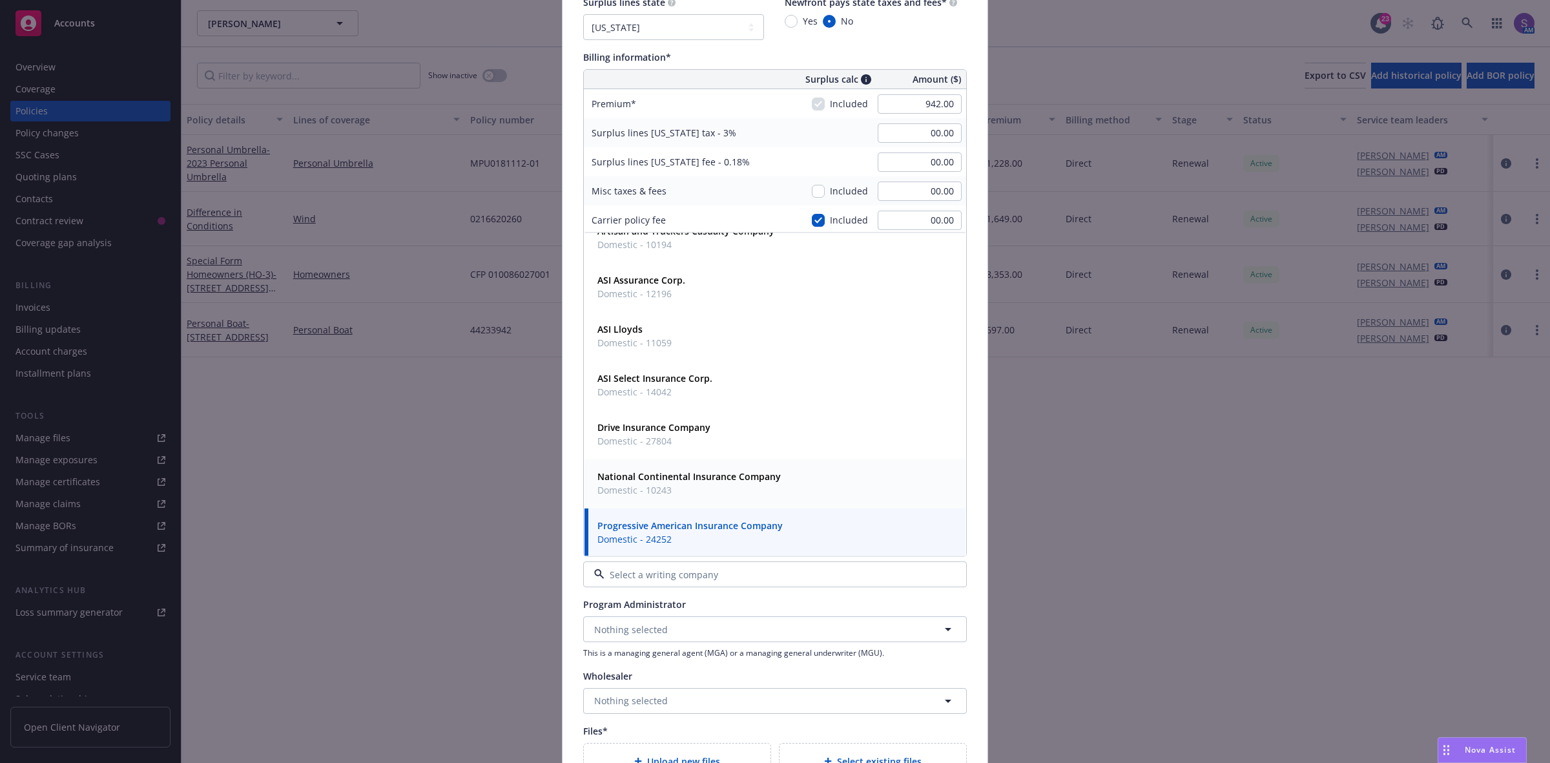
scroll to position [81, 0]
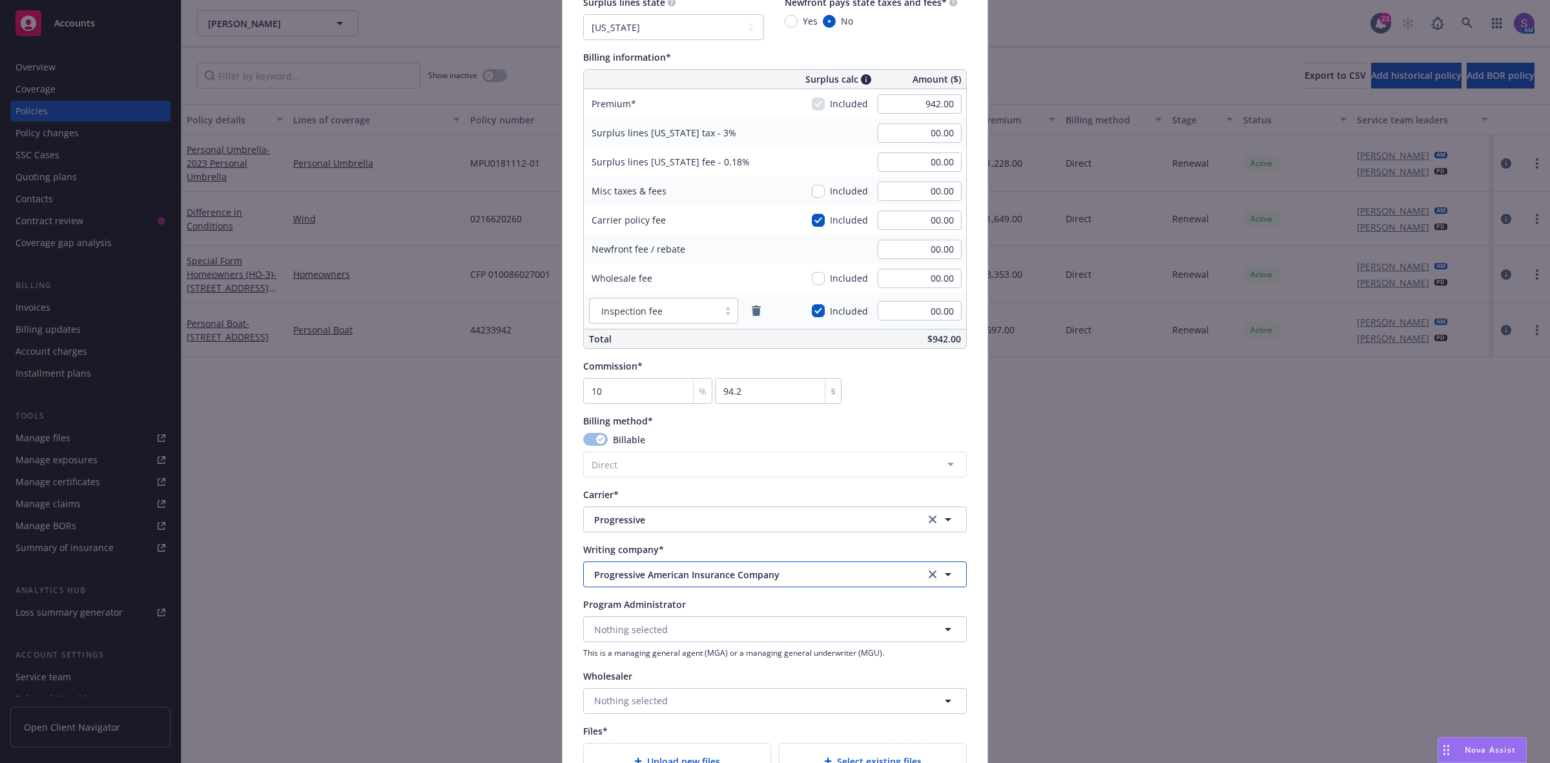
click at [637, 576] on span "Progressive American Insurance Company" at bounding box center [749, 575] width 311 height 14
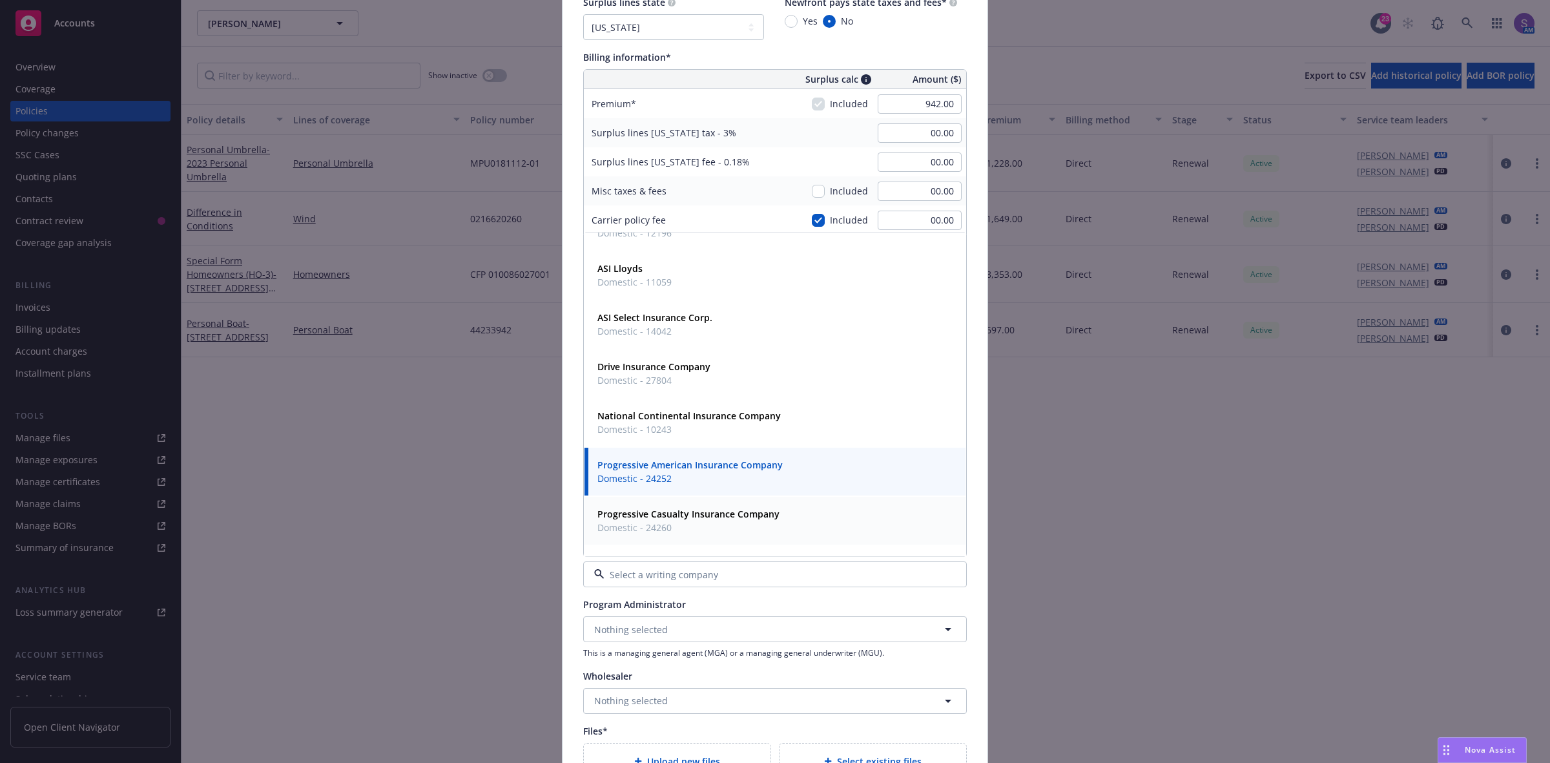
click at [694, 529] on span "Domestic - 24260" at bounding box center [688, 527] width 182 height 14
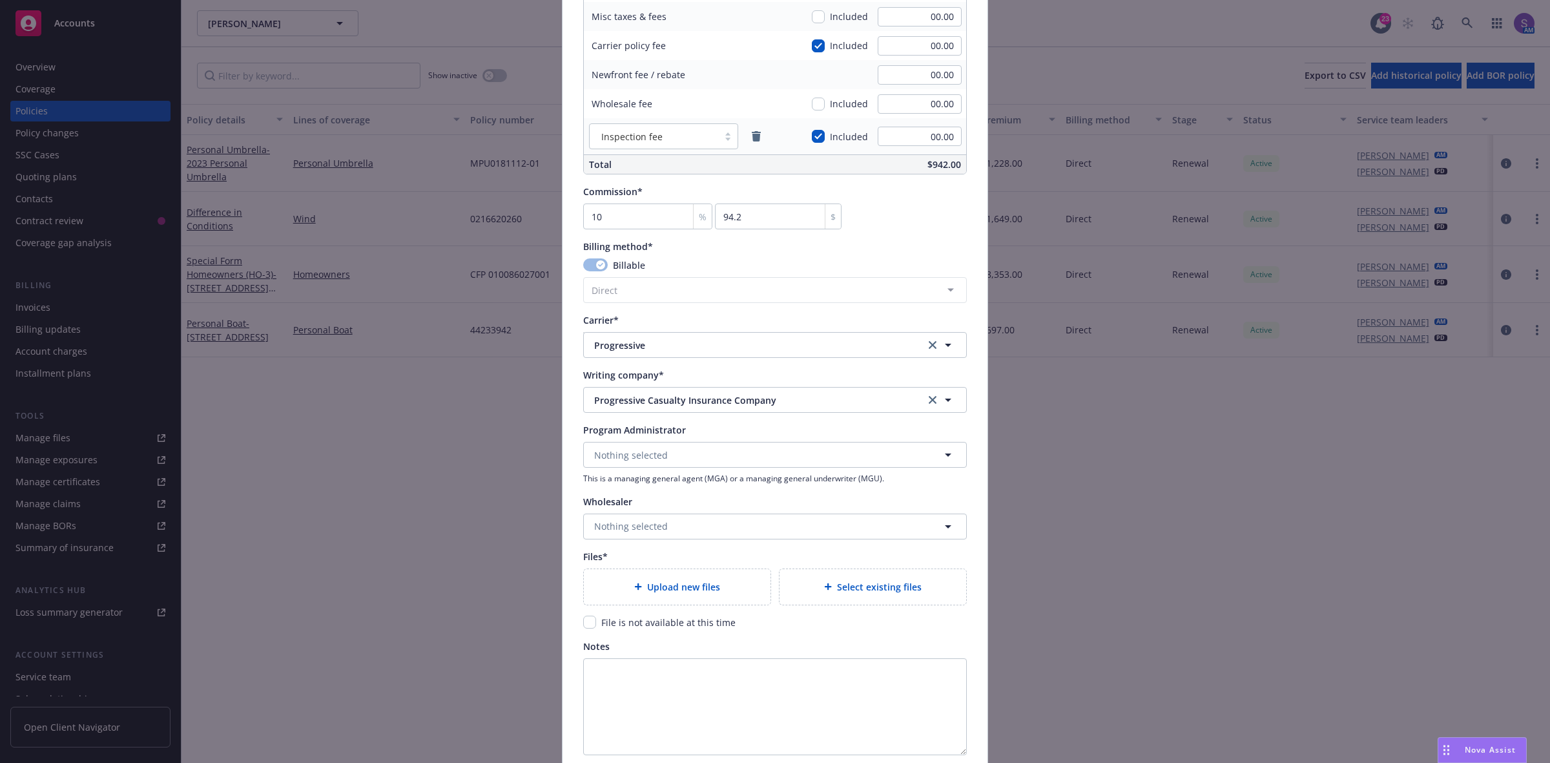
scroll to position [969, 0]
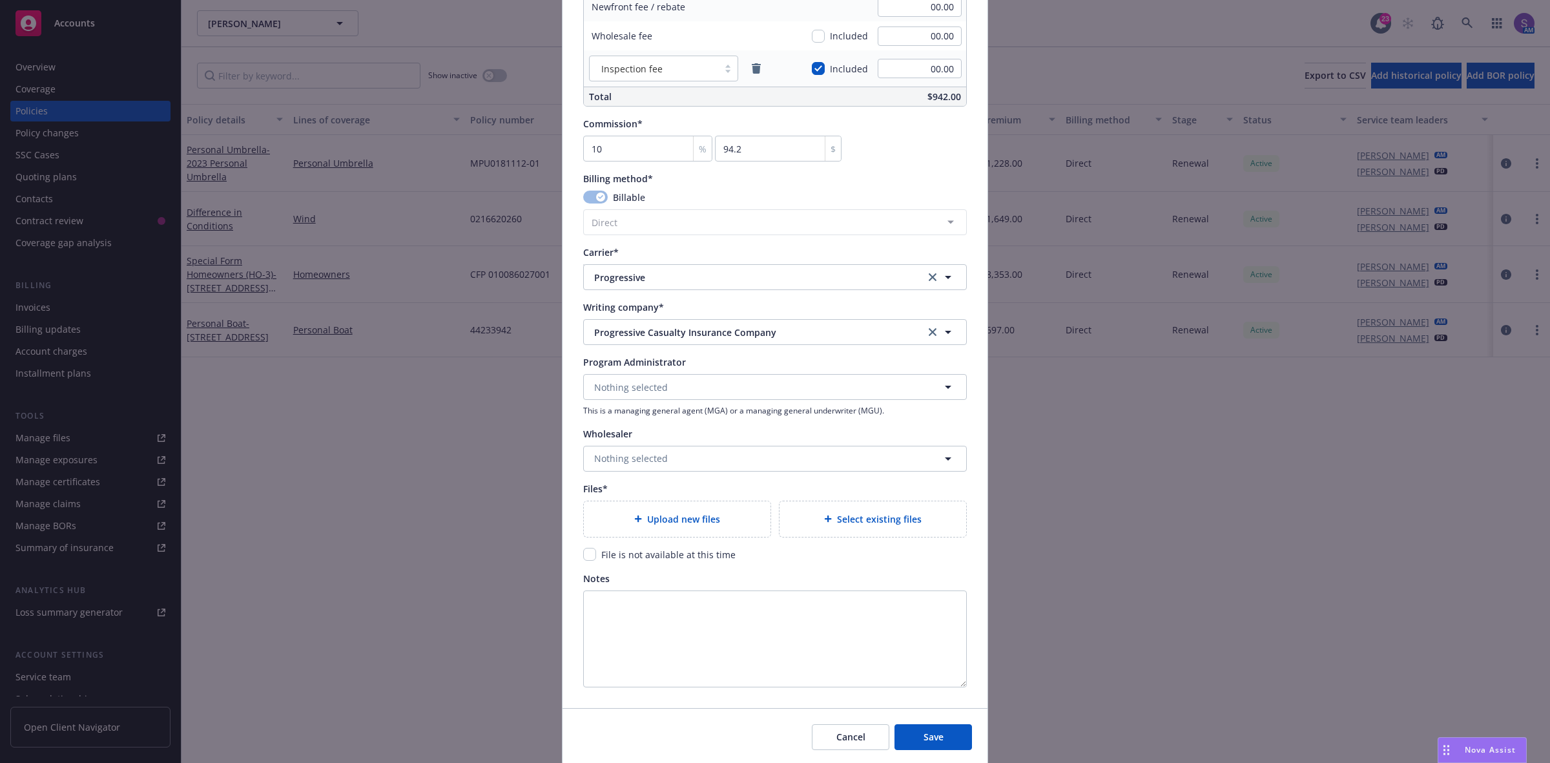
click at [672, 530] on div "Upload new files" at bounding box center [677, 519] width 187 height 36
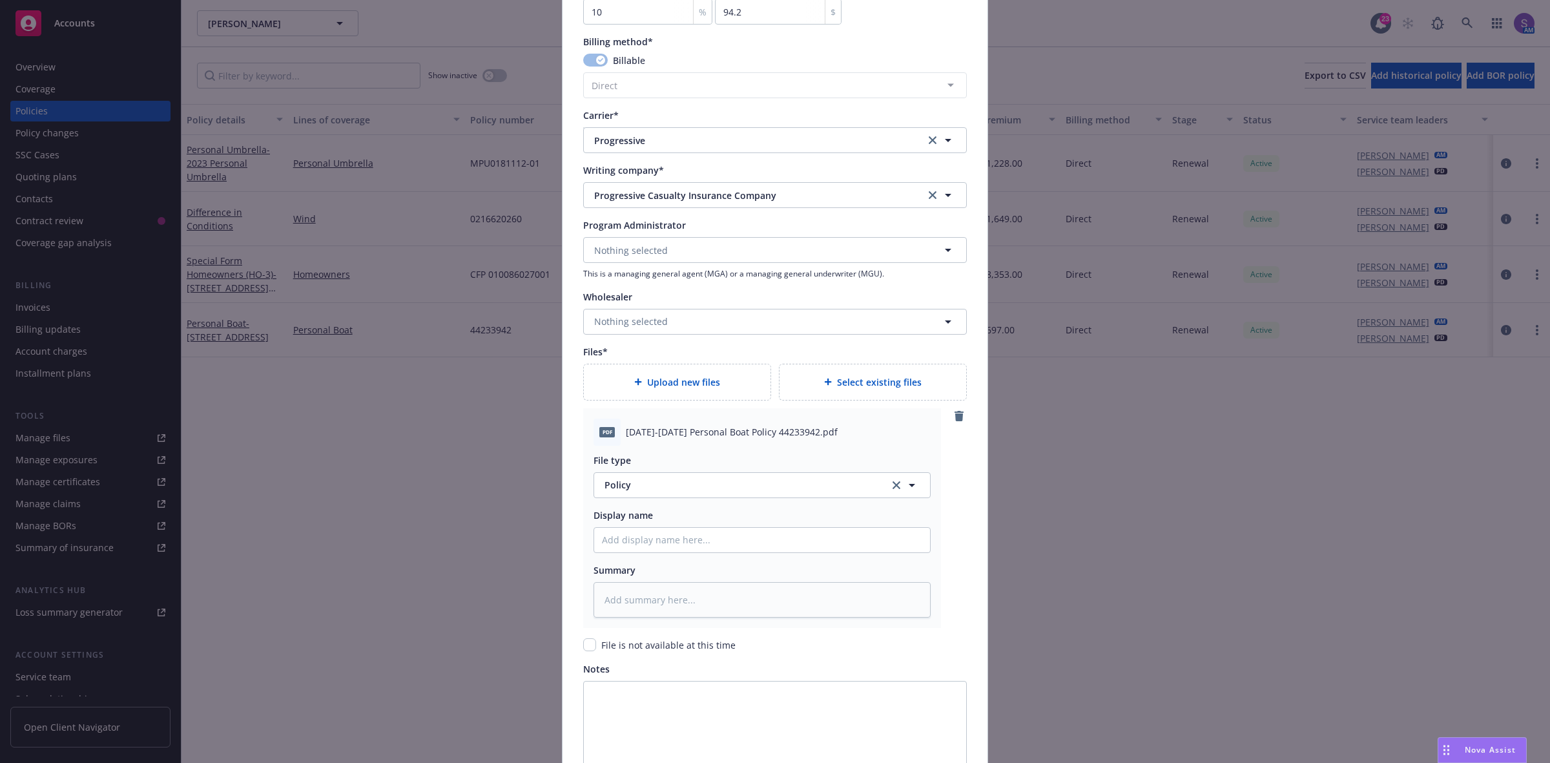
scroll to position [1211, 0]
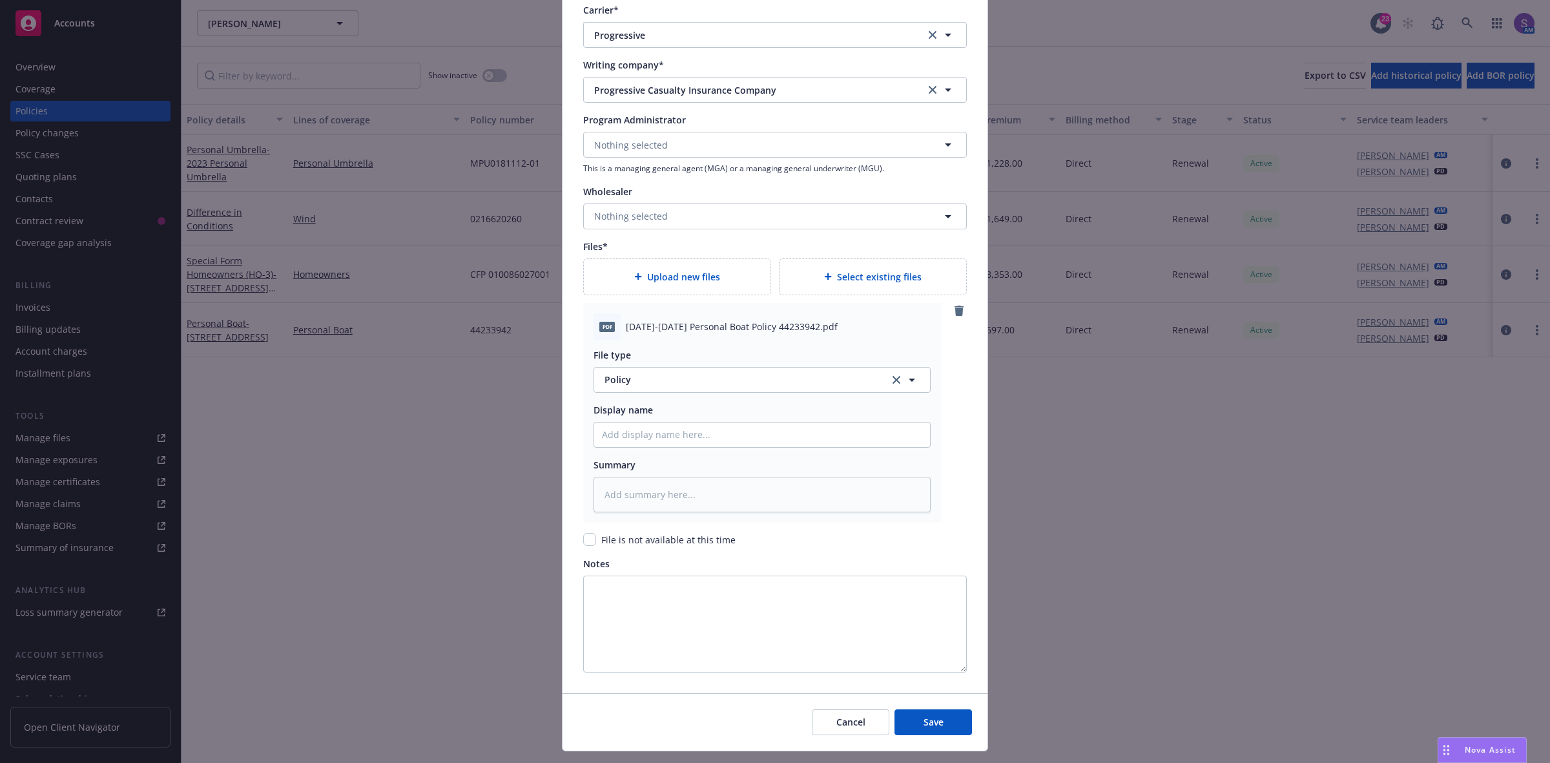
click at [688, 333] on span "[DATE]-[DATE] Personal Boat Policy 44233942.pdf" at bounding box center [732, 327] width 212 height 14
click at [661, 439] on input "Policy display name" at bounding box center [762, 434] width 336 height 25
click at [667, 327] on span "[DATE]-[DATE] Personal Boat Policy 44233942.pdf" at bounding box center [732, 327] width 212 height 14
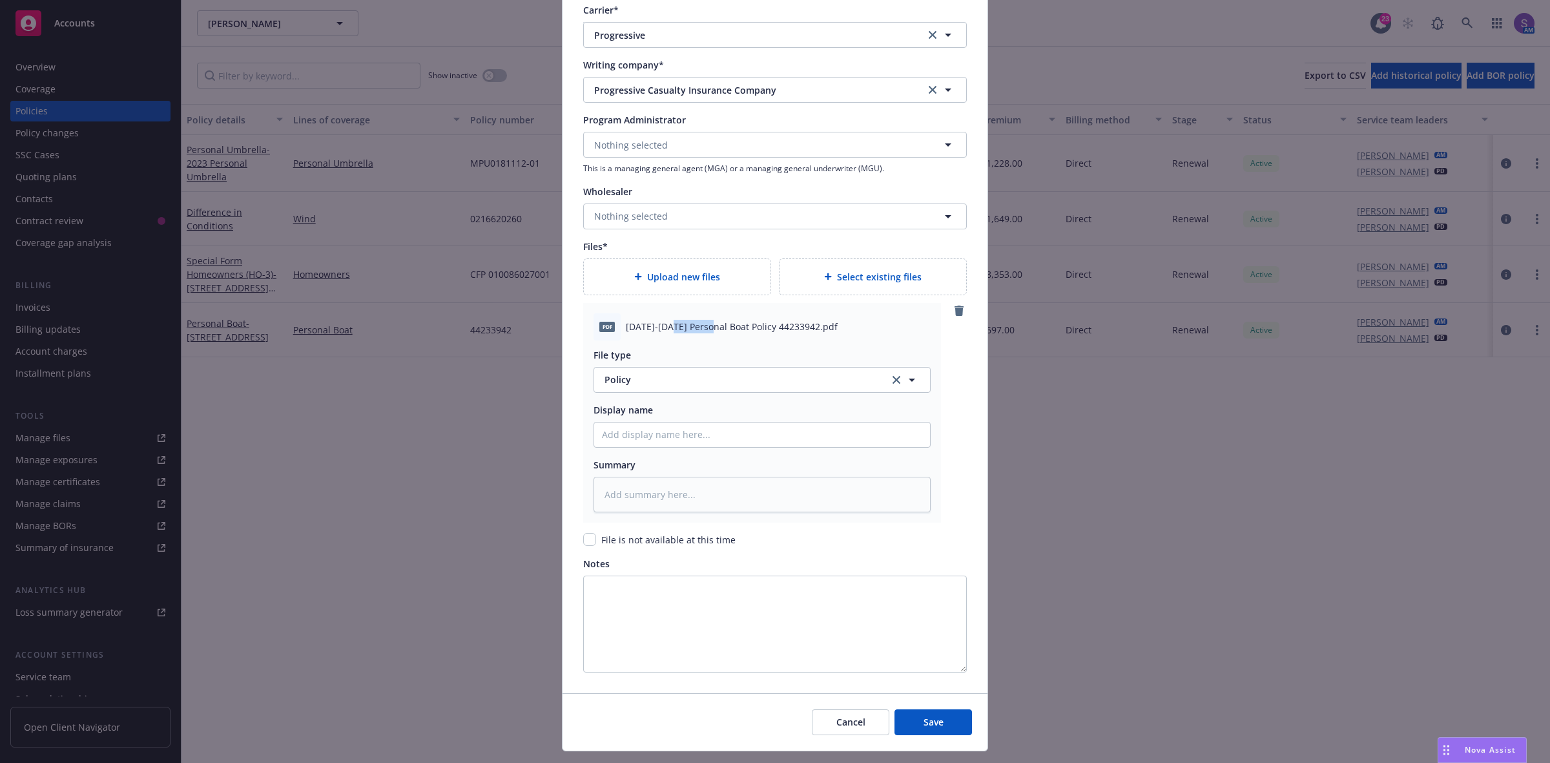
click at [667, 327] on span "[DATE]-[DATE] Personal Boat Policy 44233942.pdf" at bounding box center [732, 327] width 212 height 14
click at [628, 433] on input "Policy display name" at bounding box center [762, 434] width 336 height 25
paste input "[DATE]-[DATE] Personal Boat Policy 44233942.pdf"
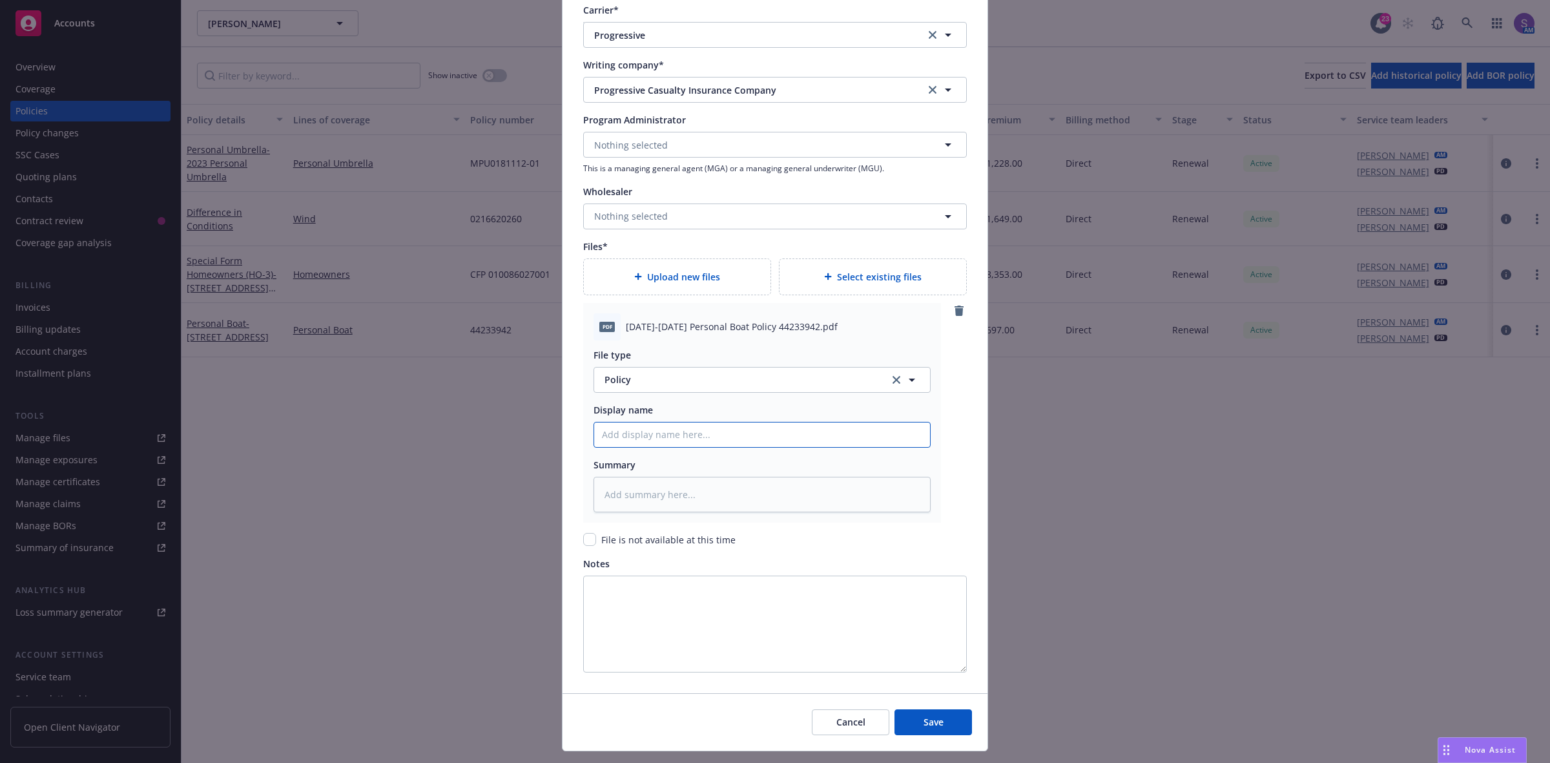
type textarea "x"
type input "[DATE]-[DATE] Personal Boat Policy 44233942.pdf"
type textarea "x"
type input "[DATE]-[DATE] Personal Boat Policy 44233942.p"
type textarea "x"
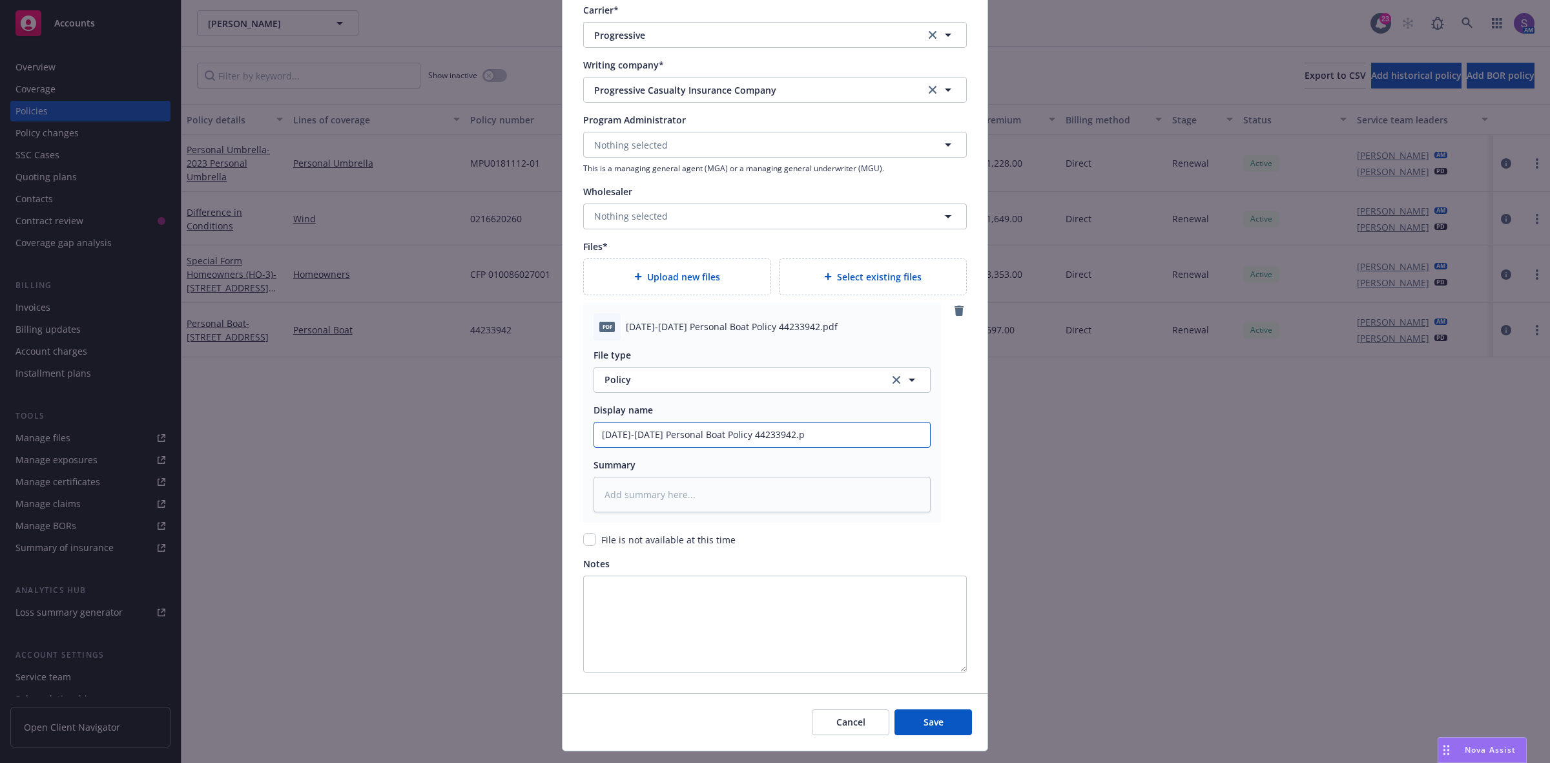
type input "[DATE]-[DATE] Personal Boat Policy 44233942."
type textarea "x"
type input "[DATE]-[DATE] Personal Boat Policy 44233942"
click at [925, 722] on span "Save" at bounding box center [933, 721] width 20 height 12
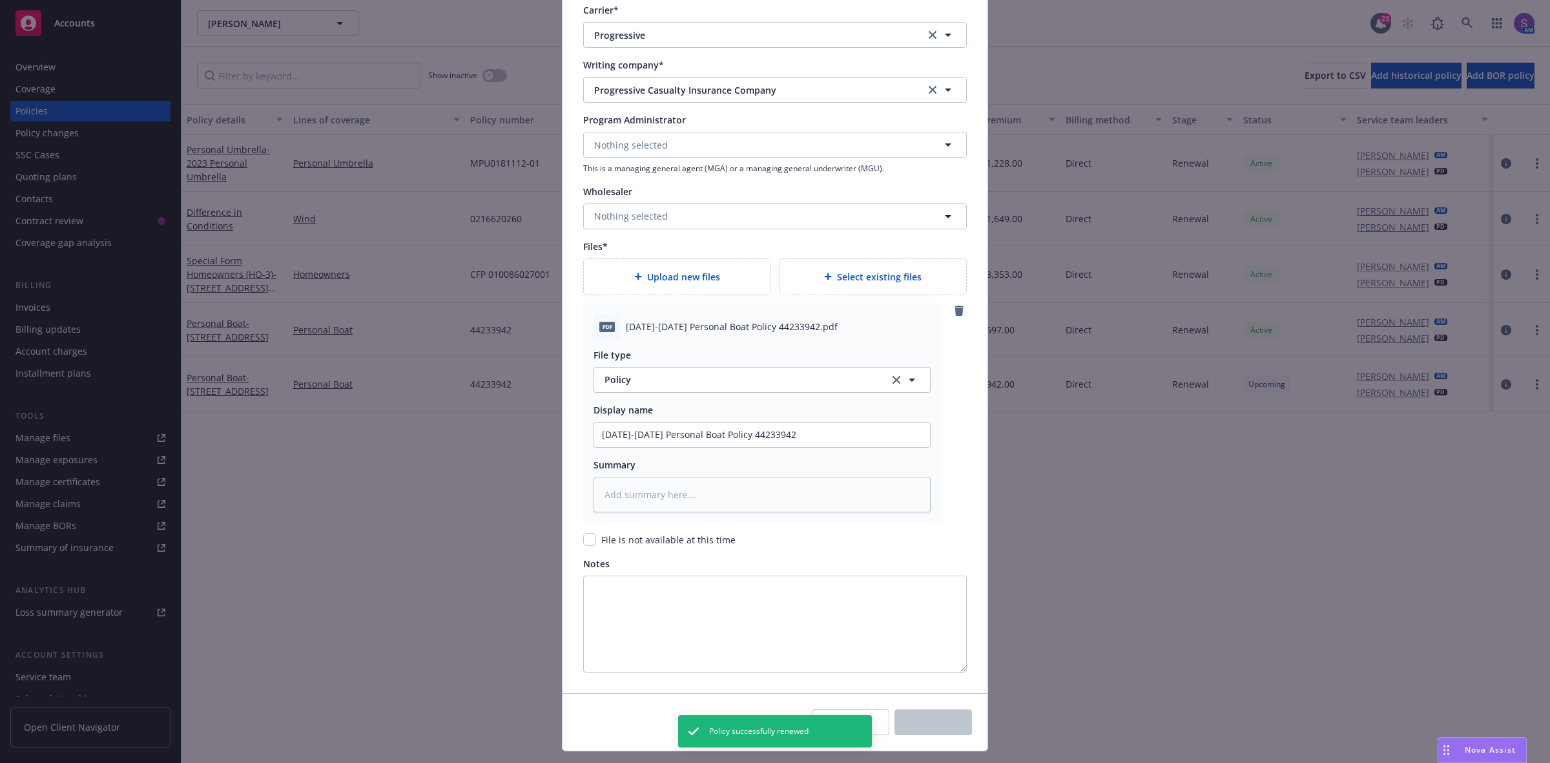
type textarea "x"
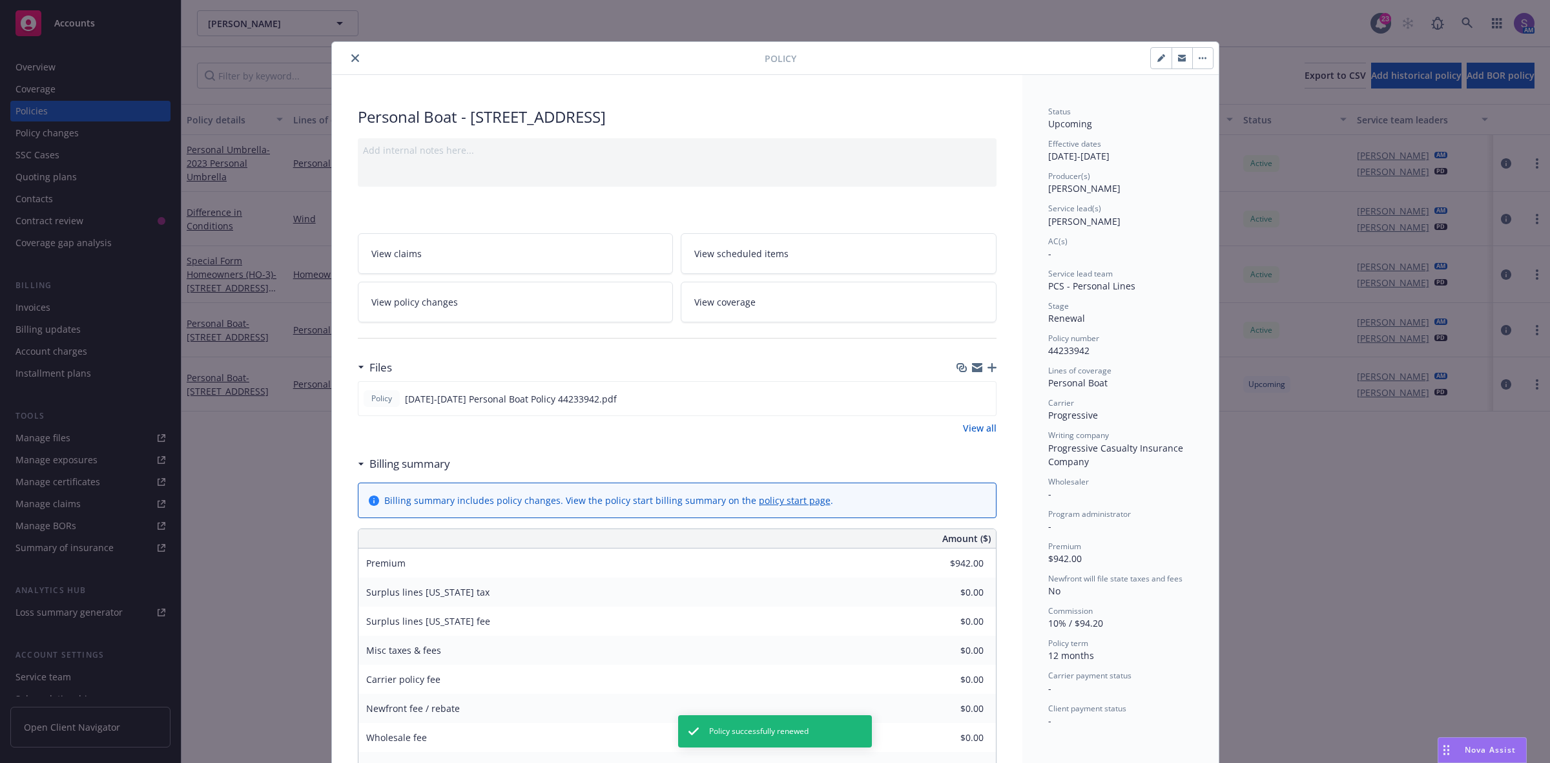
click at [351, 59] on icon "close" at bounding box center [355, 58] width 8 height 8
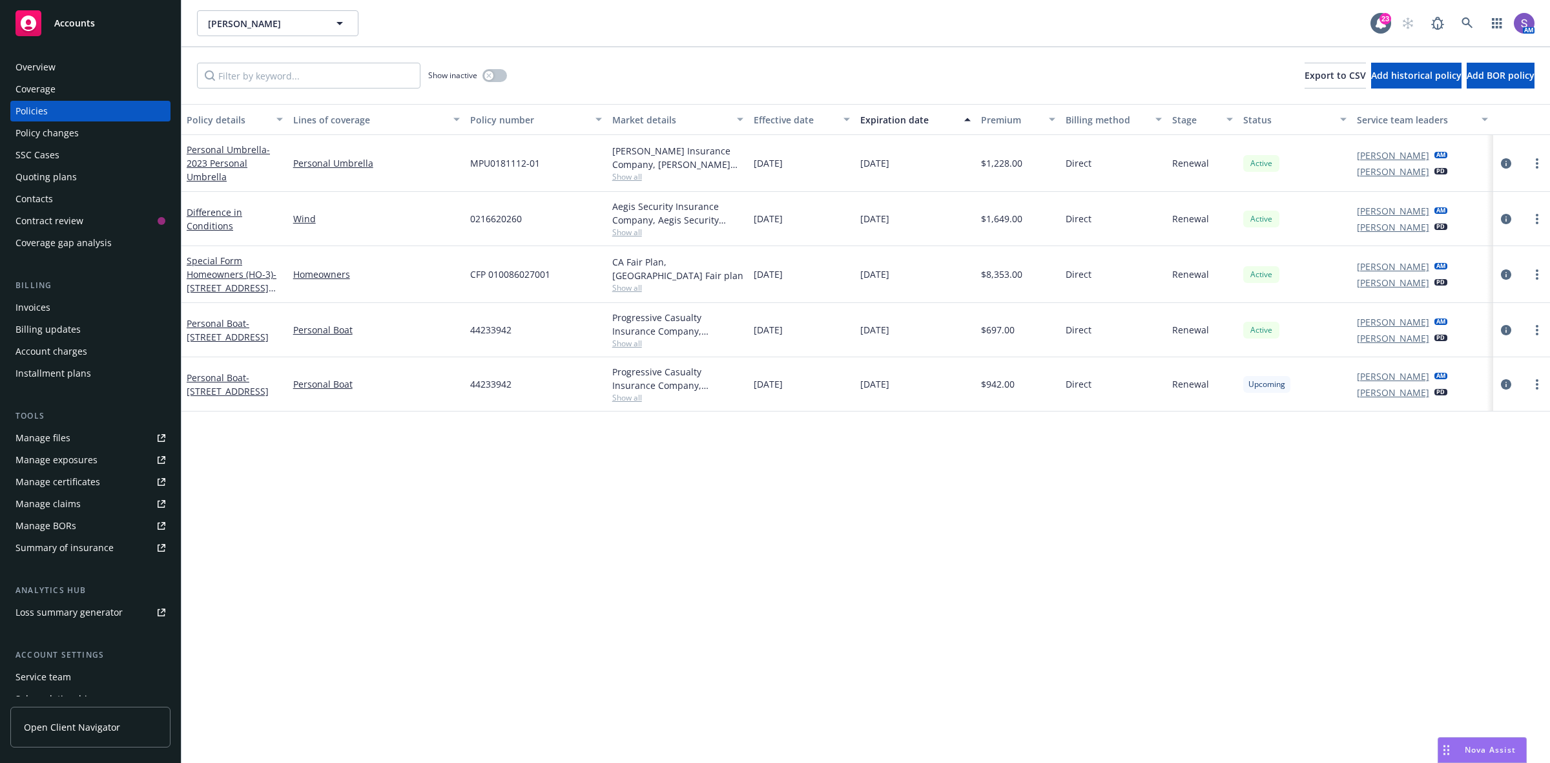
click at [70, 65] on div "Overview" at bounding box center [90, 67] width 150 height 21
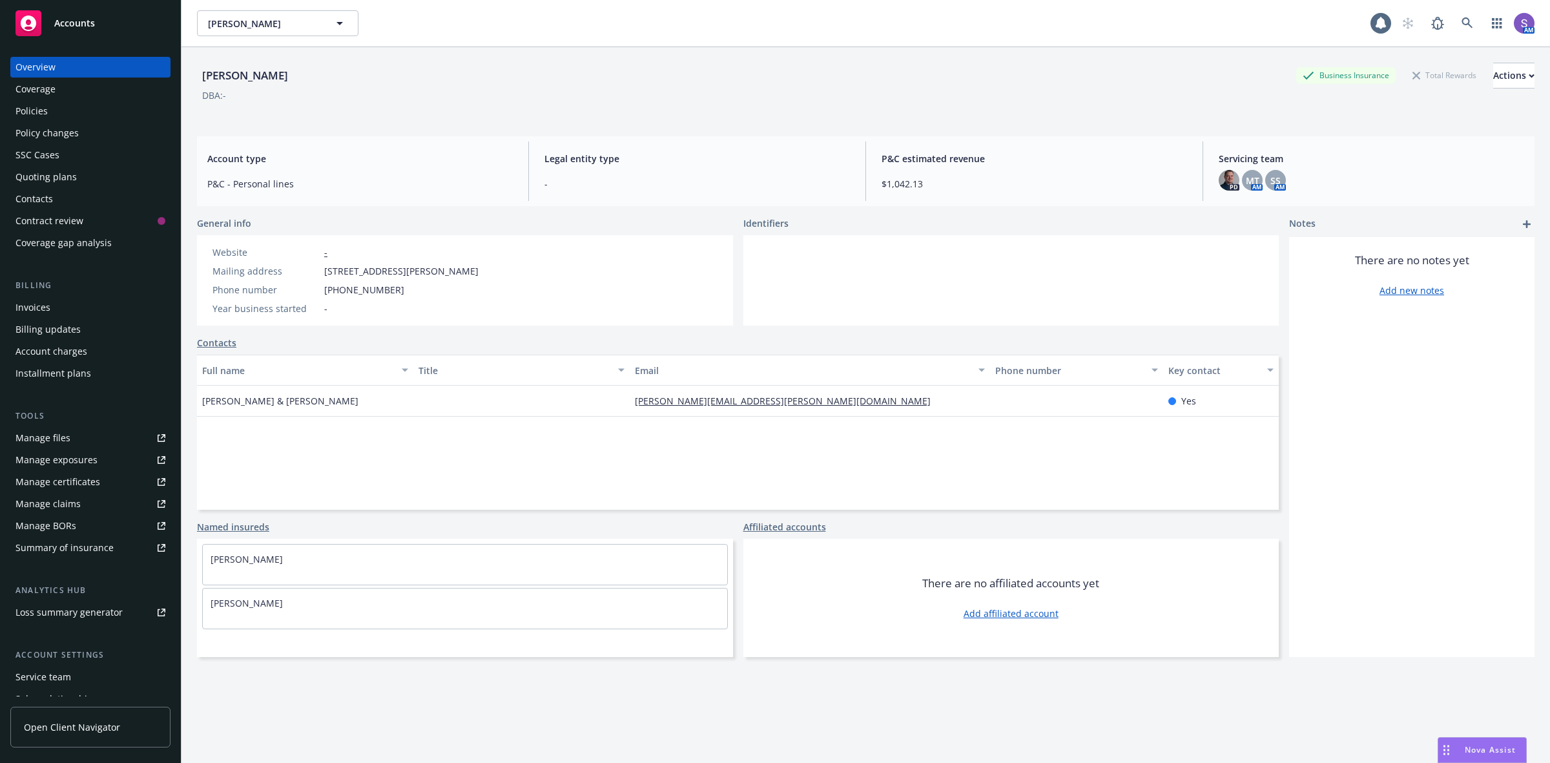
click at [460, 272] on span "[STREET_ADDRESS][PERSON_NAME]" at bounding box center [401, 271] width 154 height 14
click at [48, 107] on div "Policies" at bounding box center [90, 111] width 150 height 21
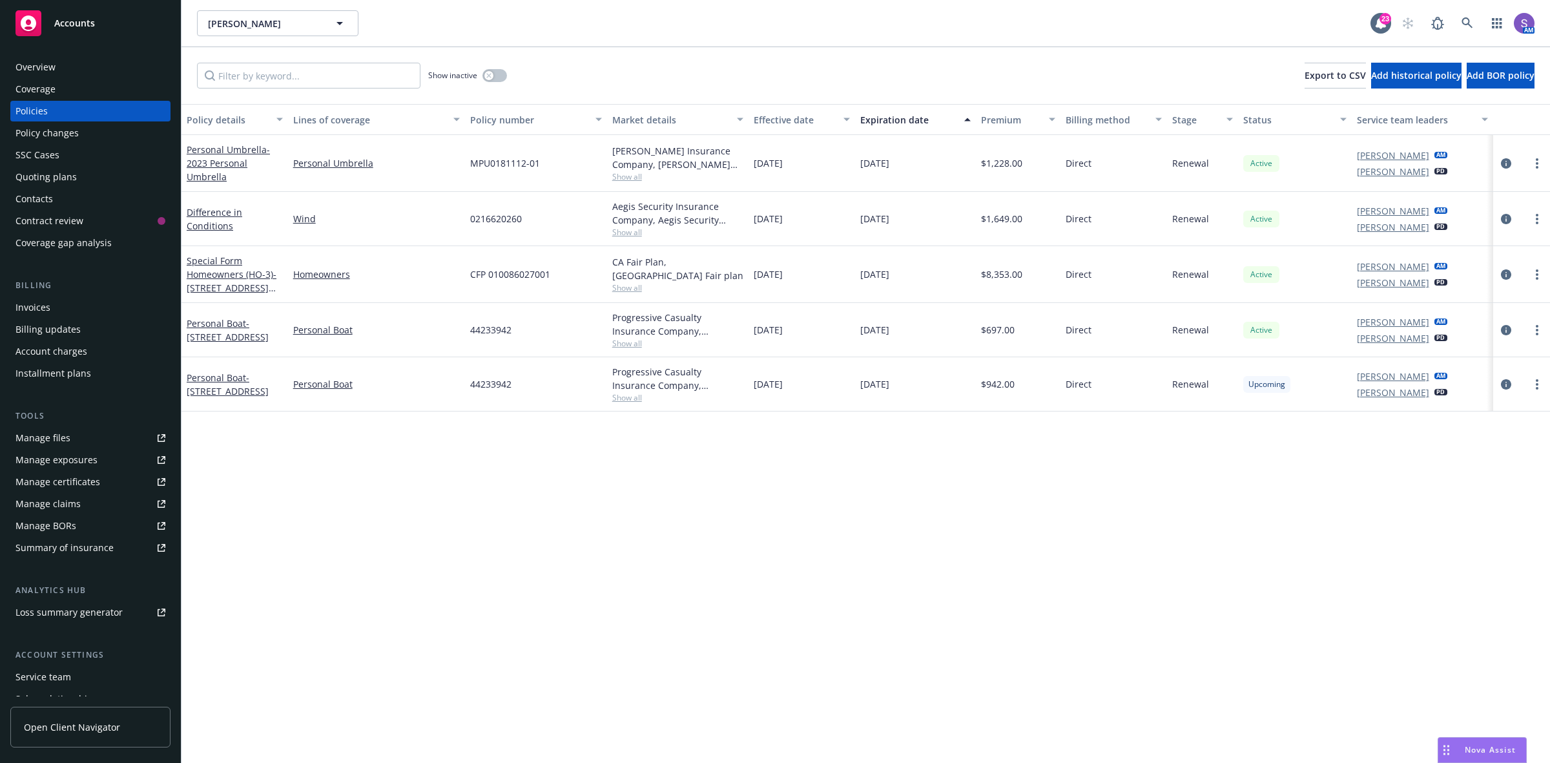
drag, startPoint x: 859, startPoint y: 491, endPoint x: 822, endPoint y: 463, distance: 46.5
click at [859, 486] on div "Policy details Lines of coverage Policy number Market details Effective date Ex…" at bounding box center [865, 433] width 1368 height 659
click at [1510, 329] on icon "circleInformation" at bounding box center [1506, 330] width 10 height 10
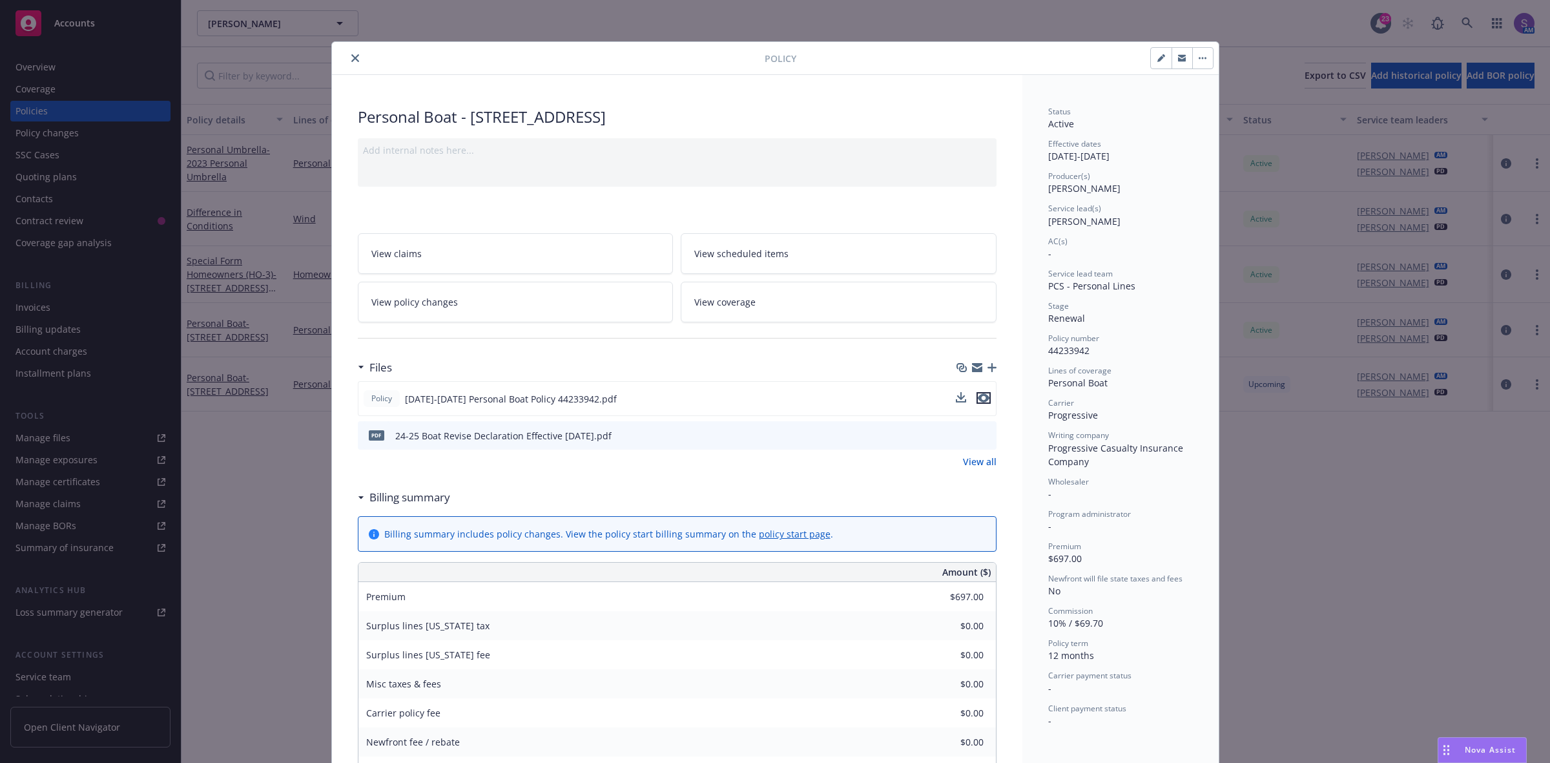
click at [978, 395] on icon "preview file" at bounding box center [984, 397] width 12 height 9
click at [979, 436] on icon "preview file" at bounding box center [984, 434] width 12 height 9
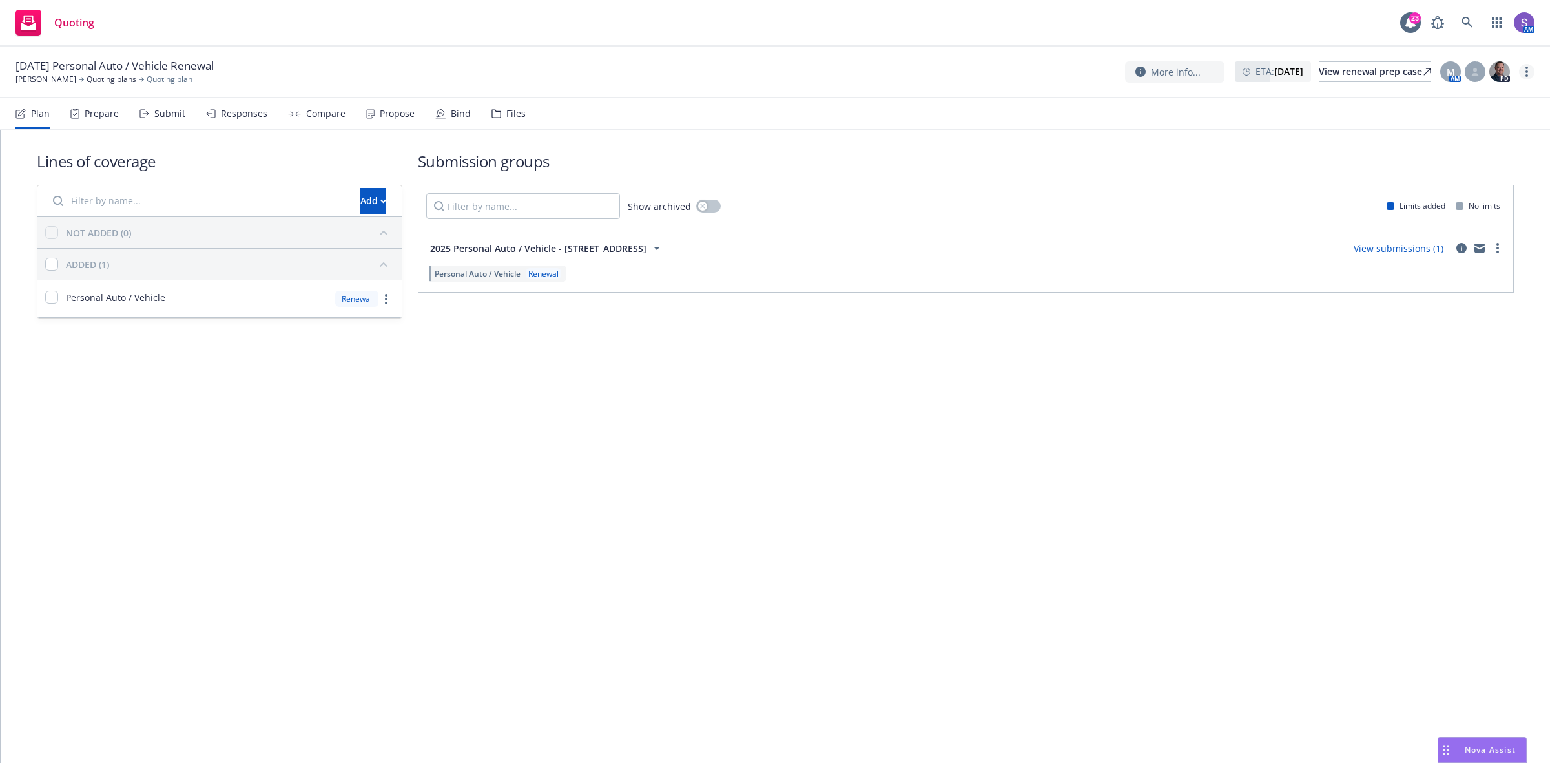
click at [1525, 69] on icon "more" at bounding box center [1526, 72] width 3 height 10
click at [1461, 172] on link "Archive quoting plan" at bounding box center [1462, 176] width 144 height 26
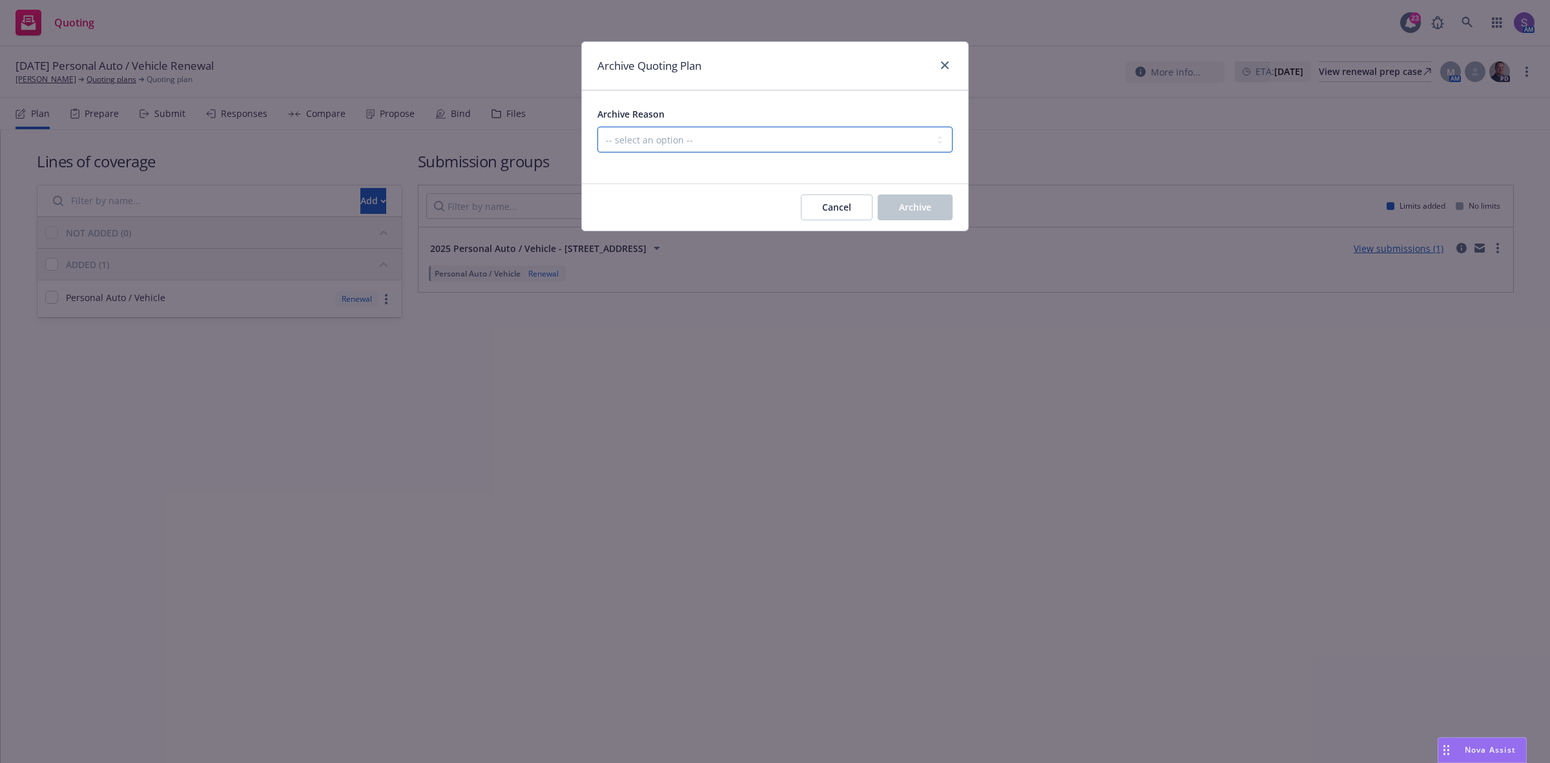
click at [695, 130] on select "-- select an option -- All policies in this renewal plan are auto-renewed Creat…" at bounding box center [774, 140] width 355 height 26
select select "ARCHIVED_RENEWAL_POLICY_AUTO_RENEWED"
click at [597, 127] on select "-- select an option -- All policies in this renewal plan are auto-renewed Creat…" at bounding box center [774, 140] width 355 height 26
click at [899, 211] on span "Archive" at bounding box center [915, 207] width 32 height 12
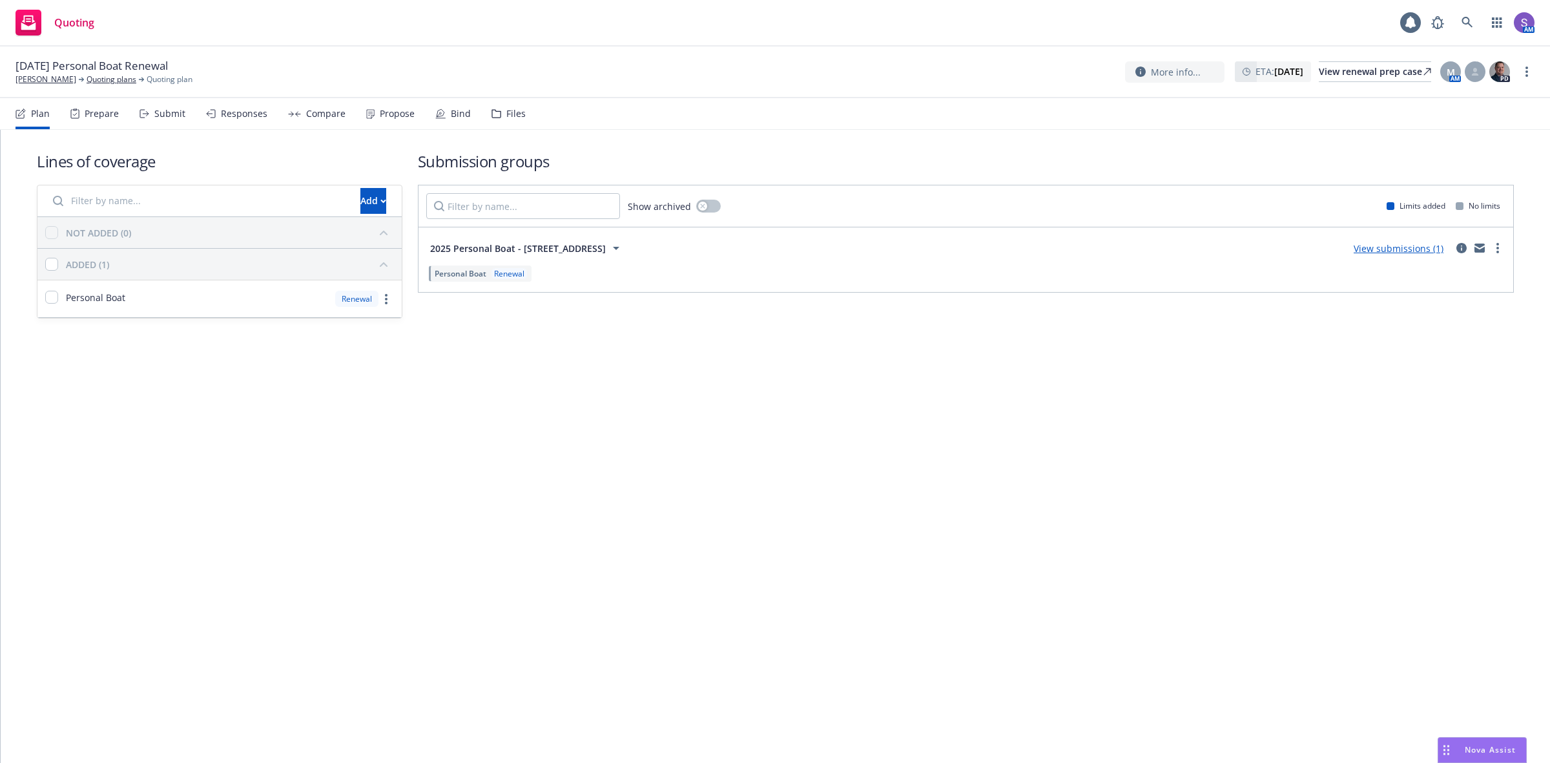
click at [1525, 72] on icon "more" at bounding box center [1526, 72] width 3 height 10
click at [1415, 179] on link "Archive quoting plan" at bounding box center [1462, 176] width 144 height 26
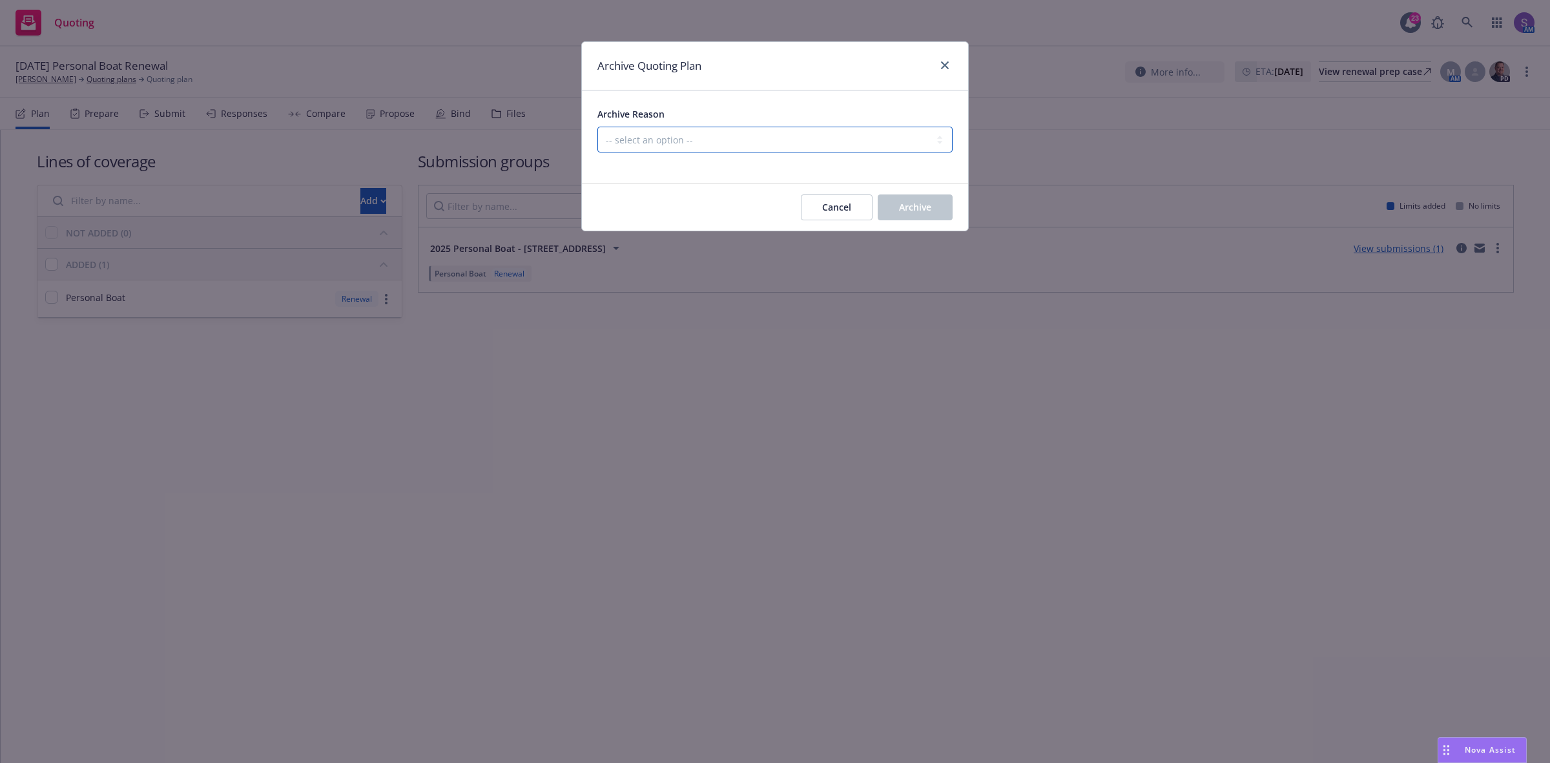
click at [685, 140] on select "-- select an option -- All policies in this renewal plan are auto-renewed Creat…" at bounding box center [774, 140] width 355 height 26
select select "ARCHIVED_RENEWAL_POLICY_AUTO_RENEWED"
click at [597, 127] on select "-- select an option -- All policies in this renewal plan are auto-renewed Creat…" at bounding box center [774, 140] width 355 height 26
click at [908, 210] on span "Archive" at bounding box center [915, 207] width 32 height 12
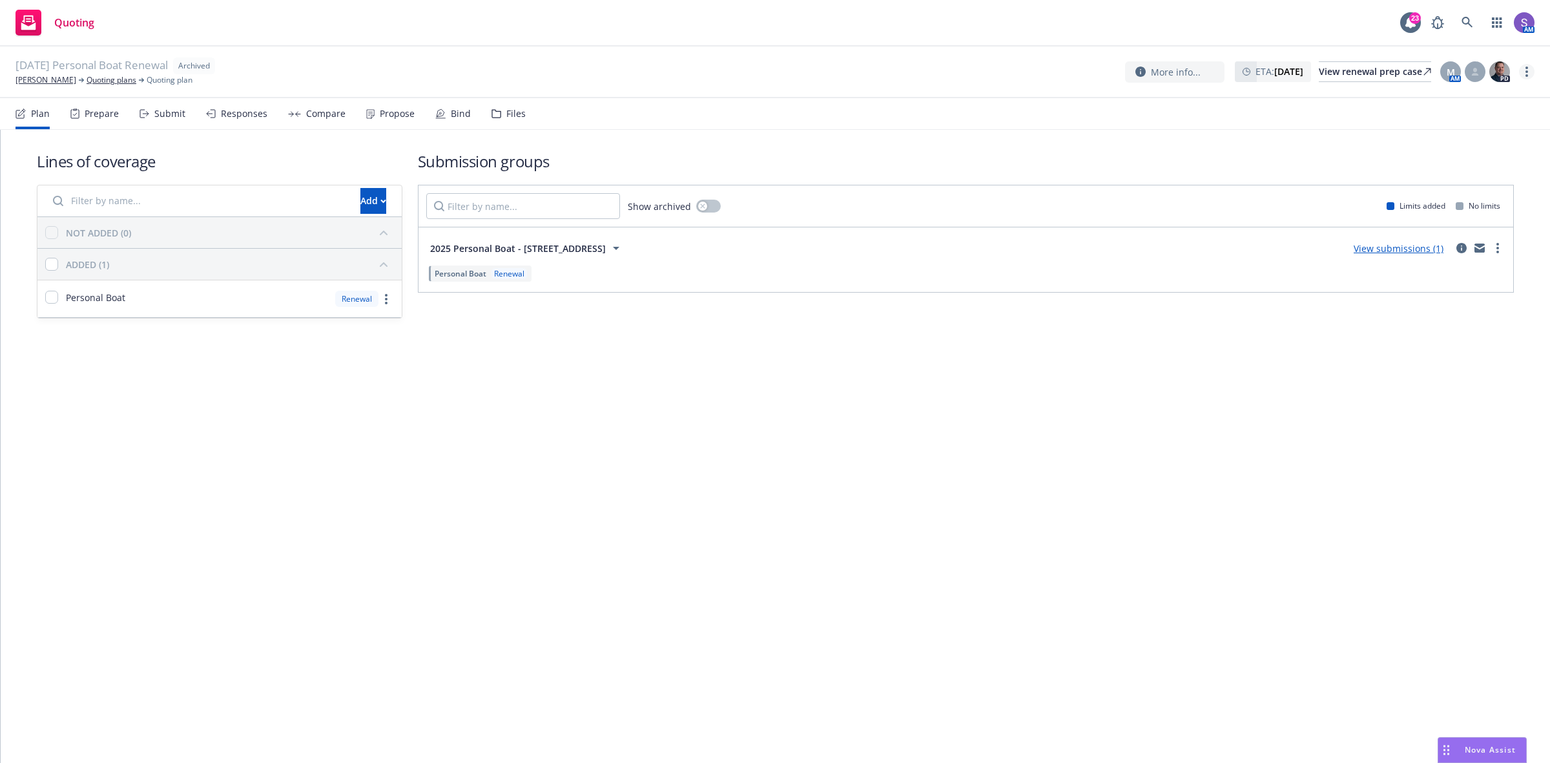
click at [1529, 66] on link "more" at bounding box center [1526, 71] width 15 height 15
